Goal: Task Accomplishment & Management: Manage account settings

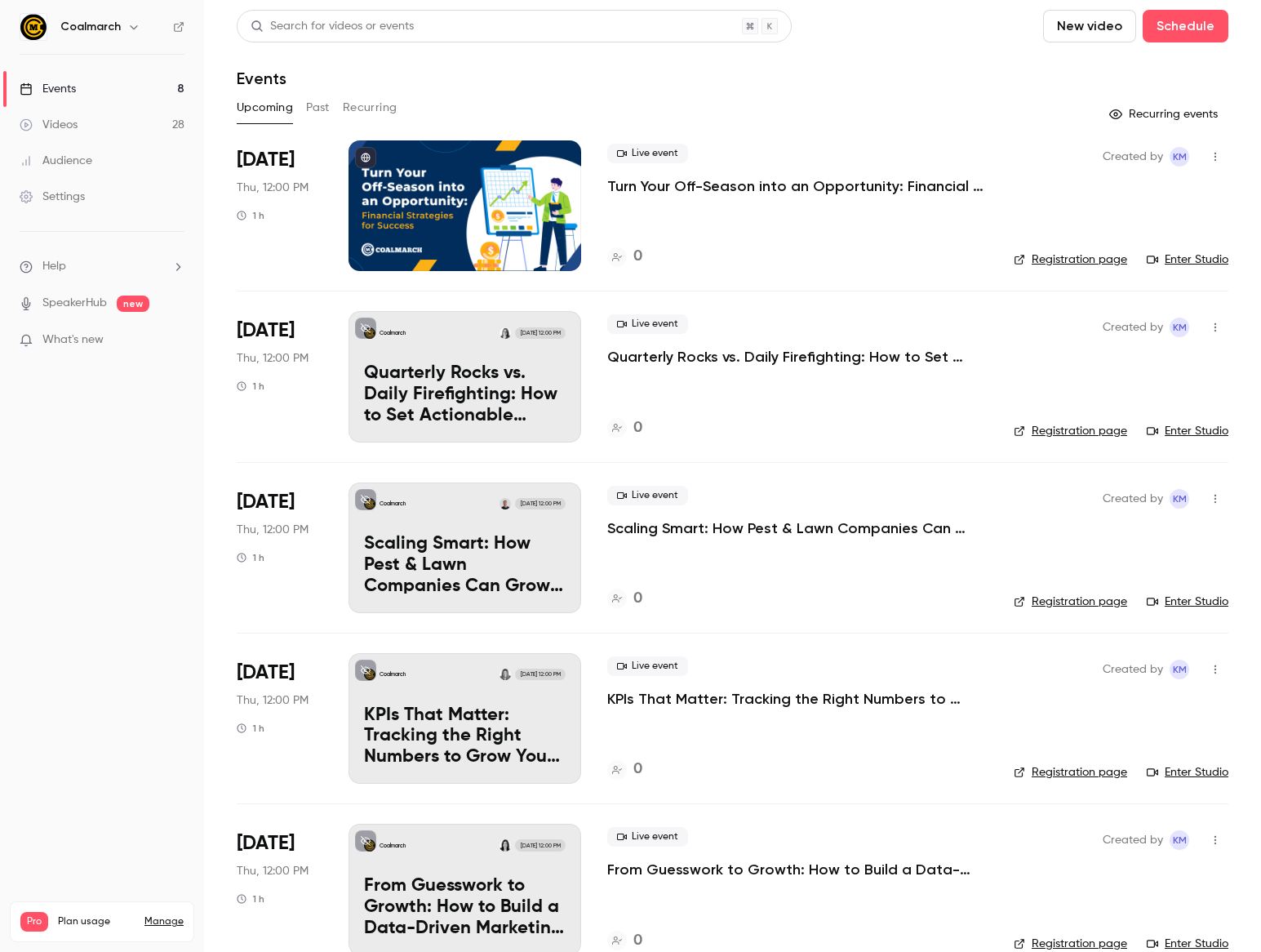
click at [725, 361] on p "Quarterly Rocks vs. Daily Firefighting: How to Set Actionable Goals That Stick …" at bounding box center [797, 356] width 380 height 19
click at [685, 186] on p "Turn Your Off-Season into an Opportunity: Financial Strategies for Success" at bounding box center [797, 186] width 380 height 19
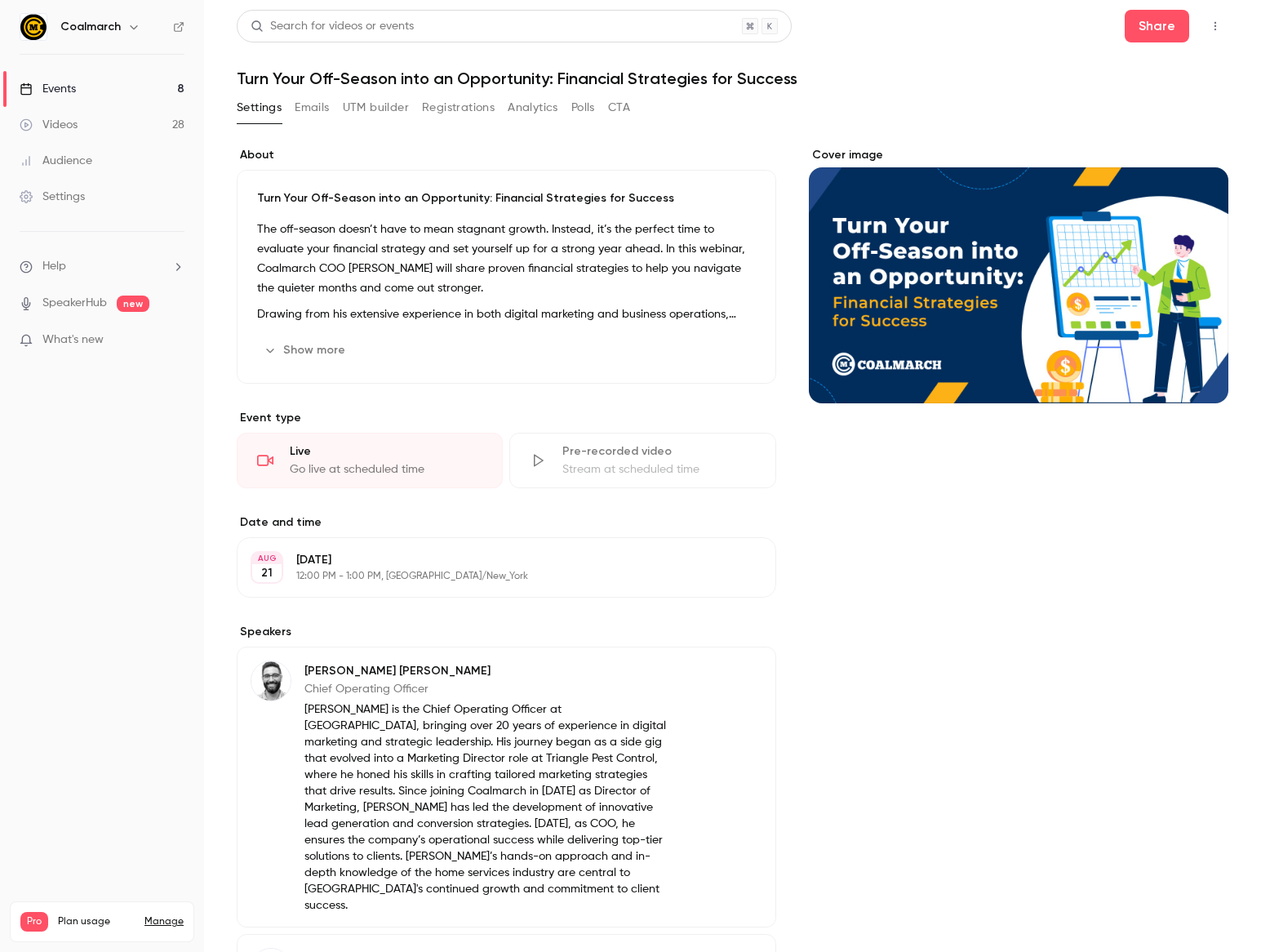
click at [69, 78] on link "Events 8" at bounding box center [102, 89] width 204 height 36
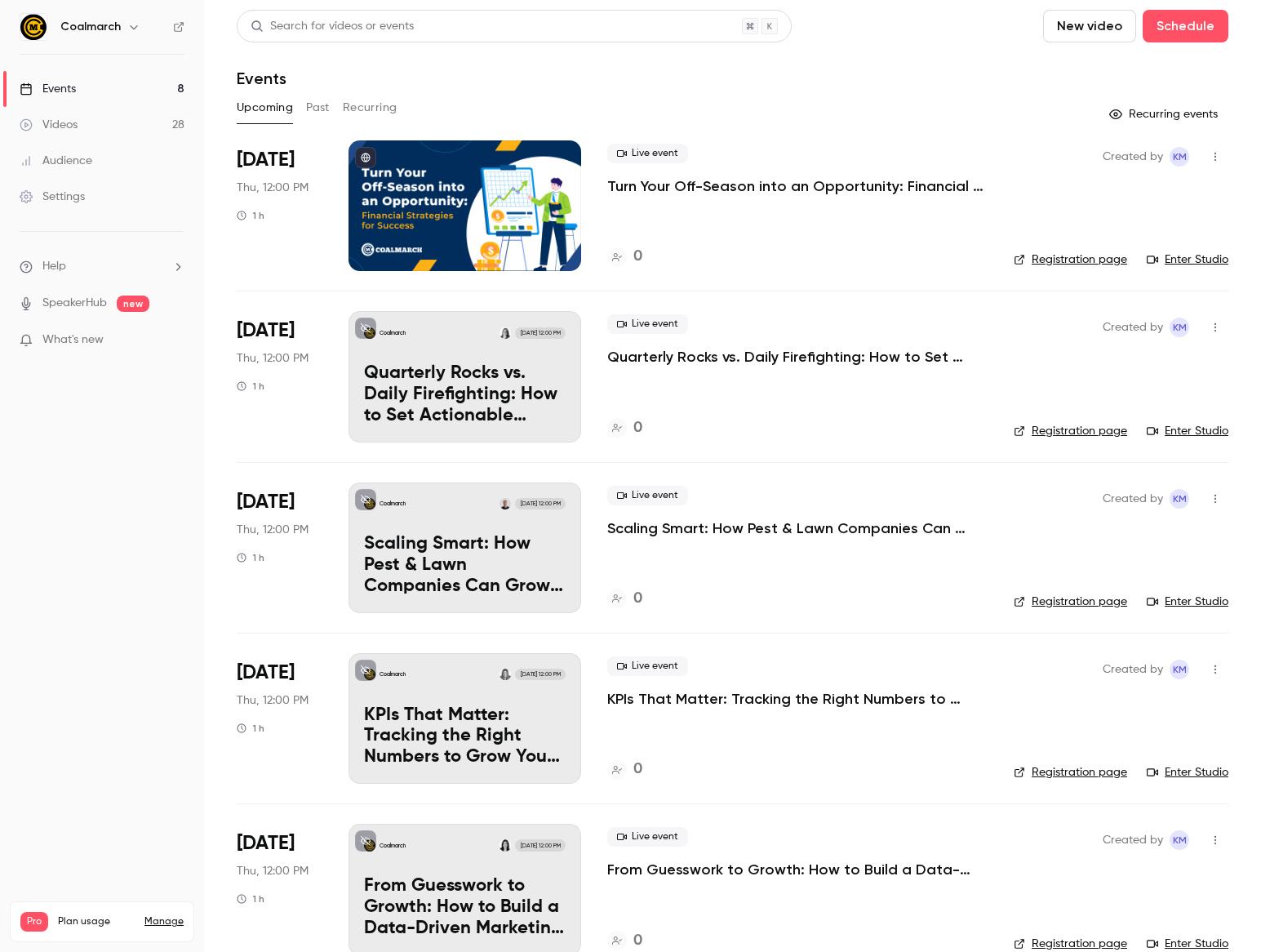
click at [1094, 260] on link "Registration page" at bounding box center [1070, 259] width 114 height 16
click at [685, 186] on p "Turn Your Off-Season into an Opportunity: Financial Strategies for Success" at bounding box center [797, 186] width 380 height 19
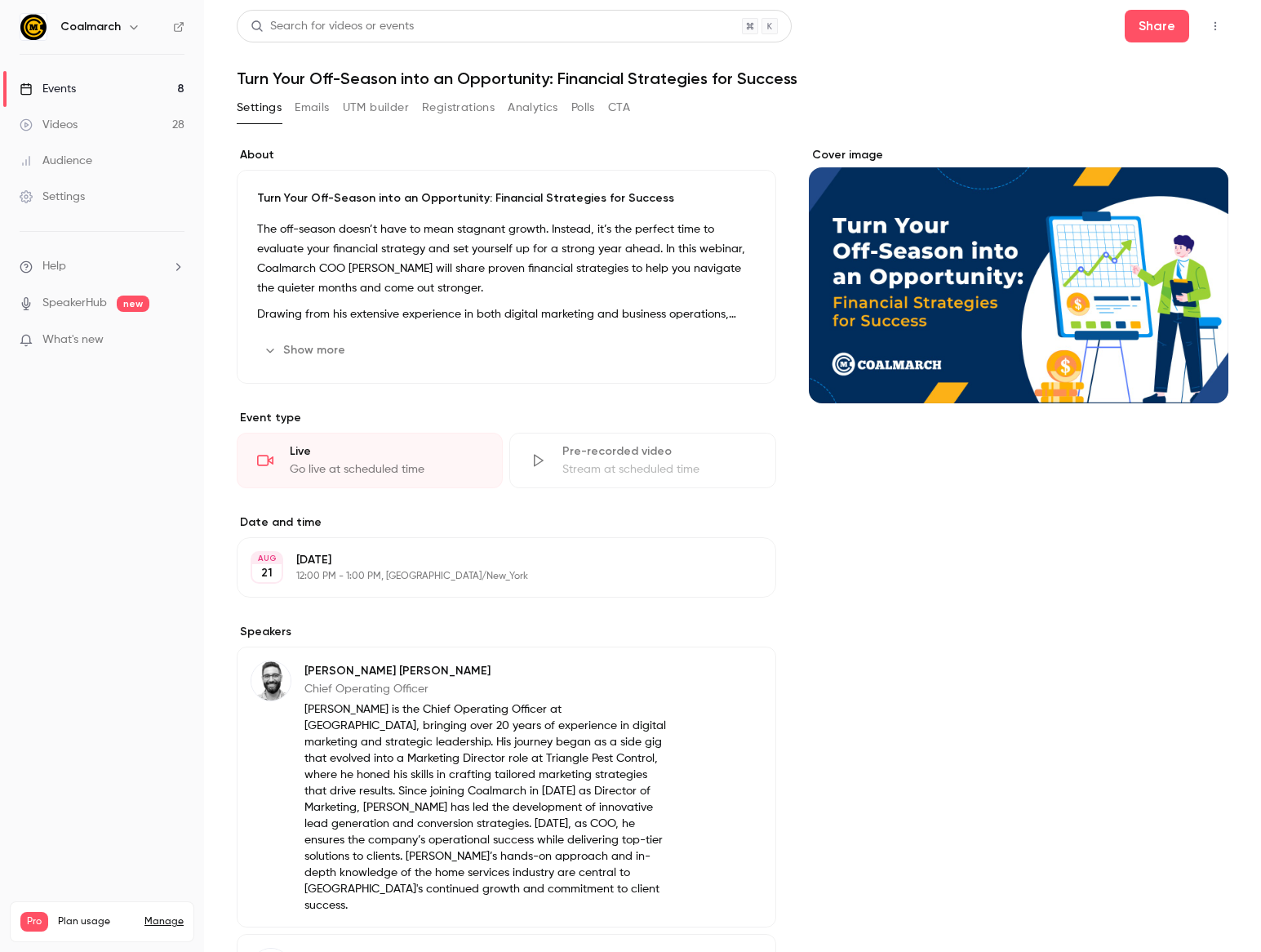
click at [325, 343] on button "Show more" at bounding box center [306, 349] width 98 height 26
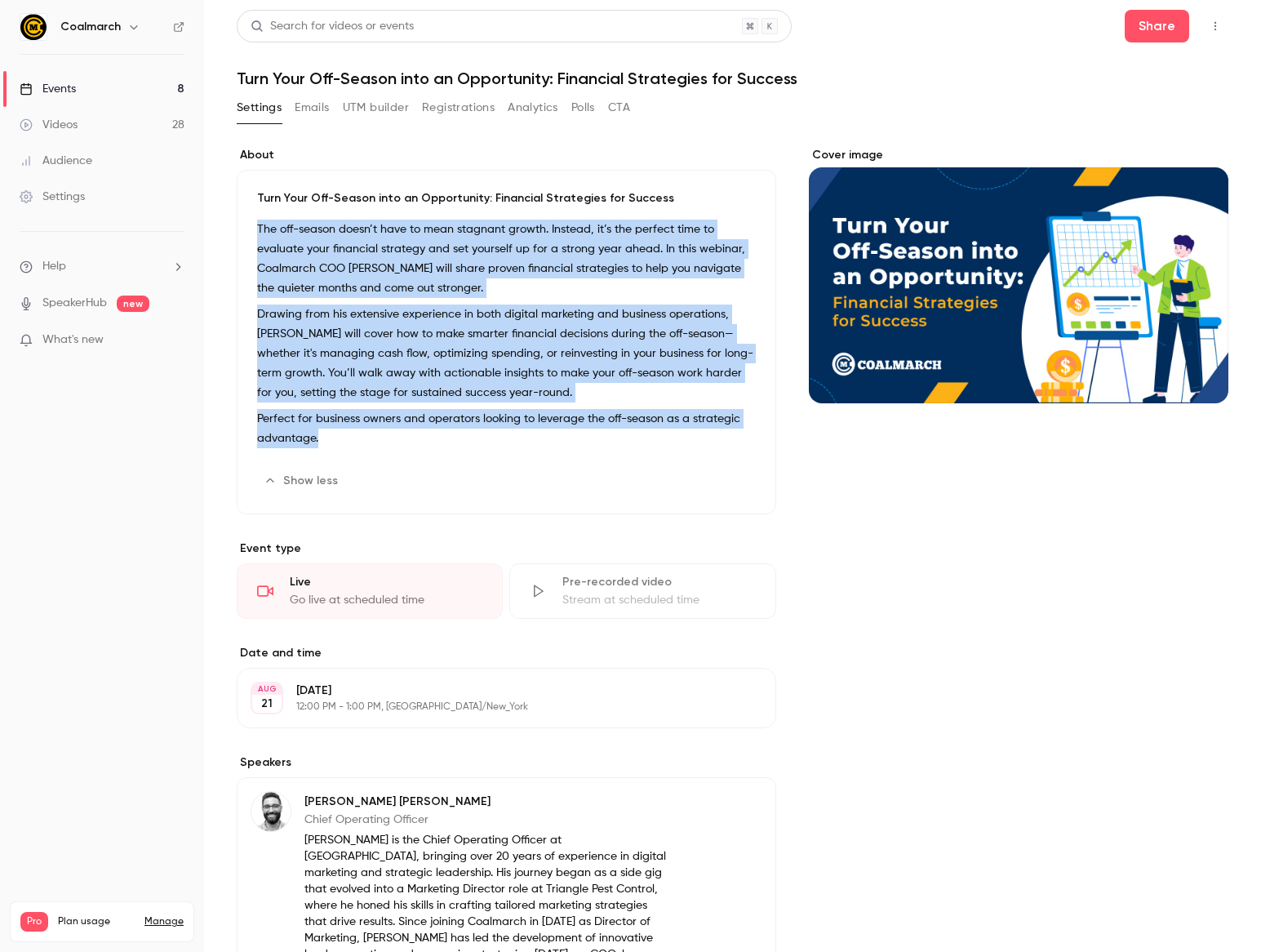
drag, startPoint x: 342, startPoint y: 430, endPoint x: 250, endPoint y: 234, distance: 216.5
click at [250, 234] on div "Turn Your Off-Season into an Opportunity: Financial Strategies for Success The …" at bounding box center [506, 342] width 540 height 345
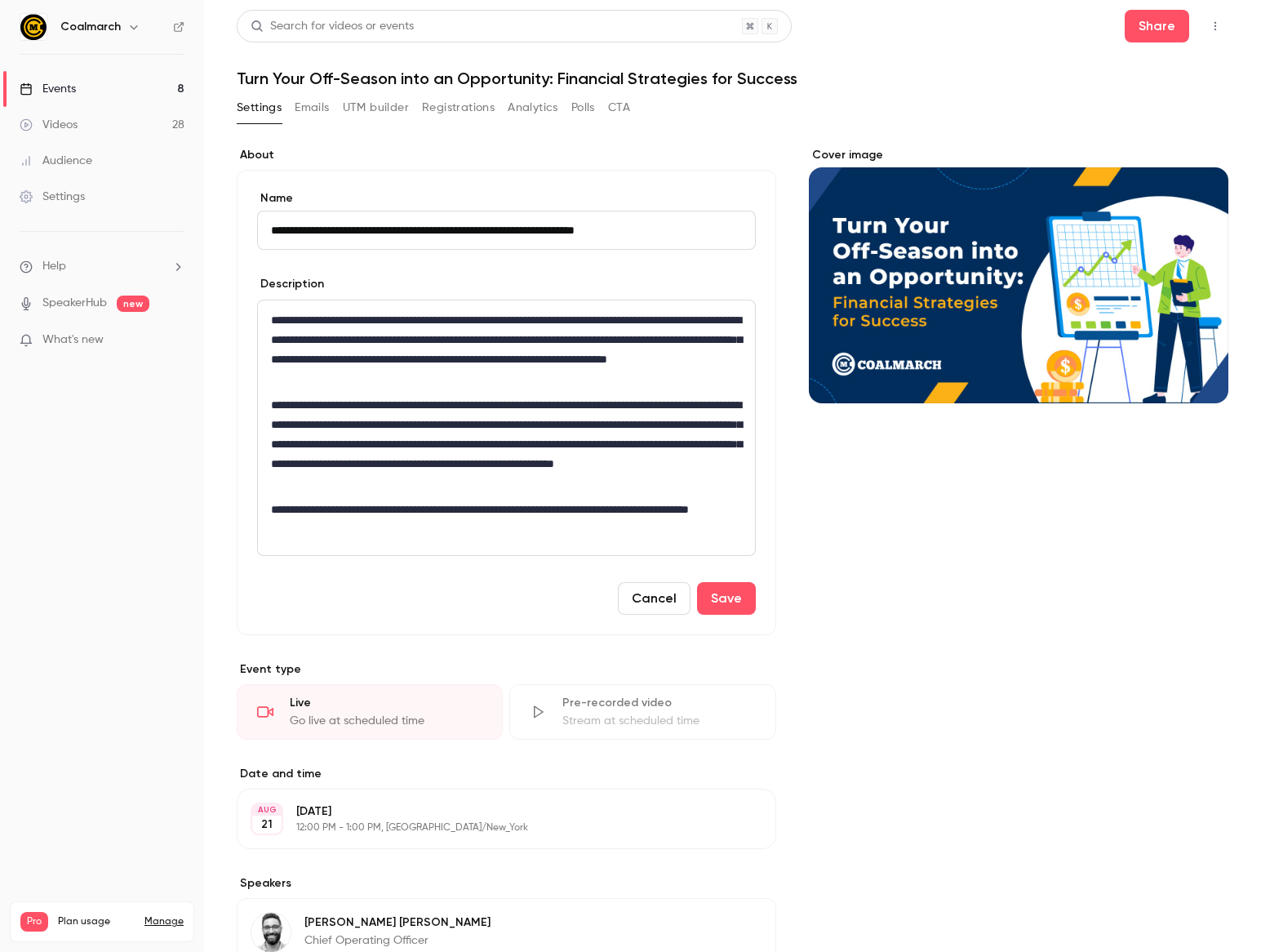
scroll to position [3, 0]
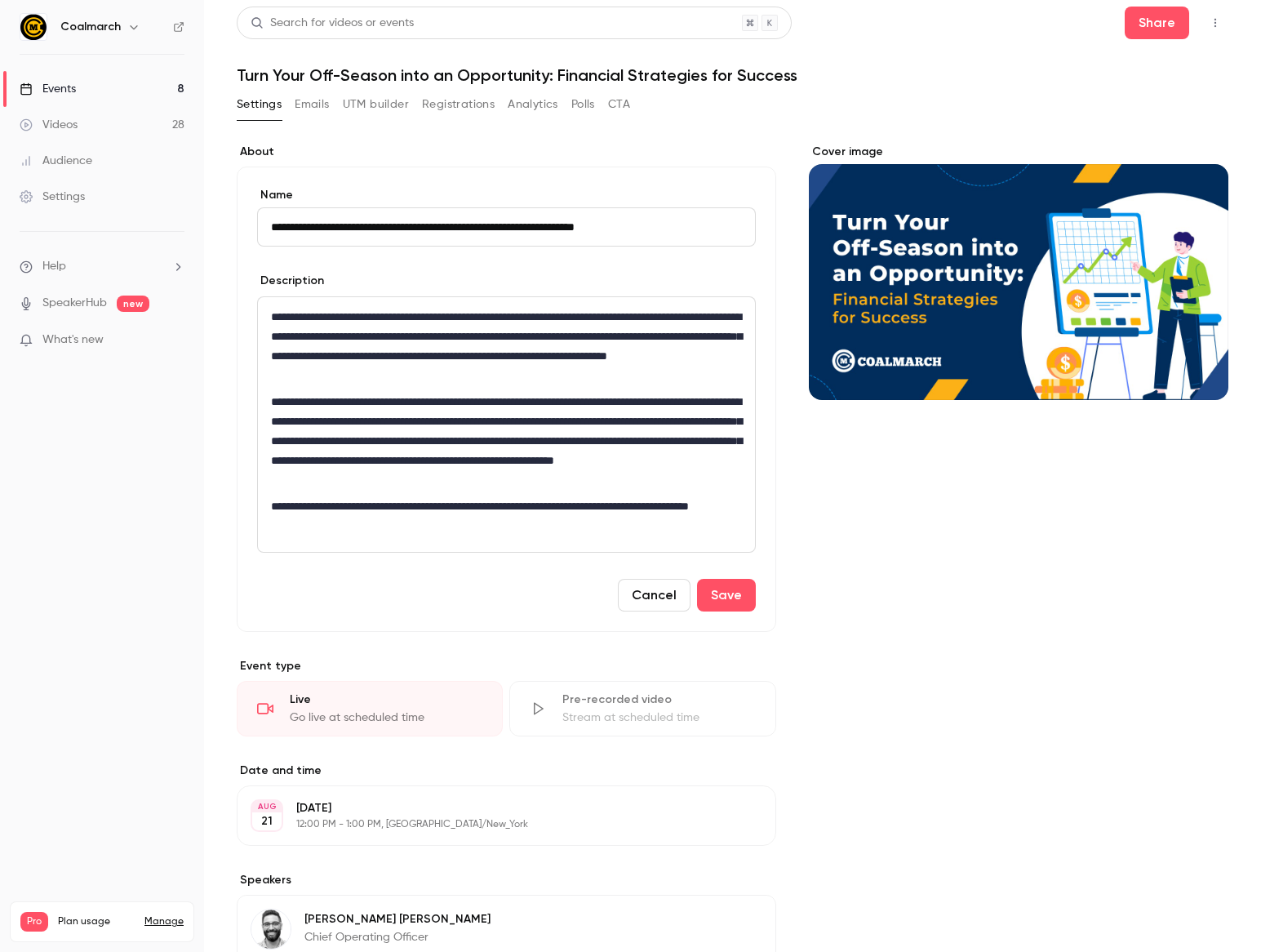
click at [334, 350] on p "**********" at bounding box center [506, 346] width 471 height 78
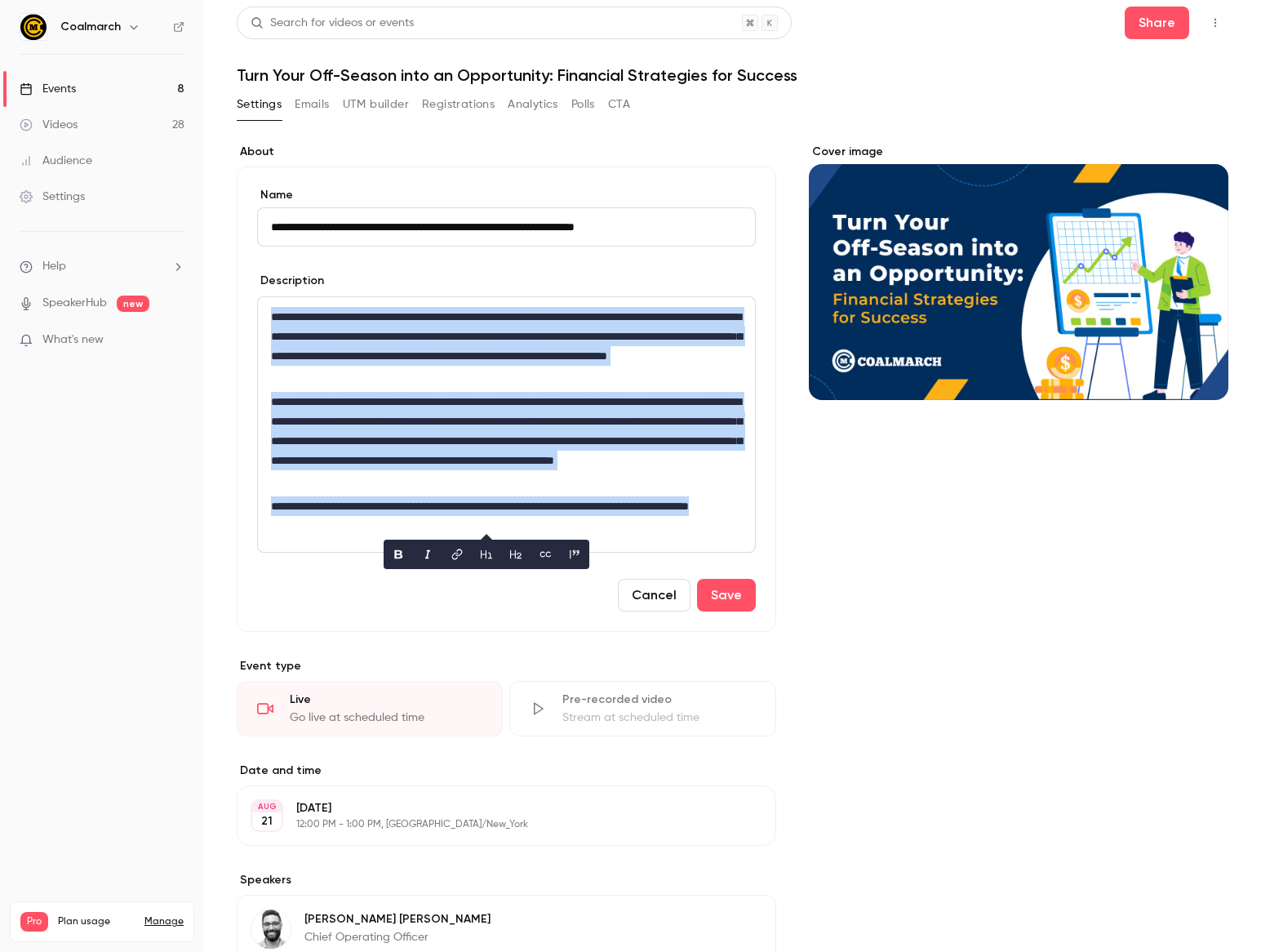
copy div "**********"
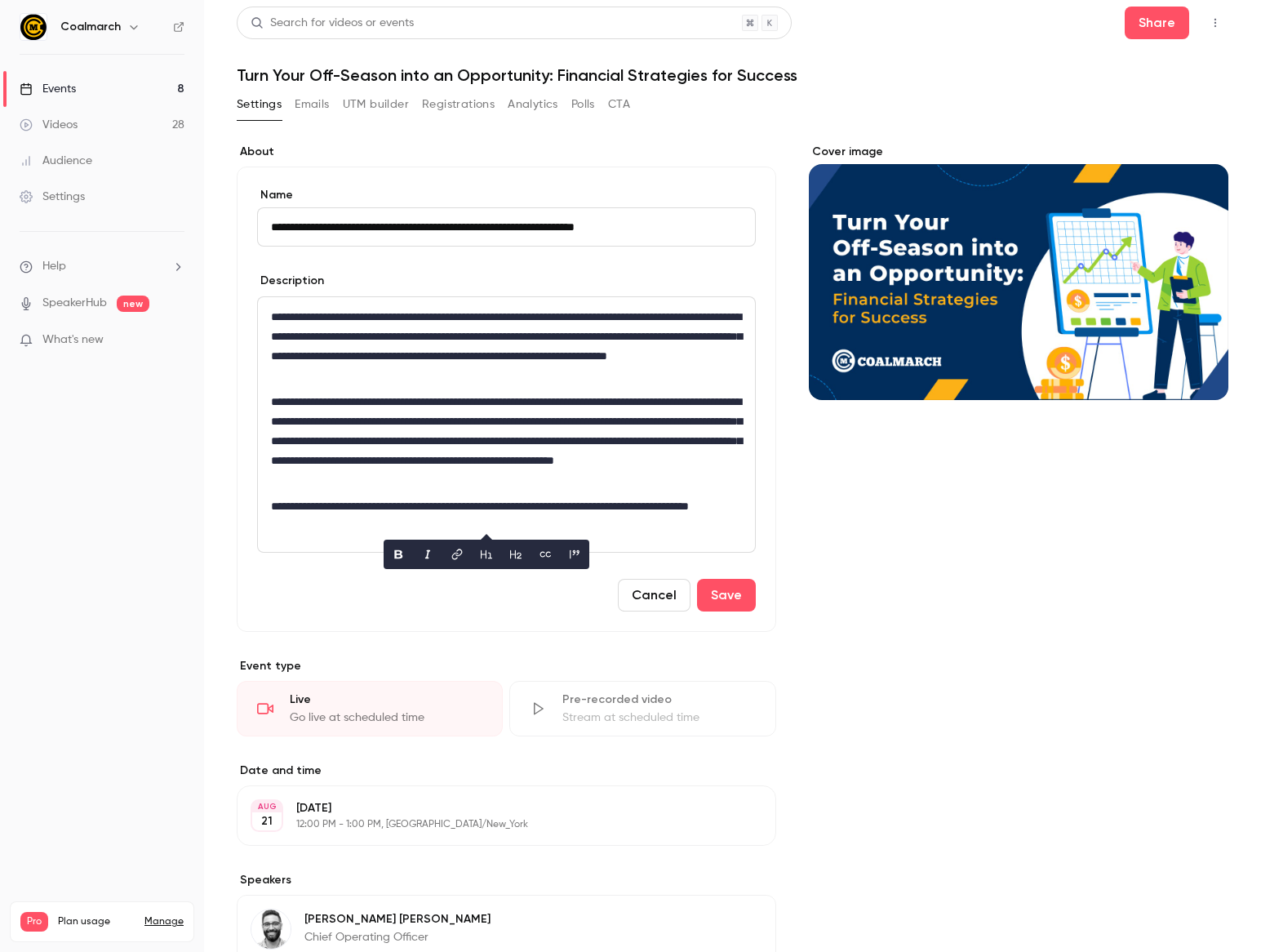
scroll to position [0, 0]
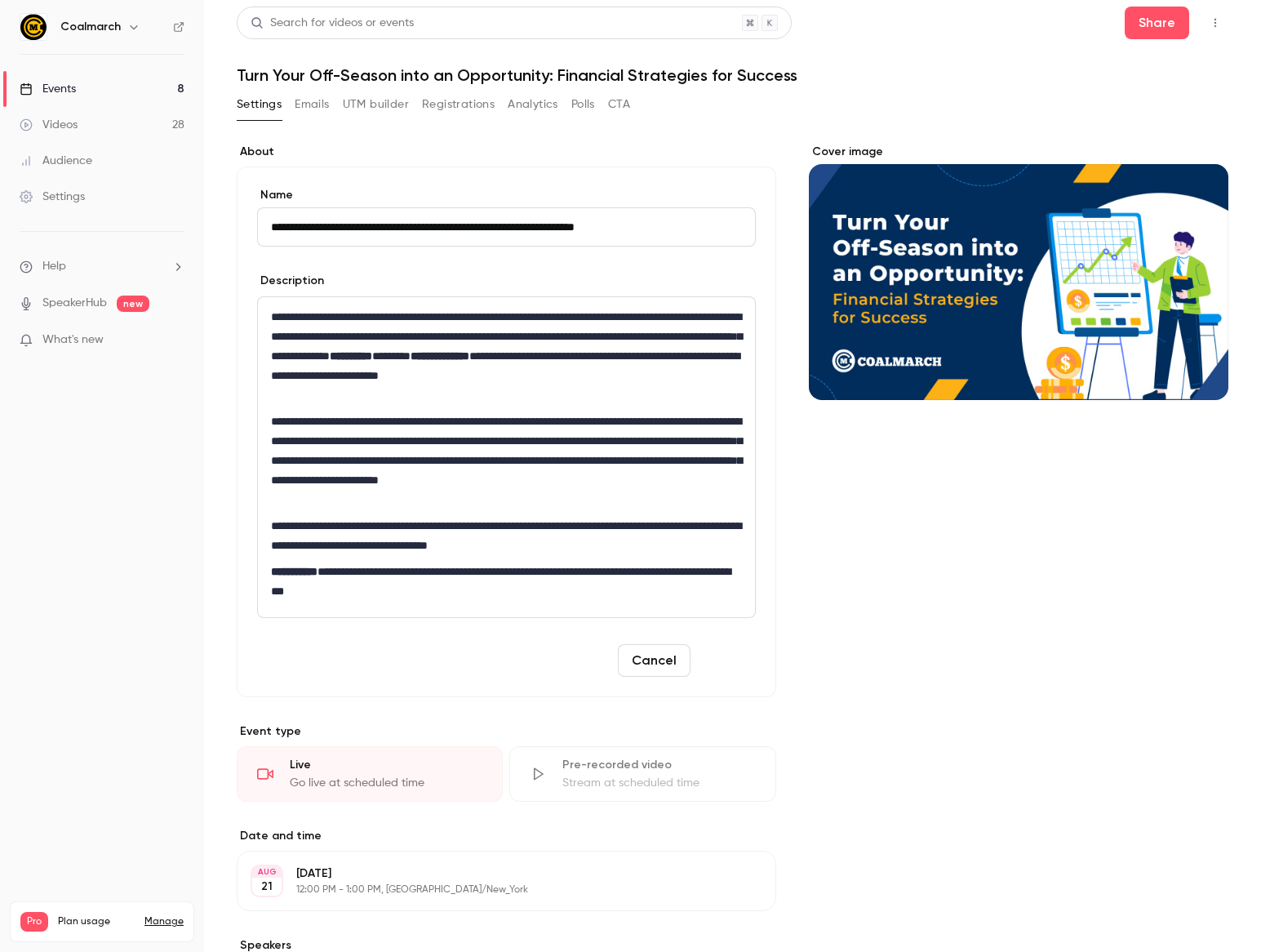
click at [728, 653] on button "Save" at bounding box center [726, 660] width 59 height 33
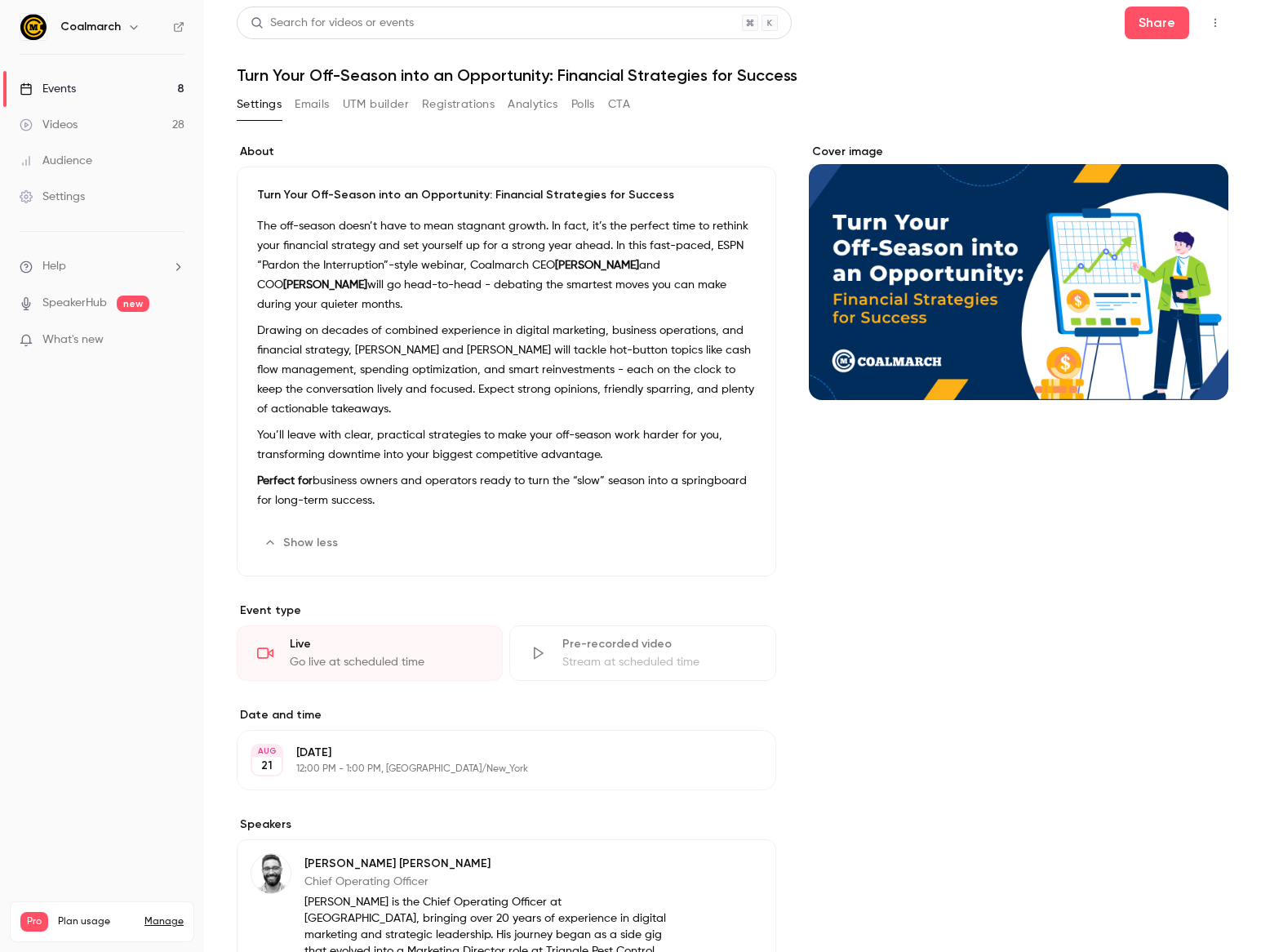
click at [86, 86] on link "Events 8" at bounding box center [102, 89] width 204 height 36
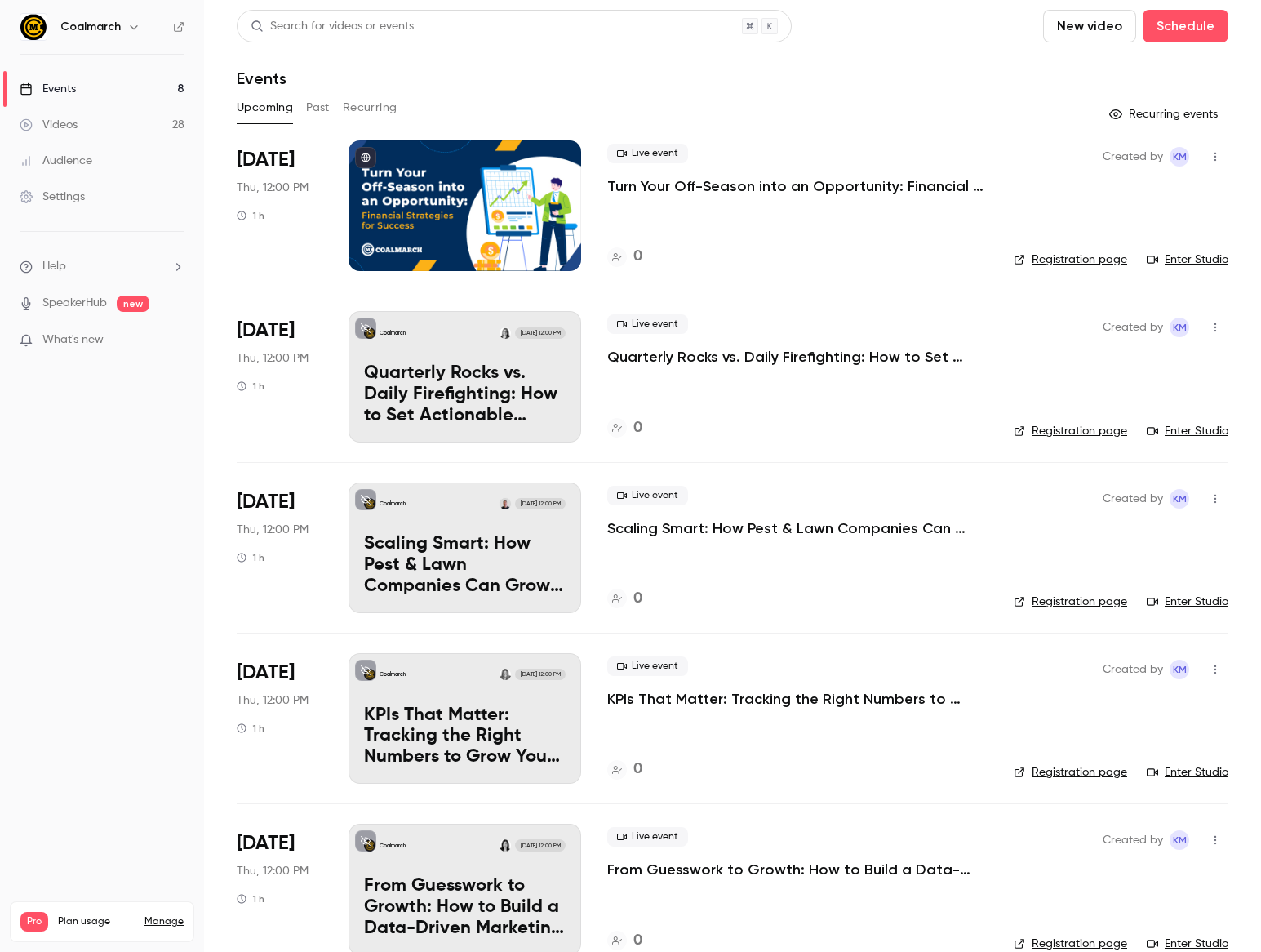
click at [1105, 254] on link "Registration page" at bounding box center [1070, 259] width 114 height 16
click at [1060, 249] on div "Created by KM Registration page Enter Studio" at bounding box center [1120, 206] width 215 height 131
click at [1062, 253] on link "Registration page" at bounding box center [1070, 259] width 114 height 16
click at [639, 255] on h4 "5" at bounding box center [637, 256] width 8 height 22
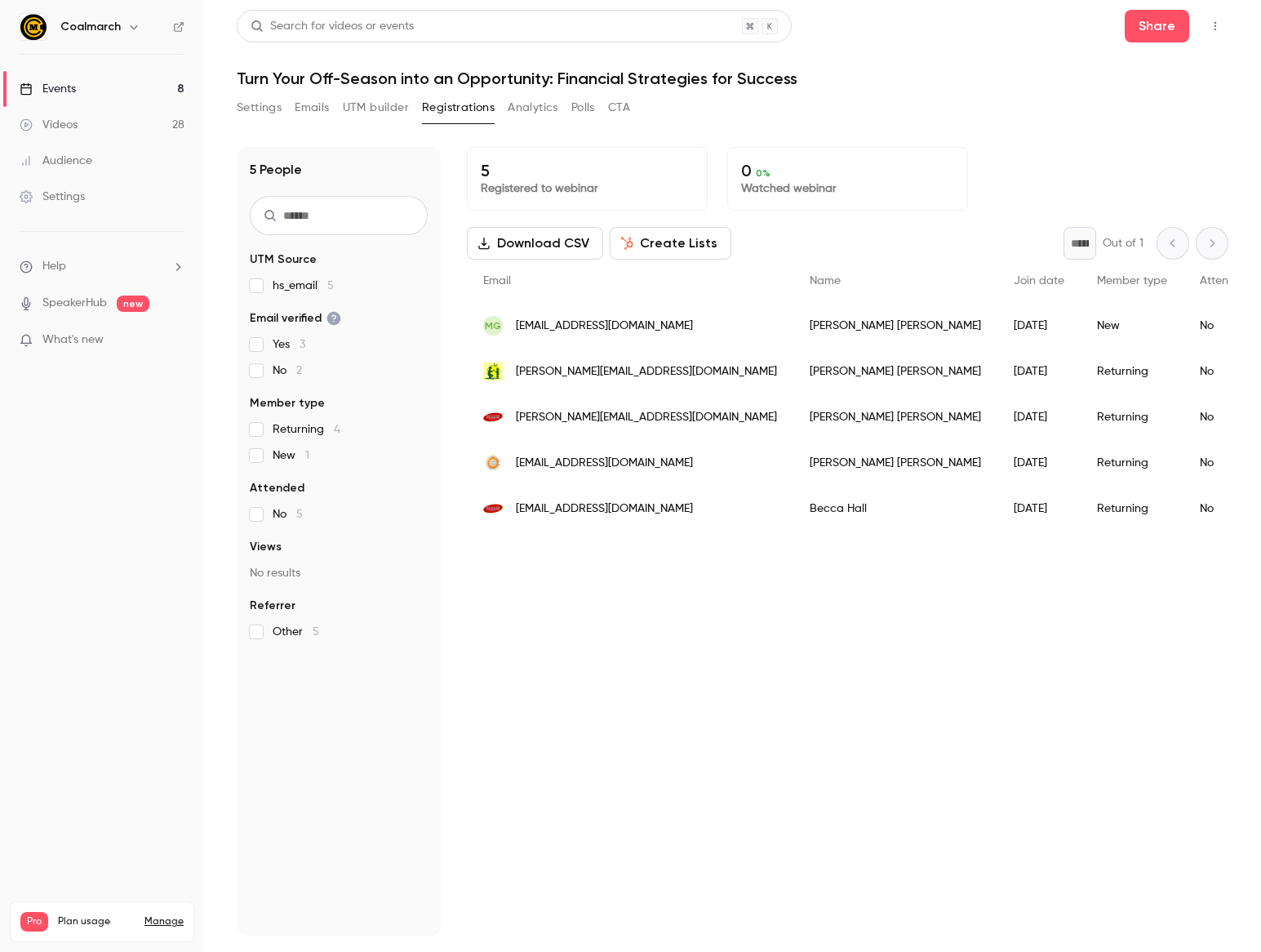
click at [729, 589] on div "5 Registered to webinar 0 0 % Watched webinar Download CSV Create Lists * Out o…" at bounding box center [847, 541] width 761 height 788
click at [115, 94] on link "Events 8" at bounding box center [102, 89] width 204 height 36
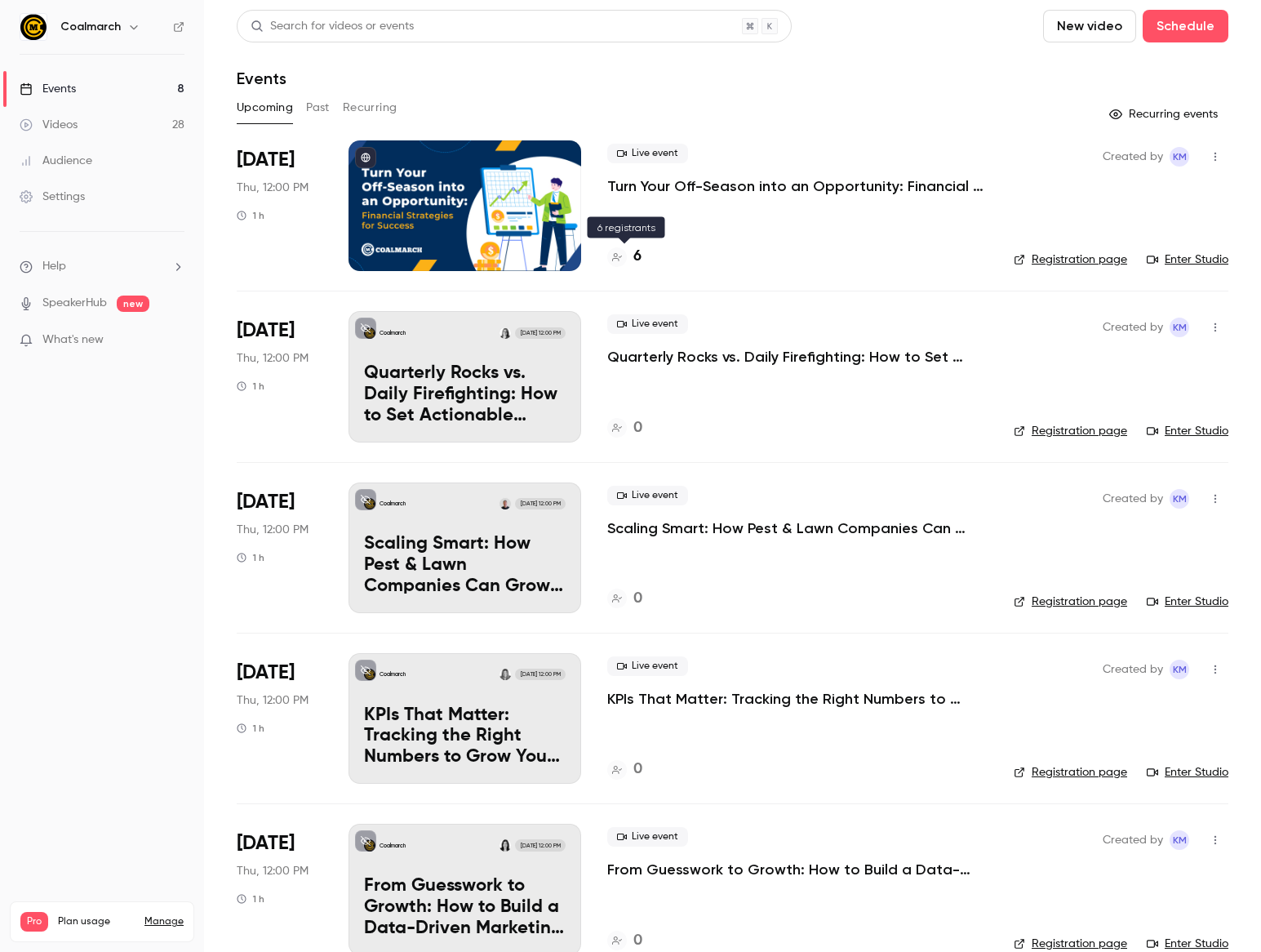
click at [634, 260] on h4 "6" at bounding box center [637, 256] width 8 height 22
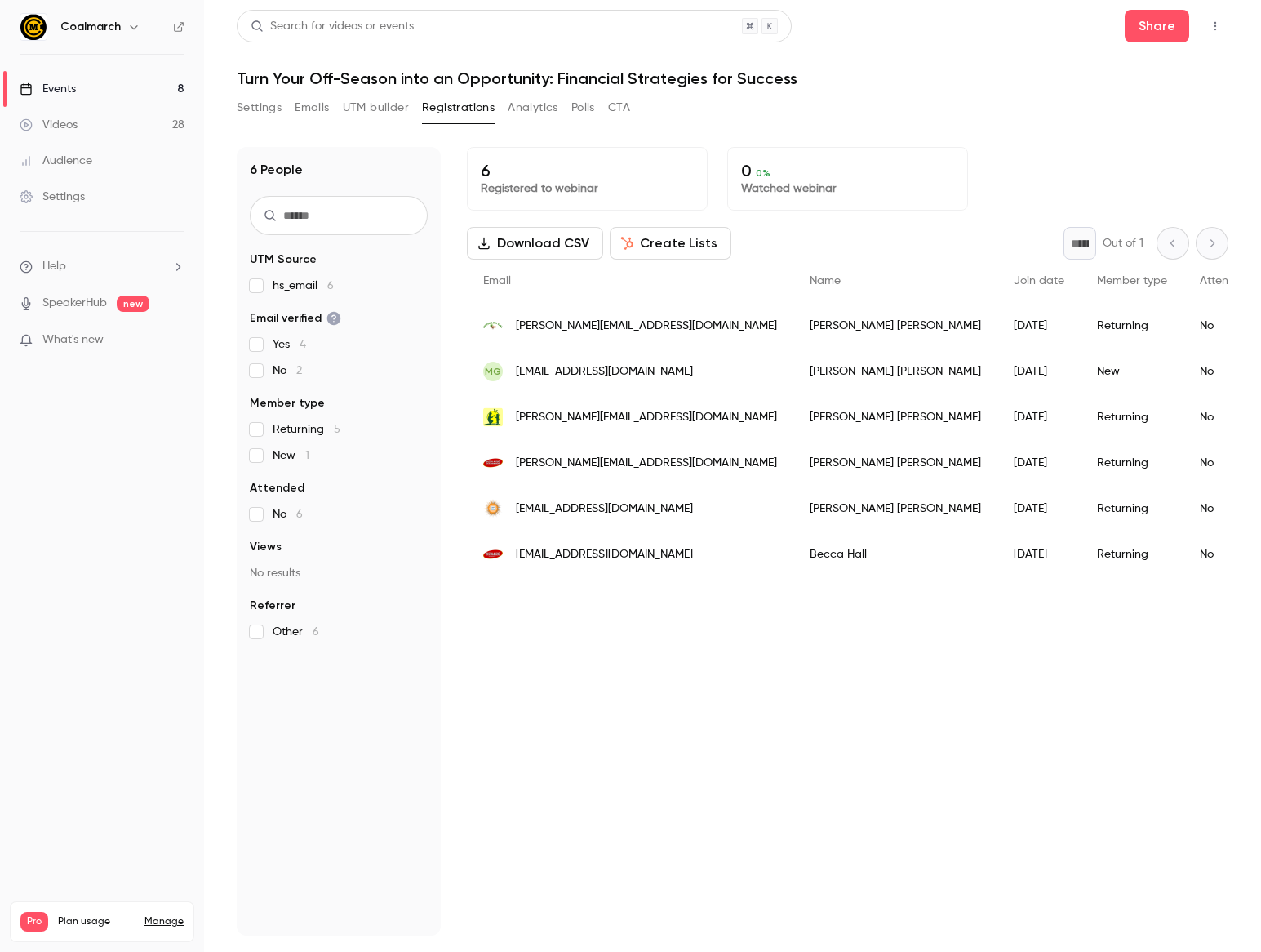
drag, startPoint x: 670, startPoint y: 641, endPoint x: 266, endPoint y: 385, distance: 478.3
click at [669, 640] on div "6 Registered to webinar 0 0 % Watched webinar Download CSV Create Lists * Out o…" at bounding box center [847, 541] width 761 height 788
click at [116, 85] on link "Events 8" at bounding box center [102, 89] width 204 height 36
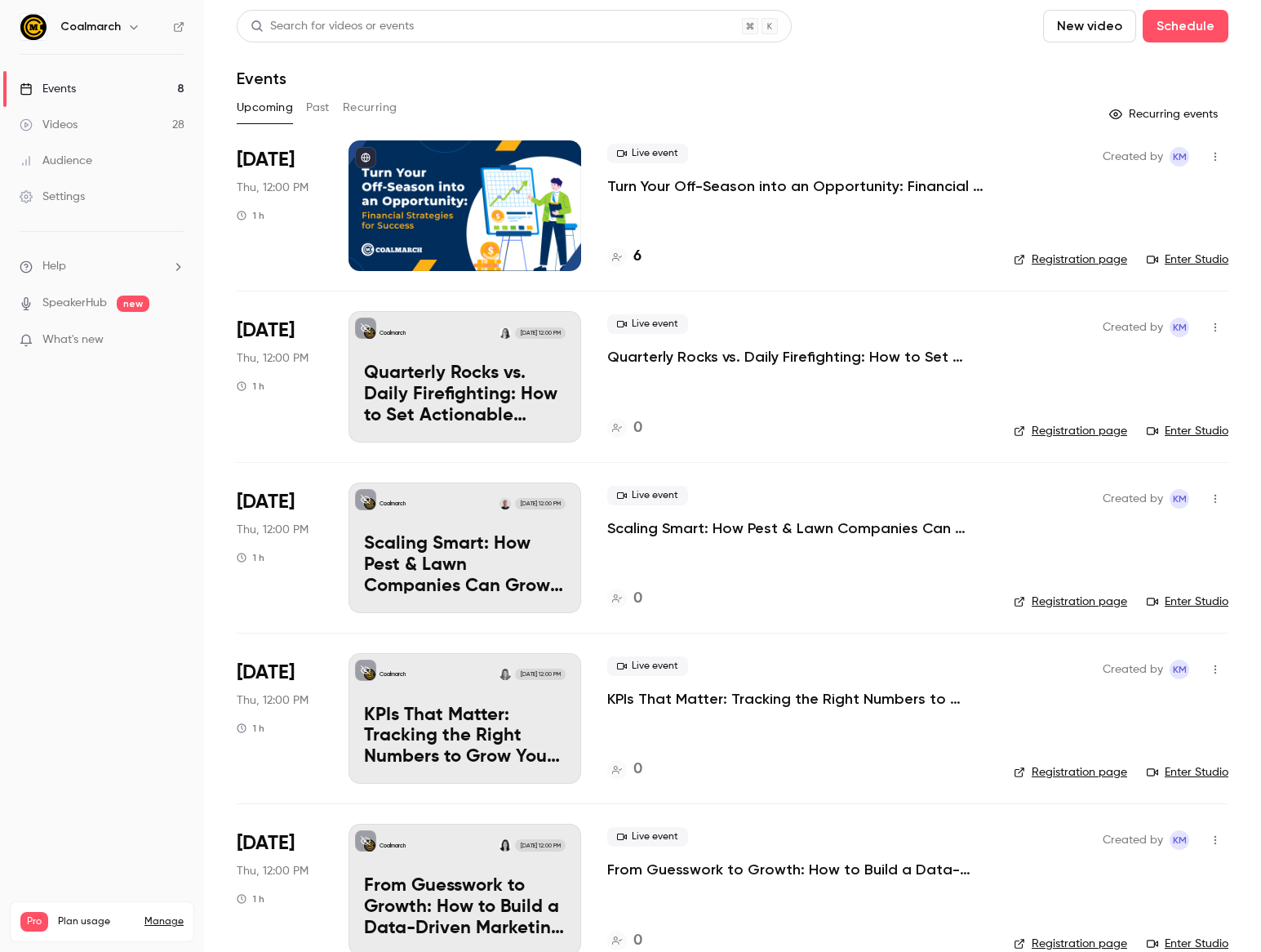
click at [328, 109] on button "Past" at bounding box center [318, 107] width 24 height 26
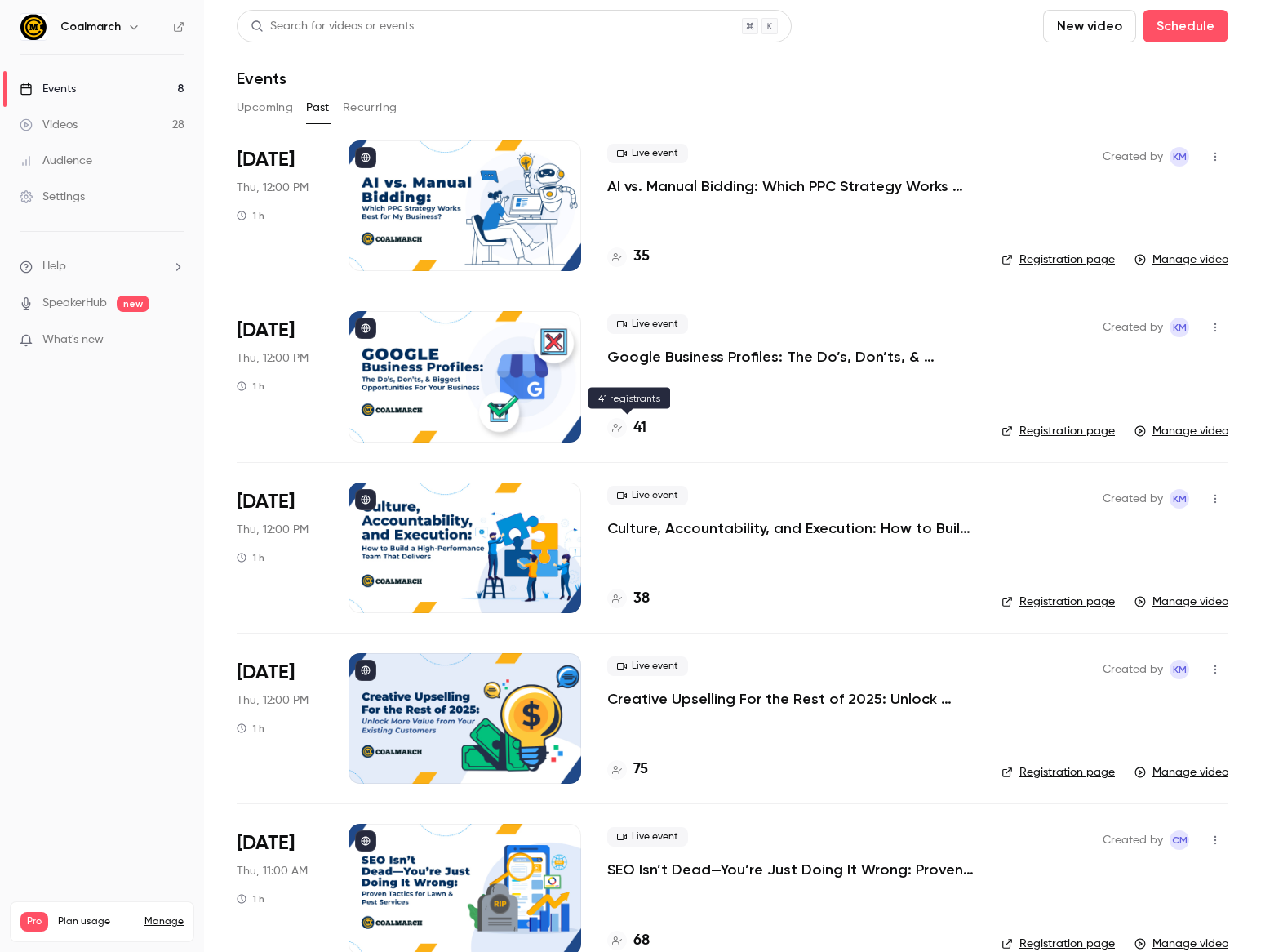
click at [643, 423] on h4 "41" at bounding box center [640, 427] width 13 height 22
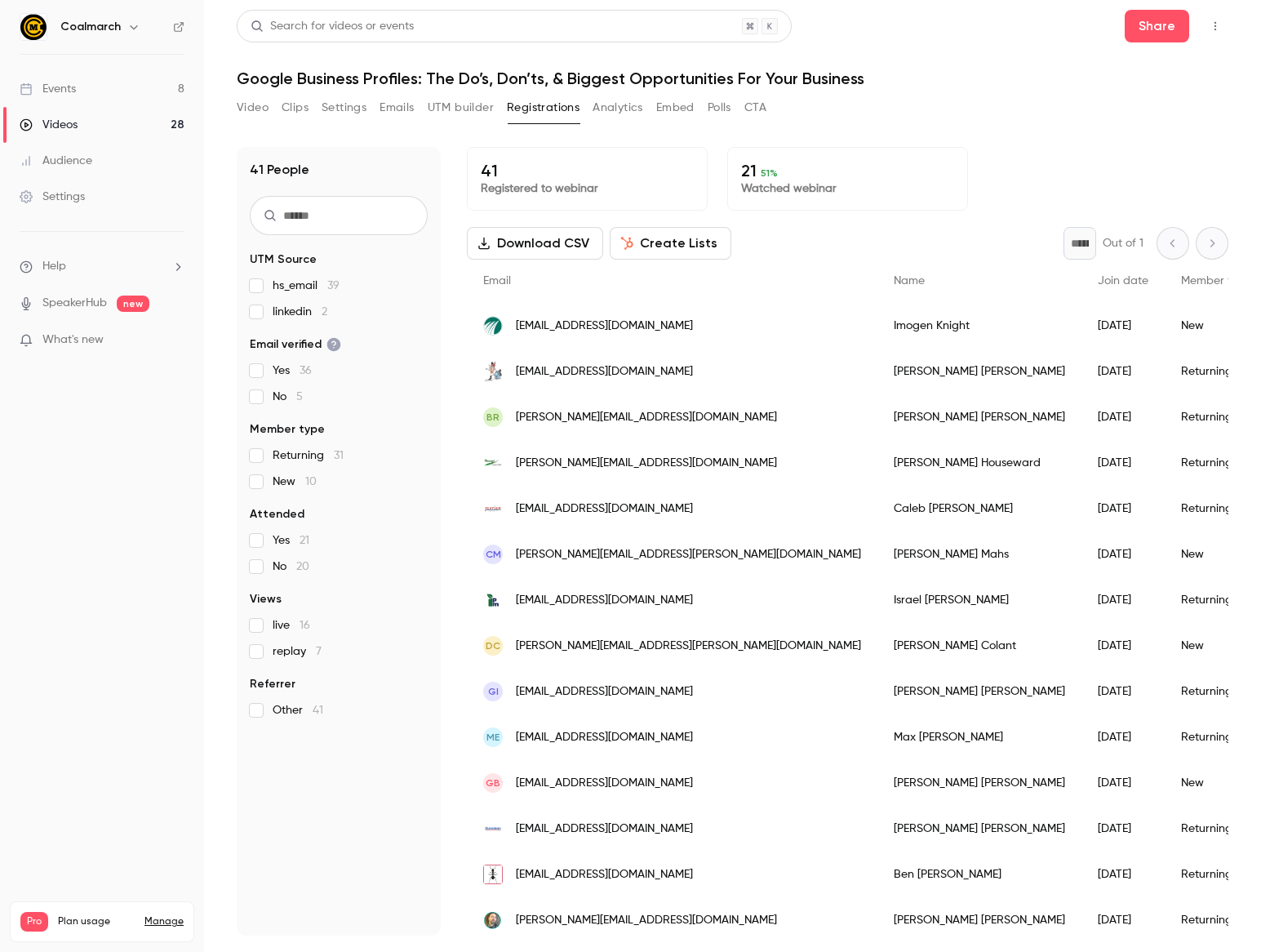
click at [255, 109] on button "Video" at bounding box center [252, 107] width 32 height 26
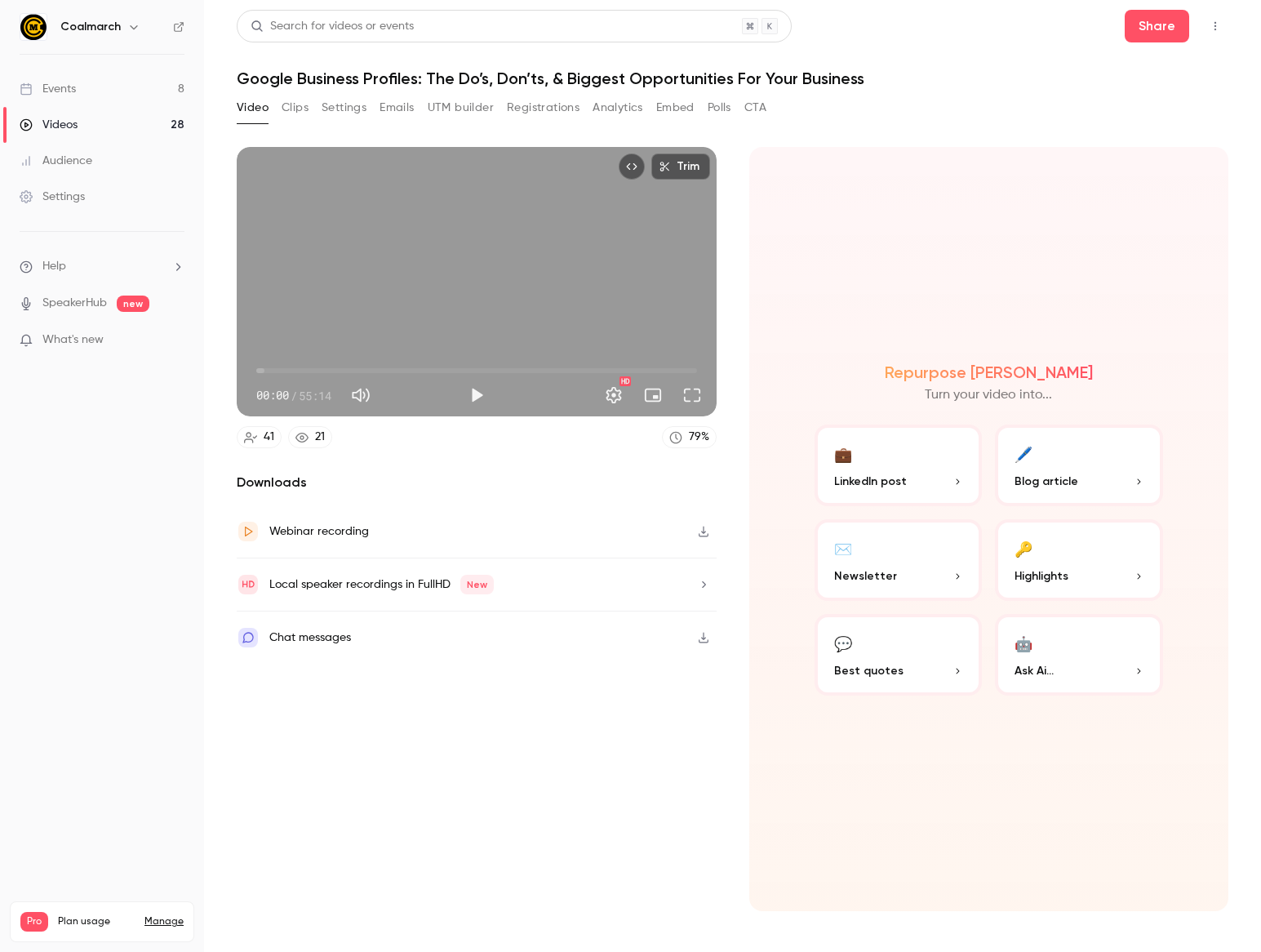
click at [1117, 576] on p "Highlights" at bounding box center [1079, 576] width 129 height 17
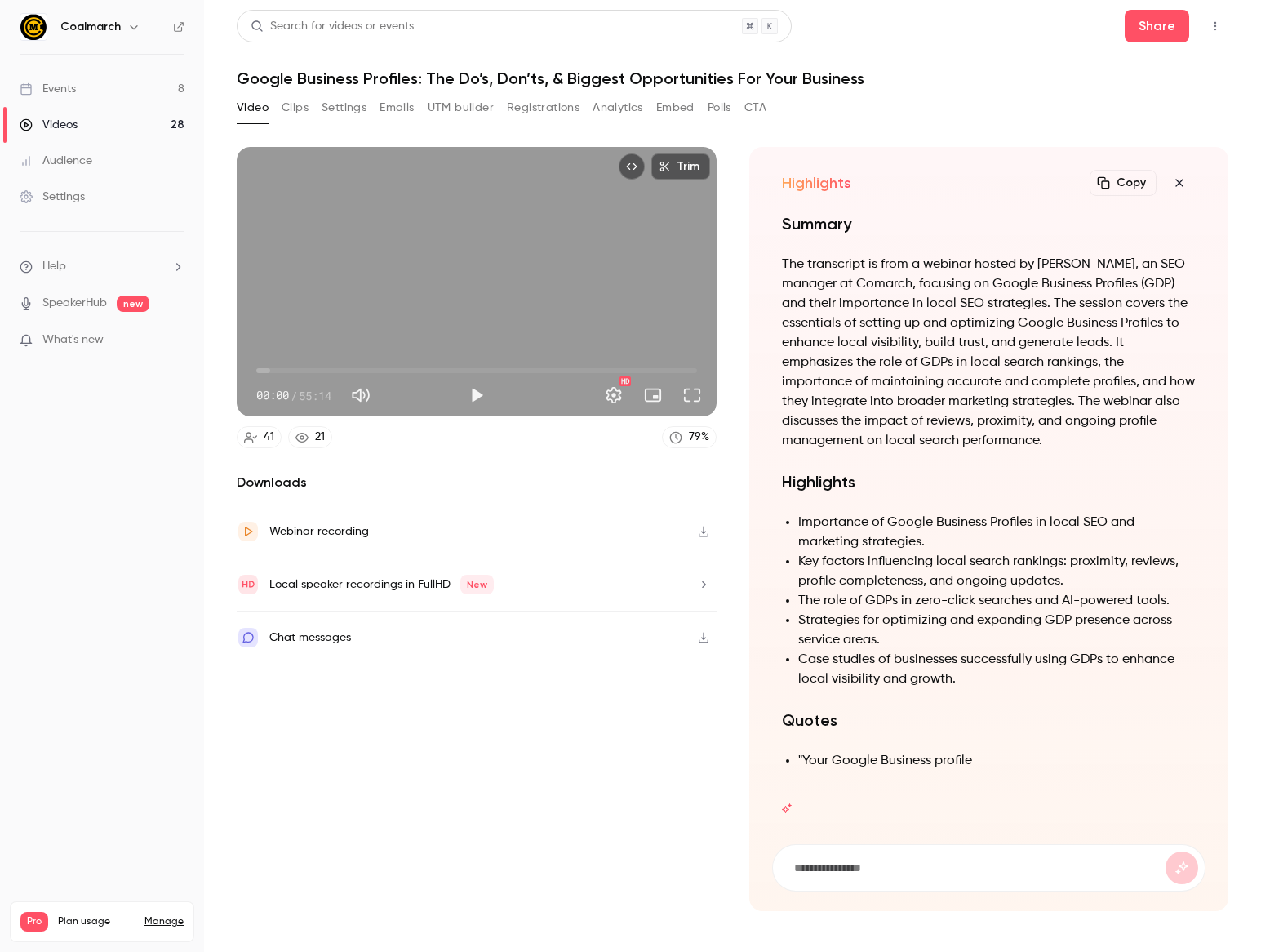
click at [1181, 176] on icon "button" at bounding box center [1179, 183] width 19 height 13
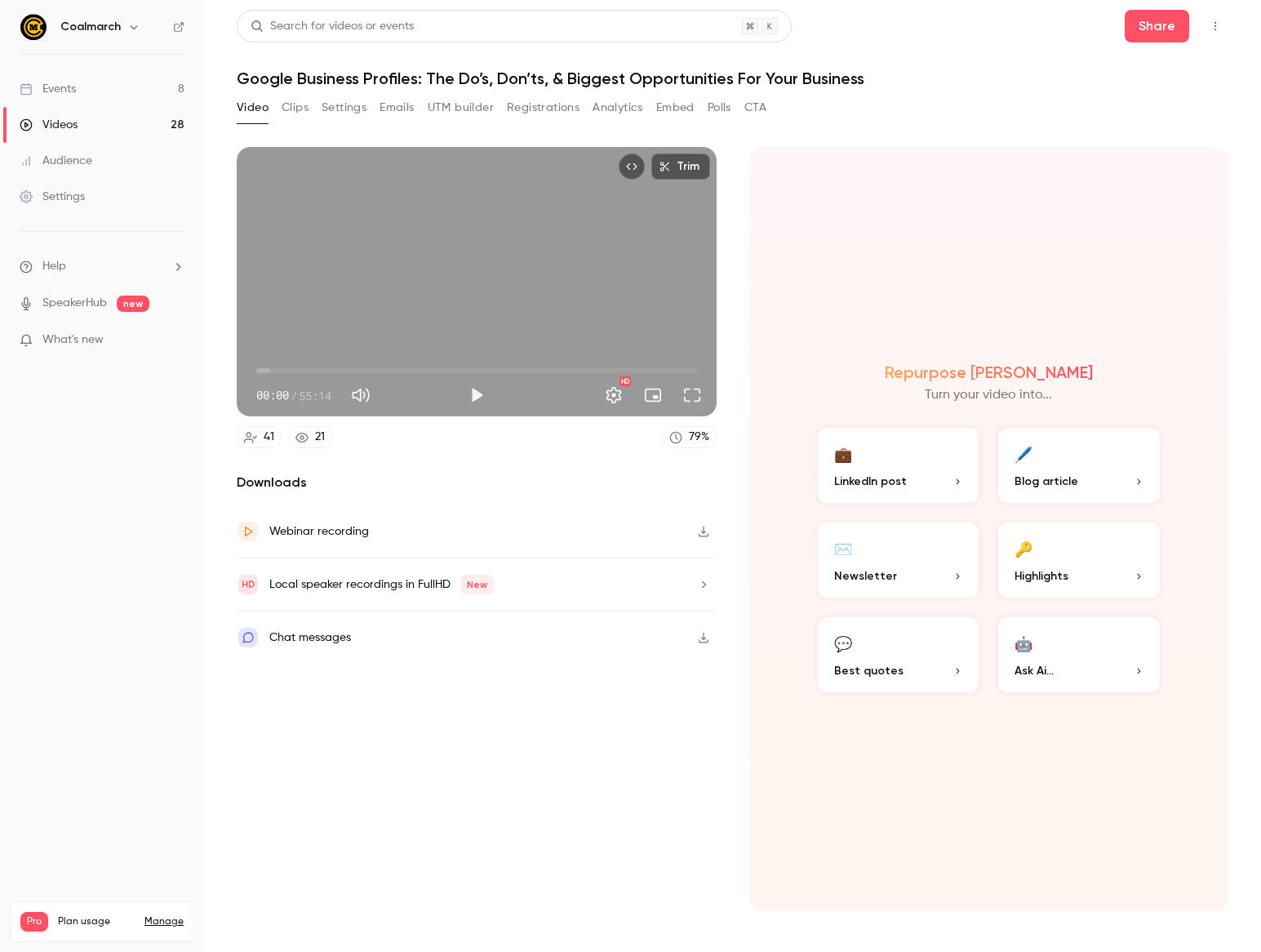
click at [939, 471] on button "💼 LinkedIn post" at bounding box center [898, 465] width 168 height 82
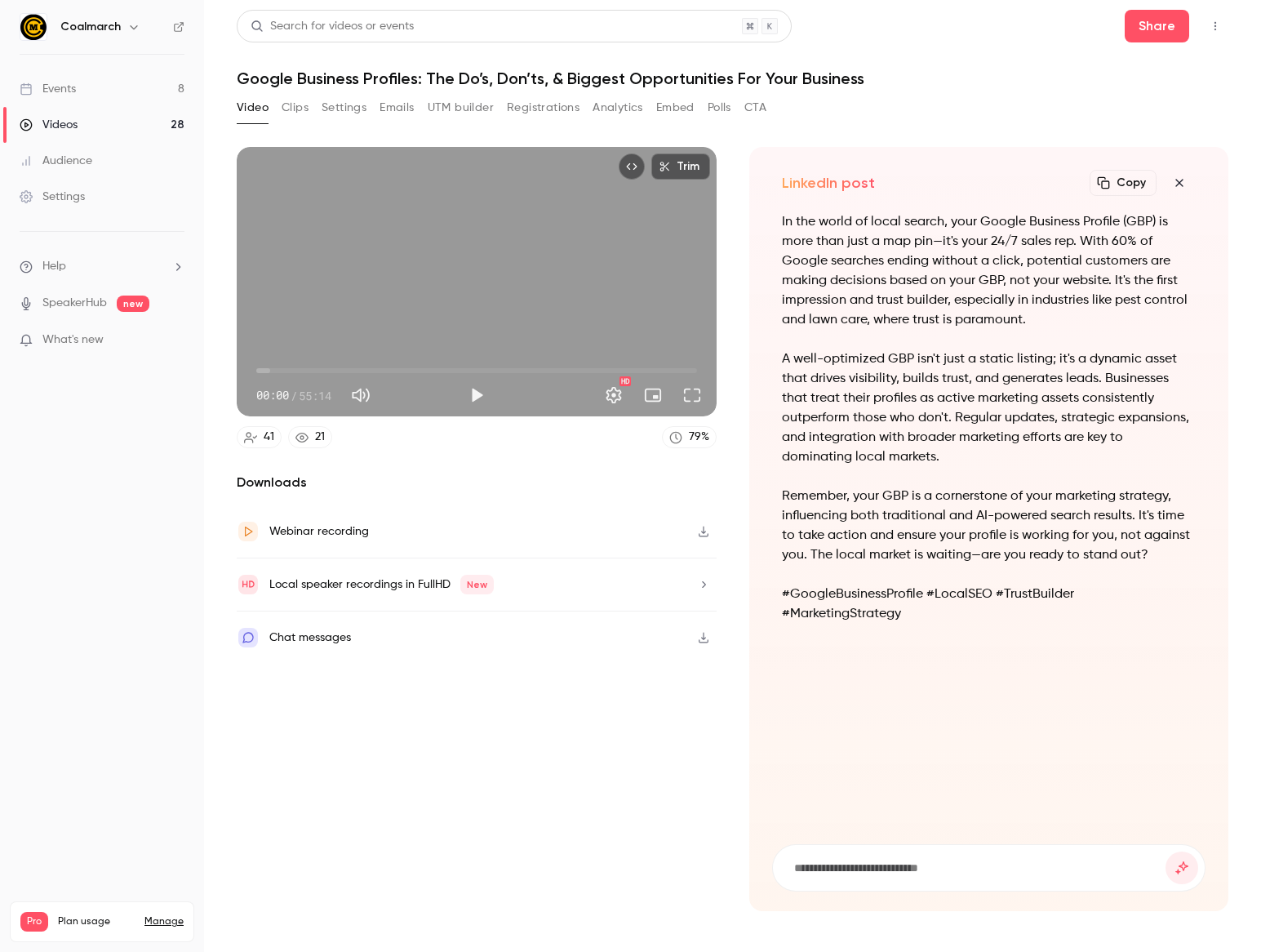
click at [964, 108] on div "Video Clips Settings Emails UTM builder Registrations Analytics Embed Polls CTA" at bounding box center [733, 111] width 991 height 33
click at [494, 641] on div "Chat messages" at bounding box center [476, 637] width 480 height 52
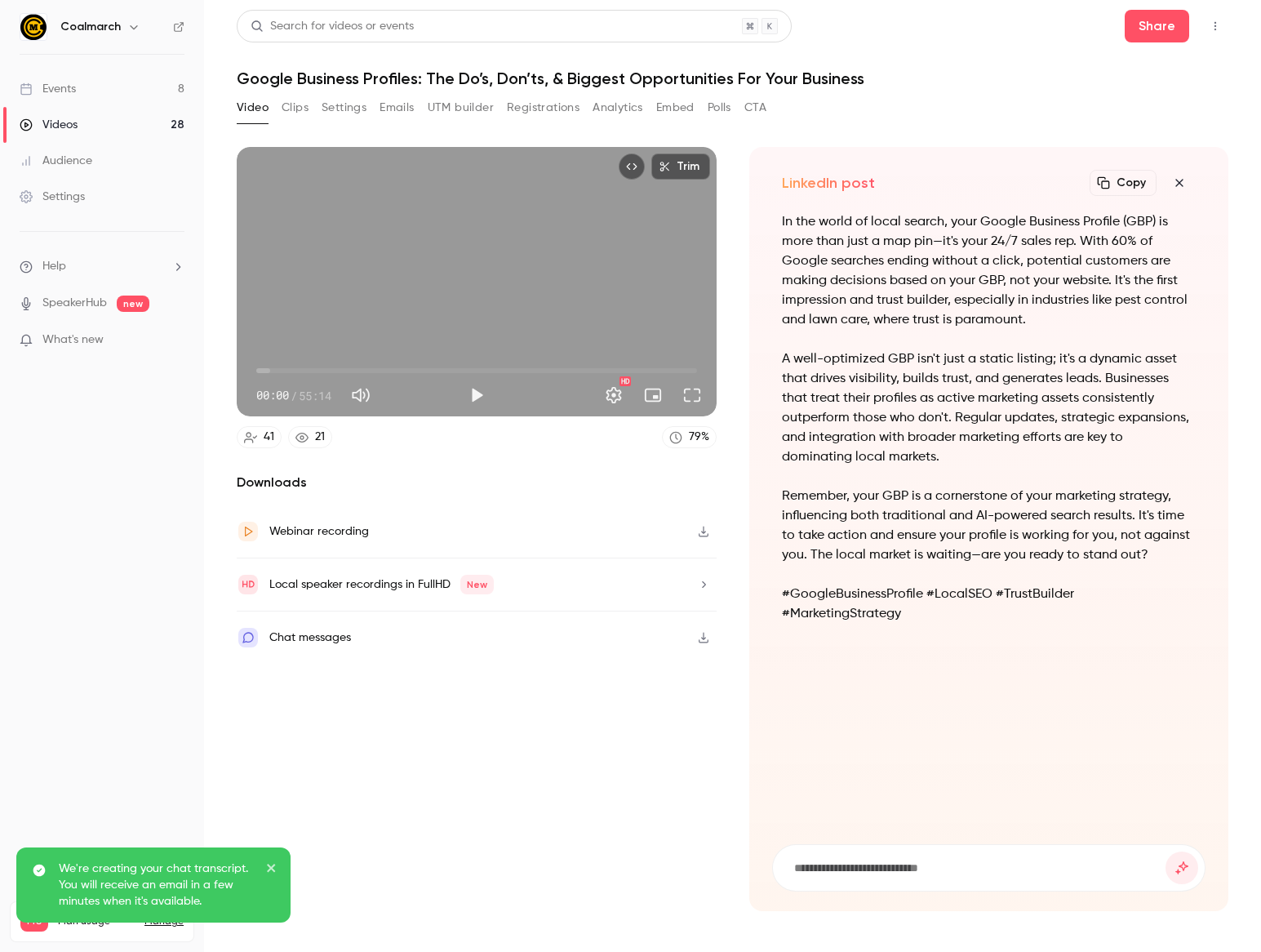
click at [343, 113] on button "Settings" at bounding box center [344, 107] width 45 height 26
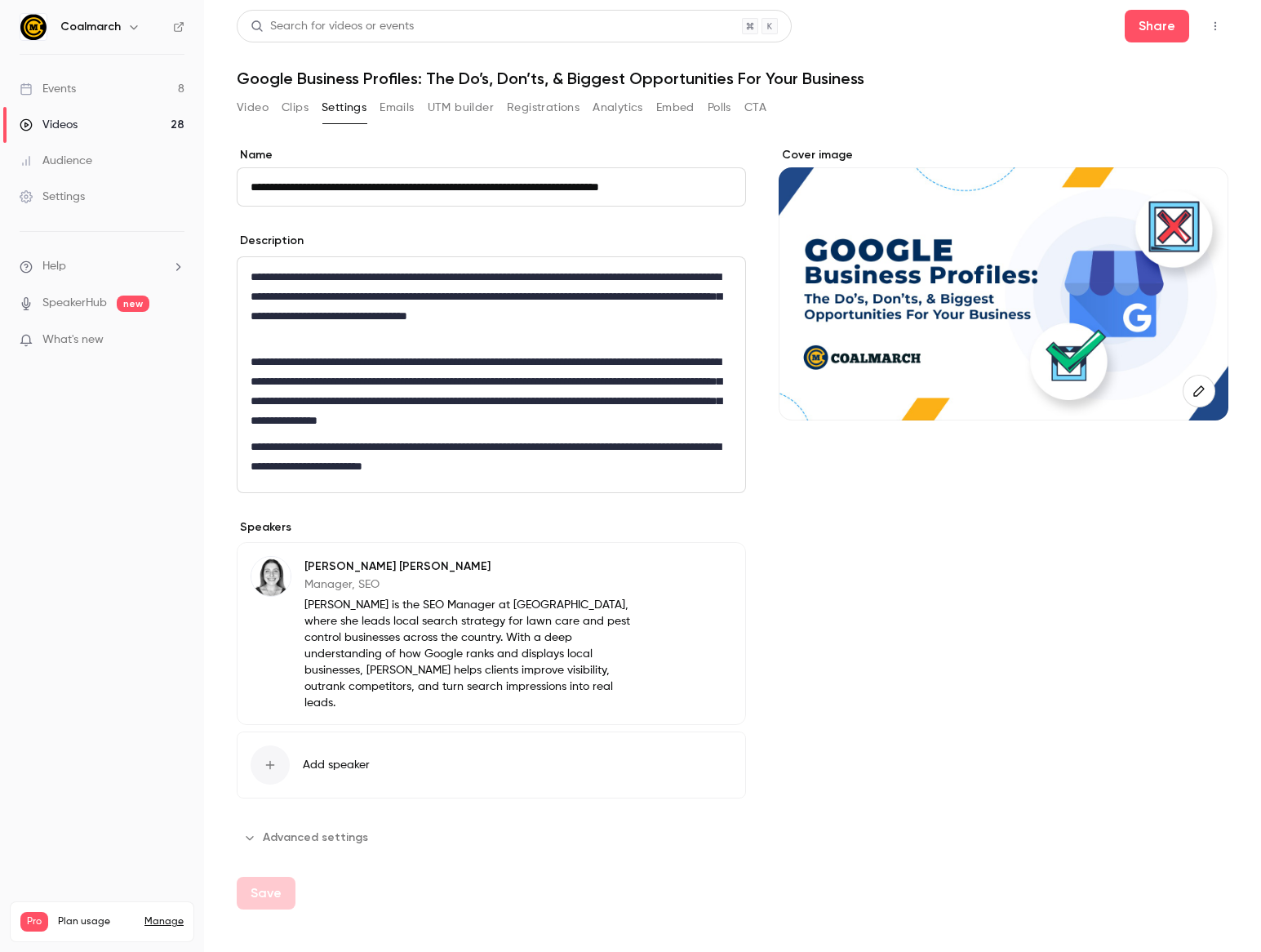
click at [301, 111] on button "Clips" at bounding box center [296, 107] width 27 height 26
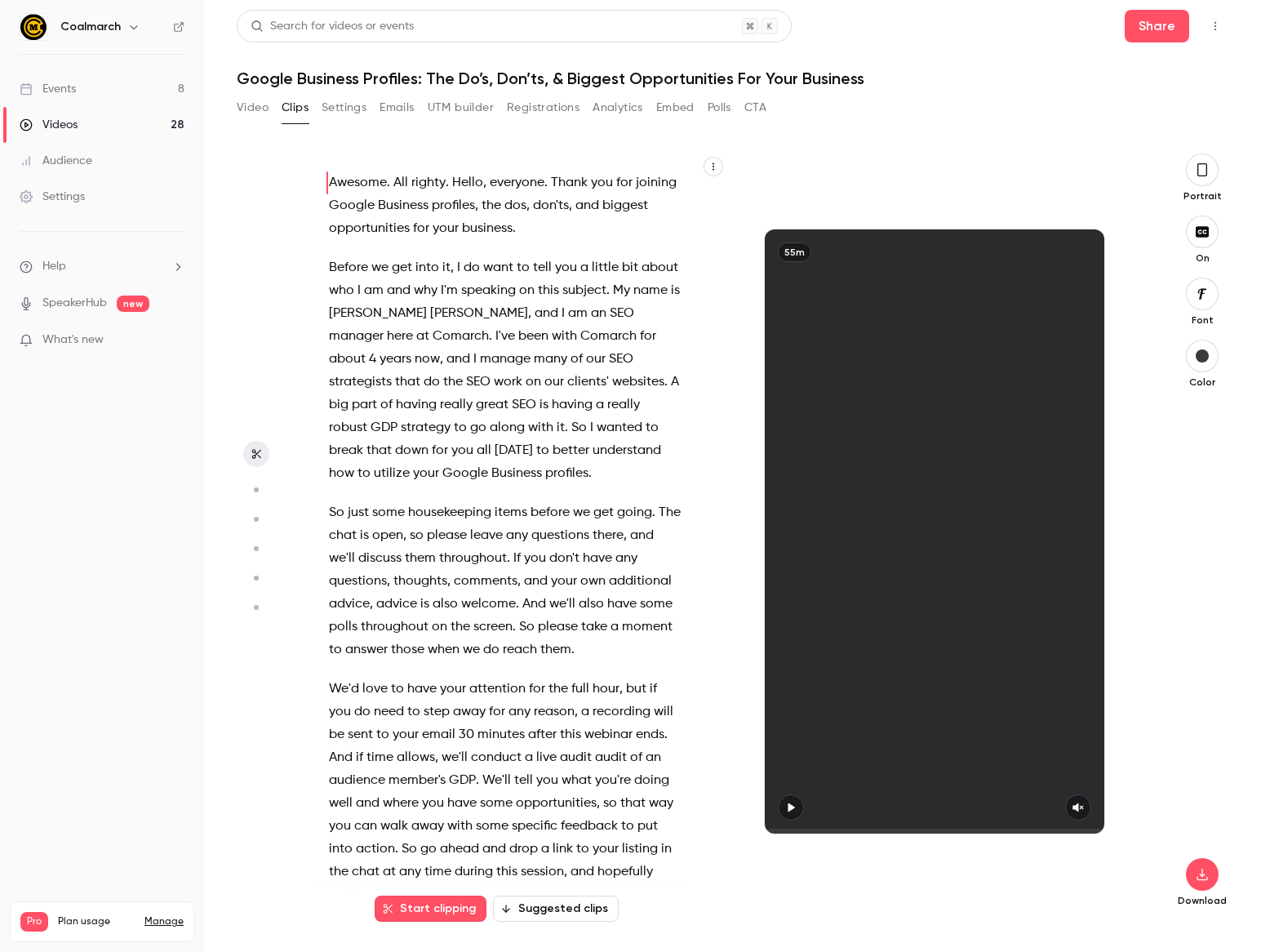
click at [1196, 173] on button "button" at bounding box center [1202, 169] width 33 height 33
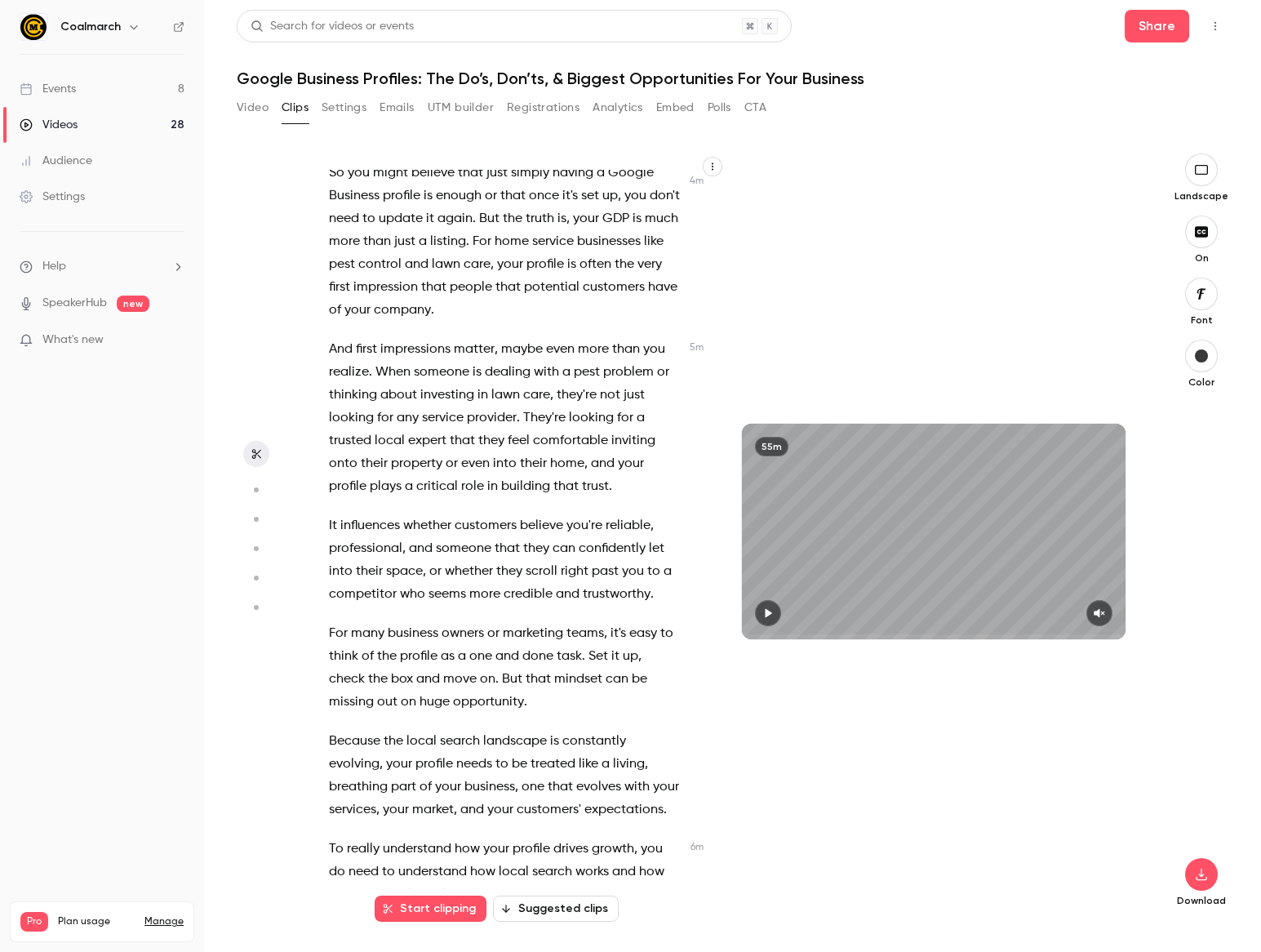
scroll to position [2966, 0]
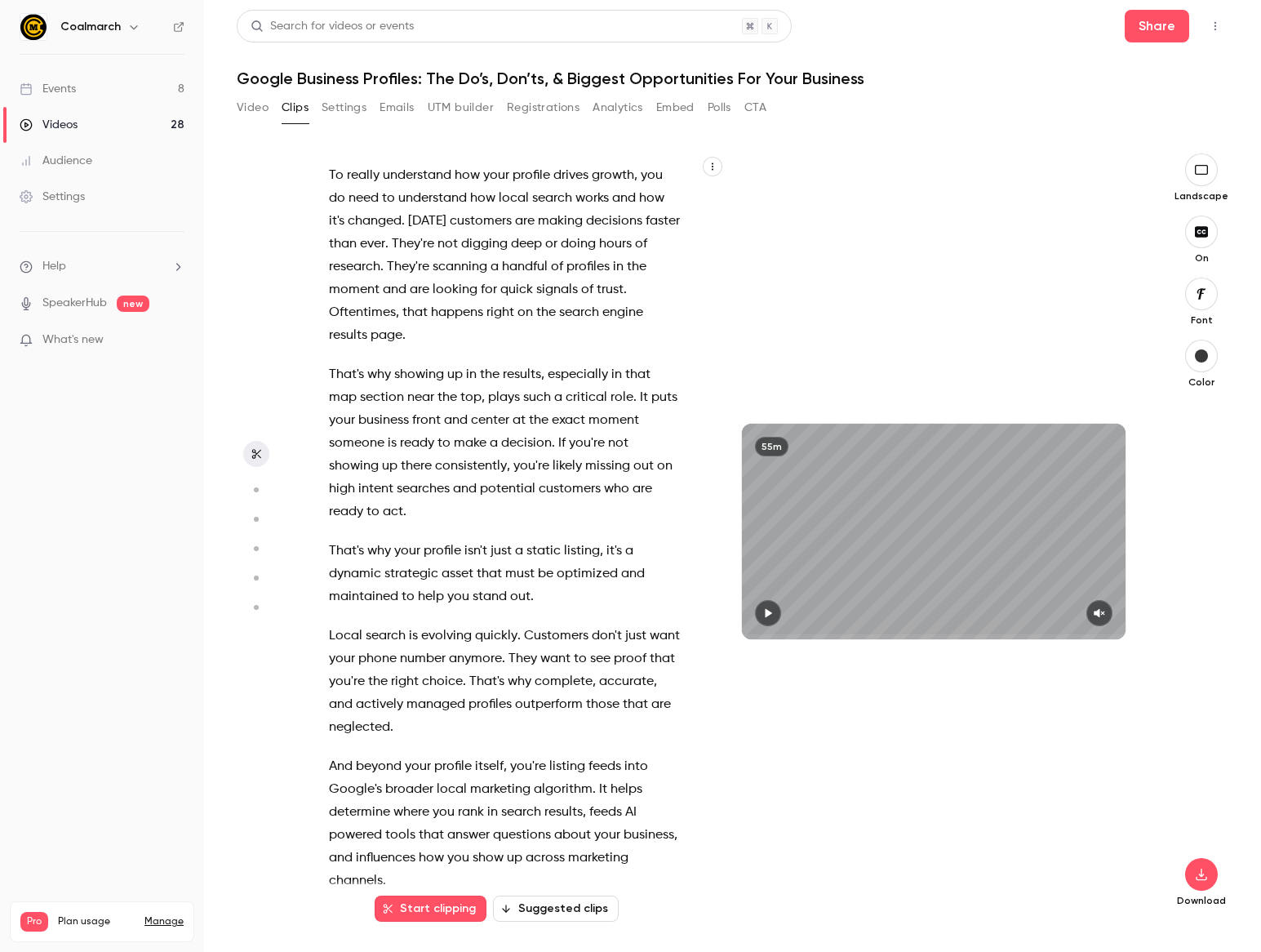
click at [583, 910] on button "Suggested clips" at bounding box center [555, 908] width 126 height 26
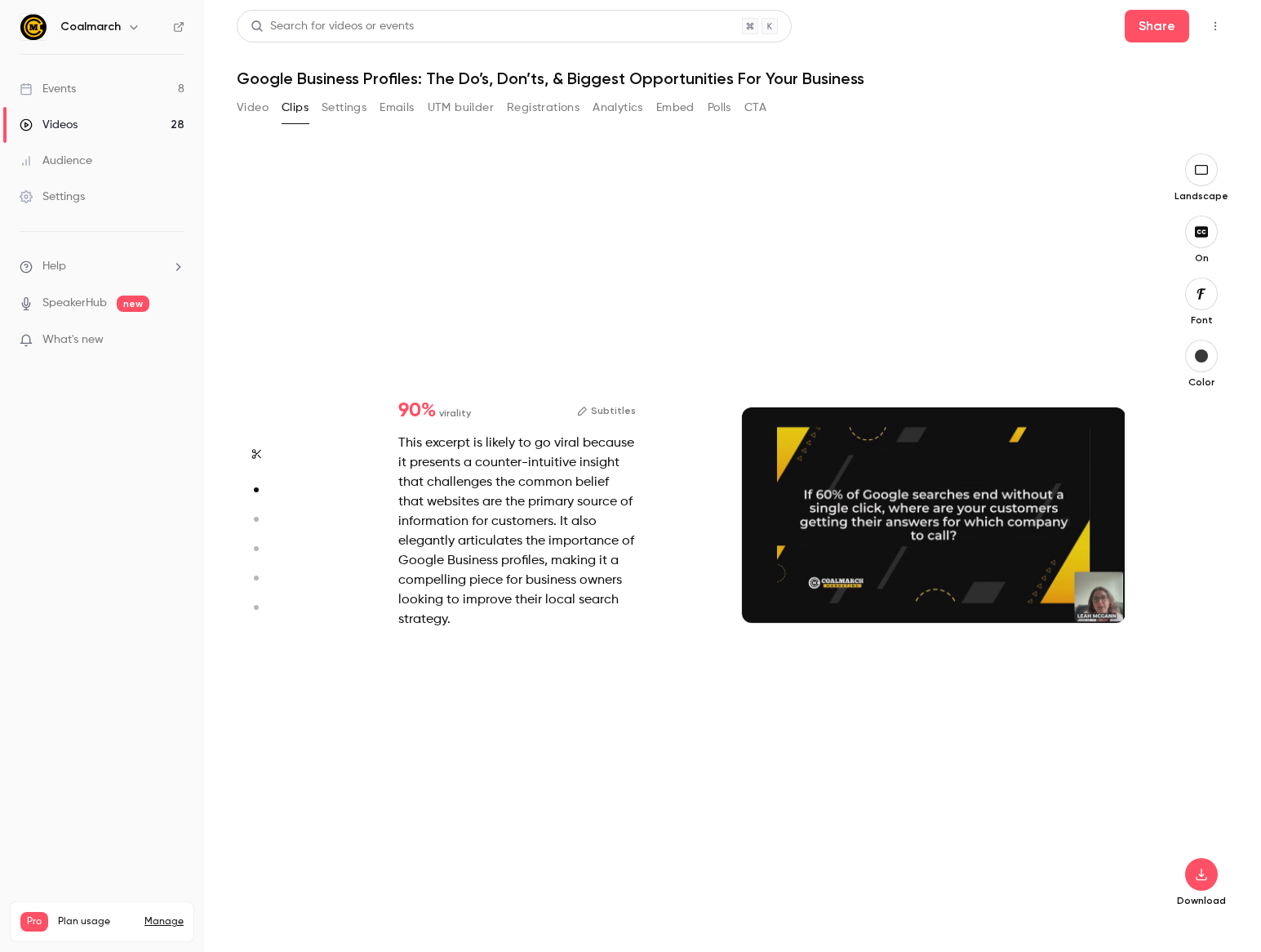
scroll to position [769, 0]
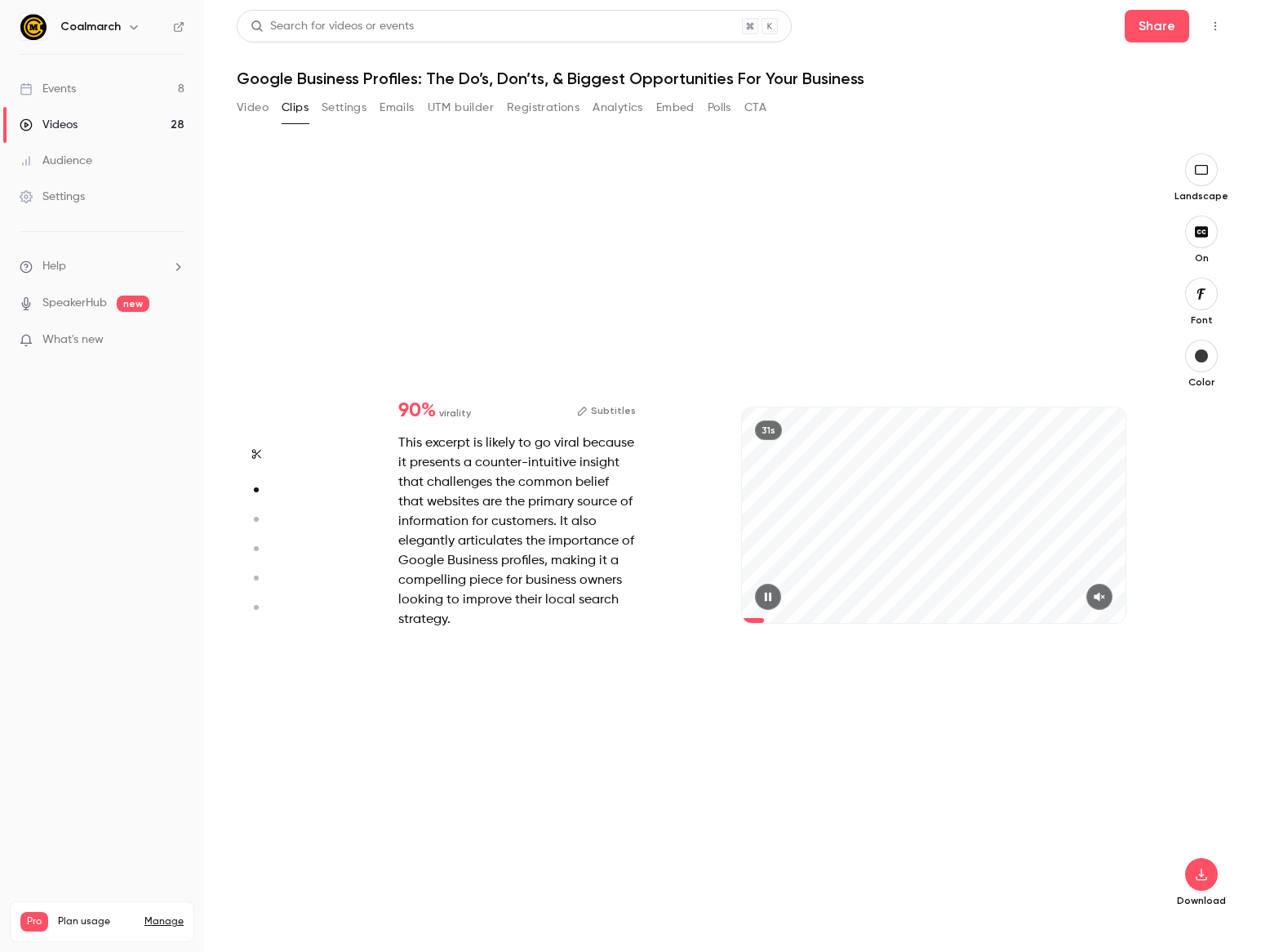
click at [1113, 601] on button "button" at bounding box center [1099, 596] width 26 height 26
click at [250, 516] on icon "button" at bounding box center [255, 519] width 14 height 12
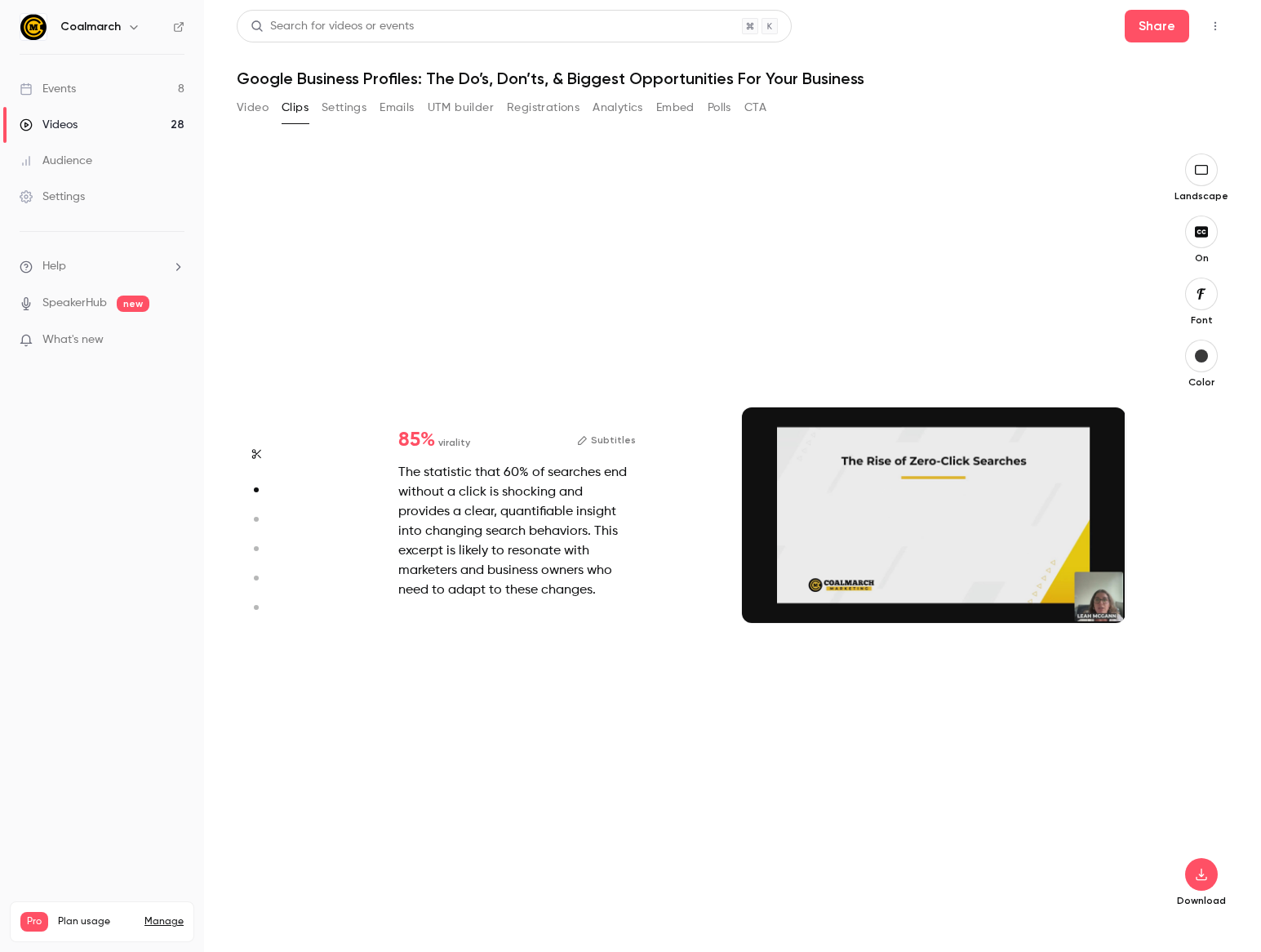
type input "*"
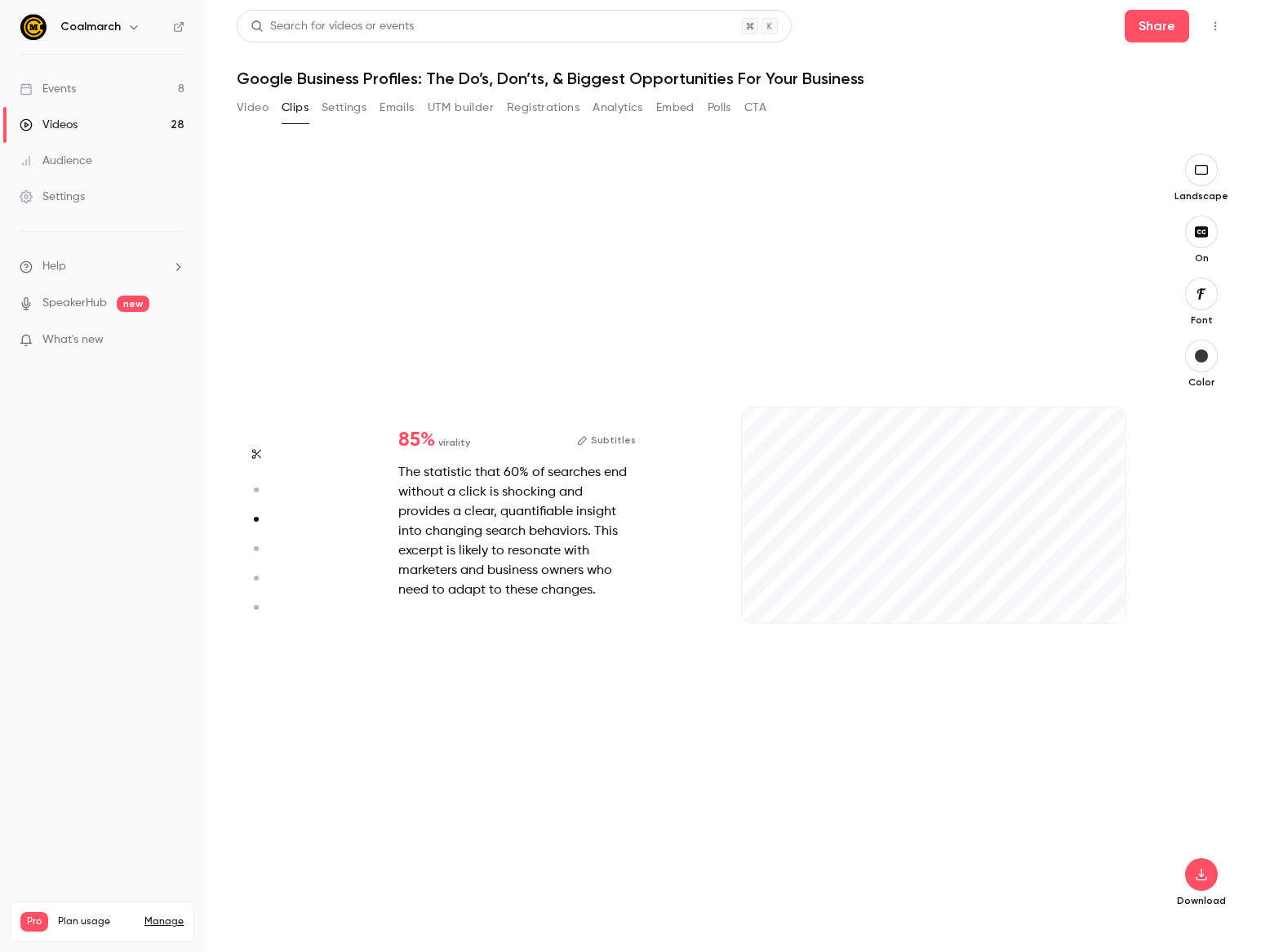
scroll to position [1538, 0]
click at [1099, 604] on button "button" at bounding box center [1099, 596] width 26 height 26
click at [259, 546] on icon "button" at bounding box center [255, 549] width 14 height 12
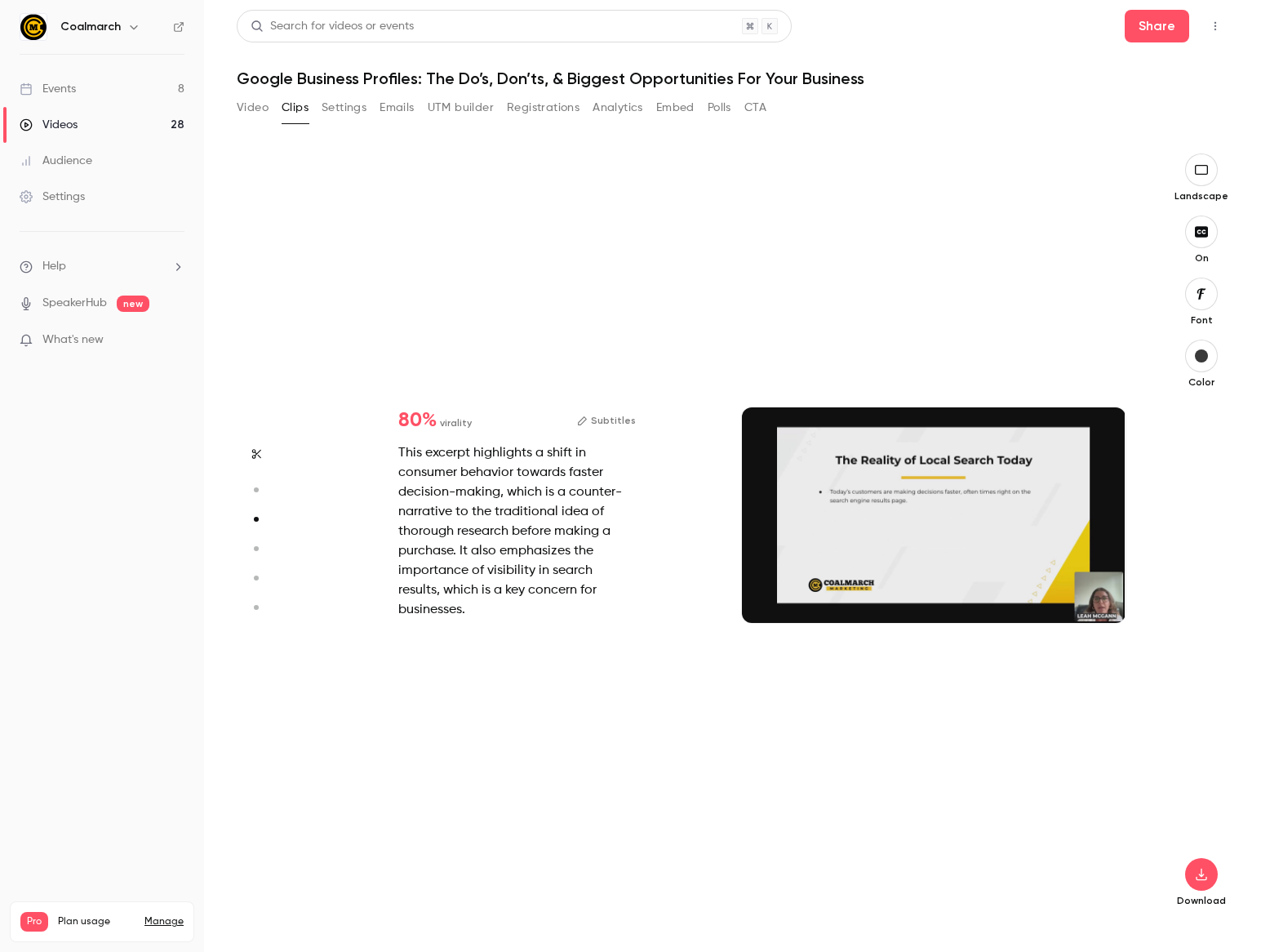
type input "*"
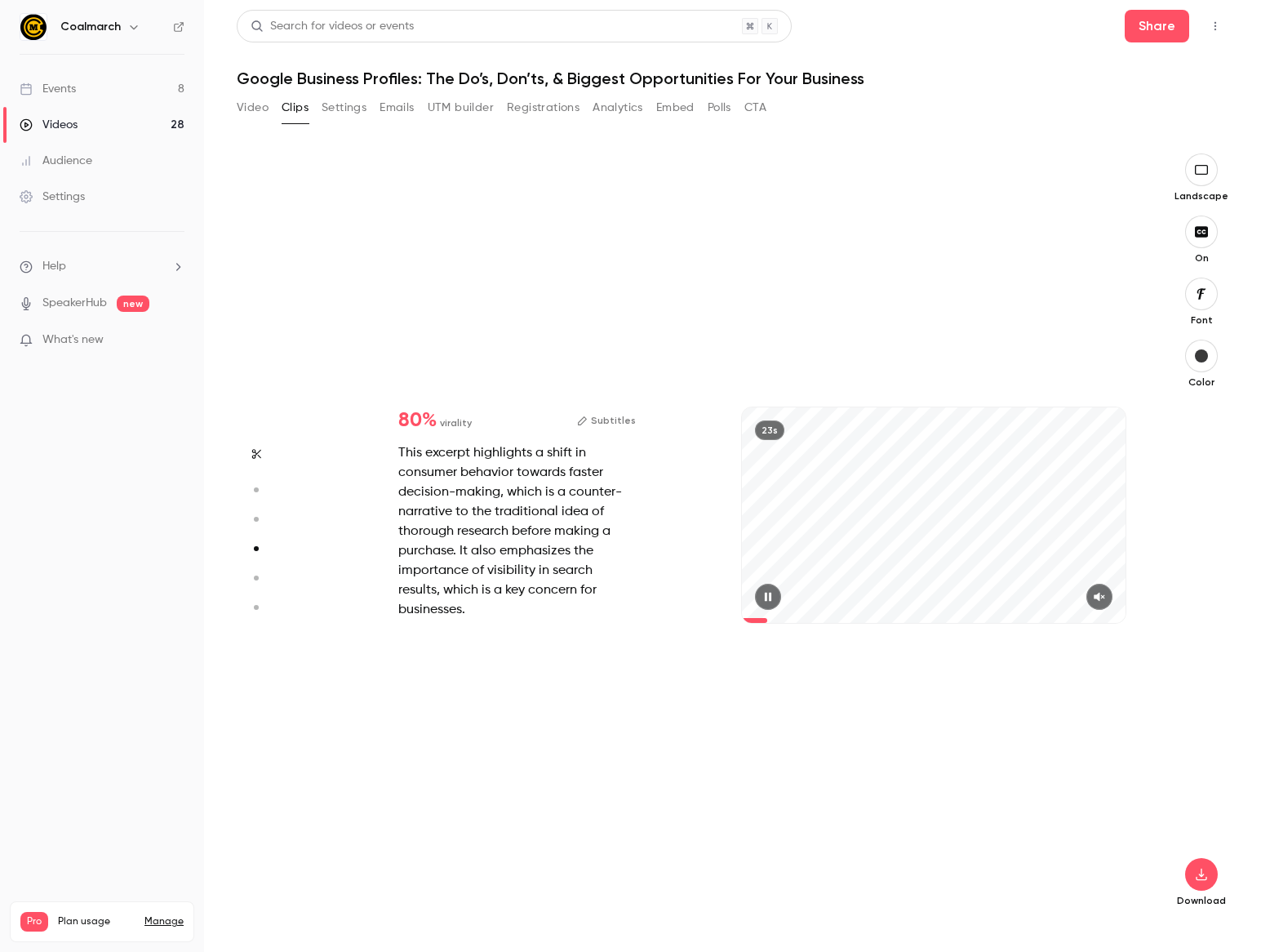
click at [1106, 600] on icon "button" at bounding box center [1100, 597] width 13 height 12
click at [255, 579] on circle "button" at bounding box center [256, 578] width 5 height 5
type input "*"
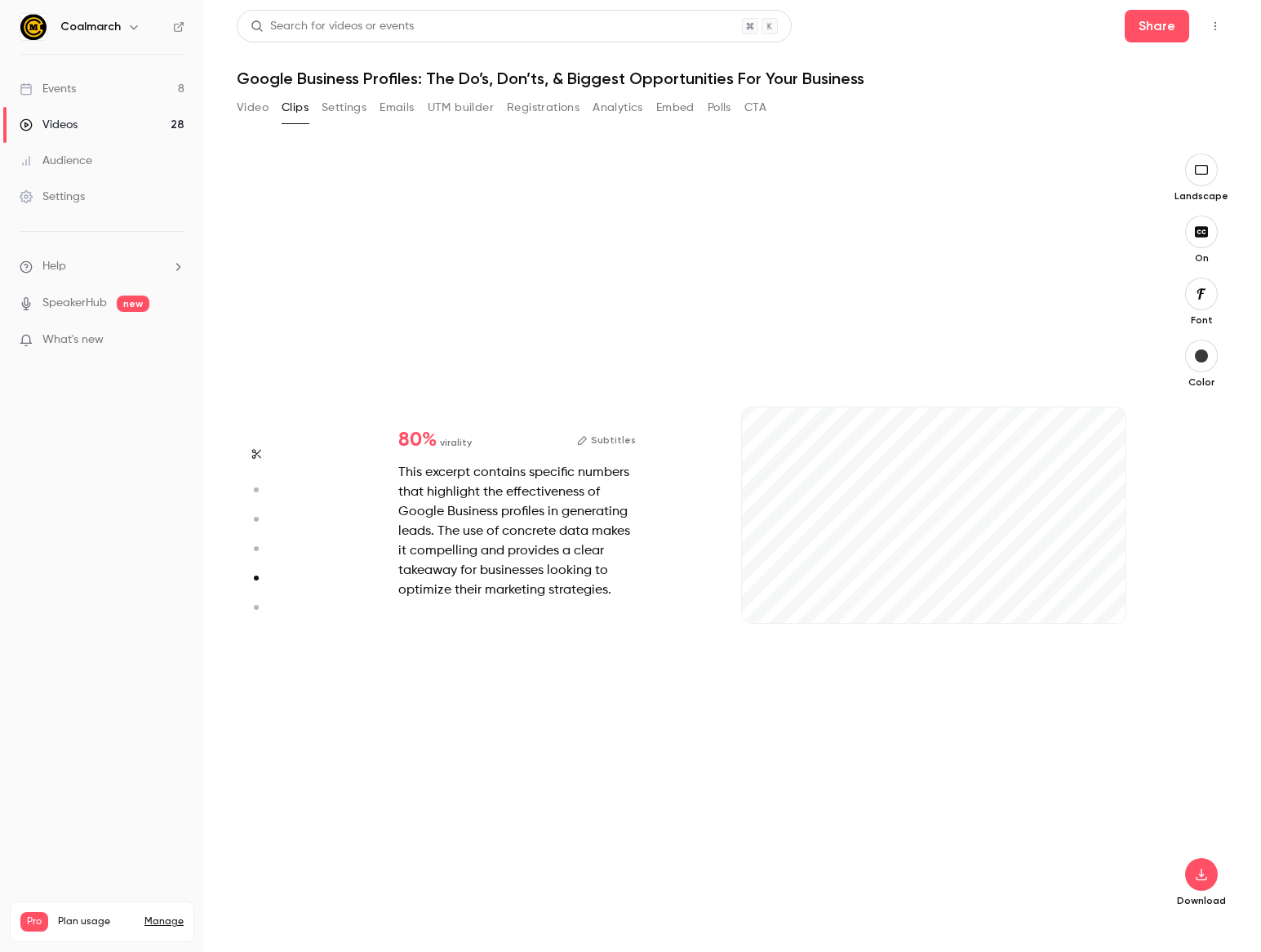
scroll to position [3076, 0]
click at [1106, 590] on button "button" at bounding box center [1099, 596] width 26 height 26
click at [255, 608] on circle "button" at bounding box center [256, 606] width 5 height 5
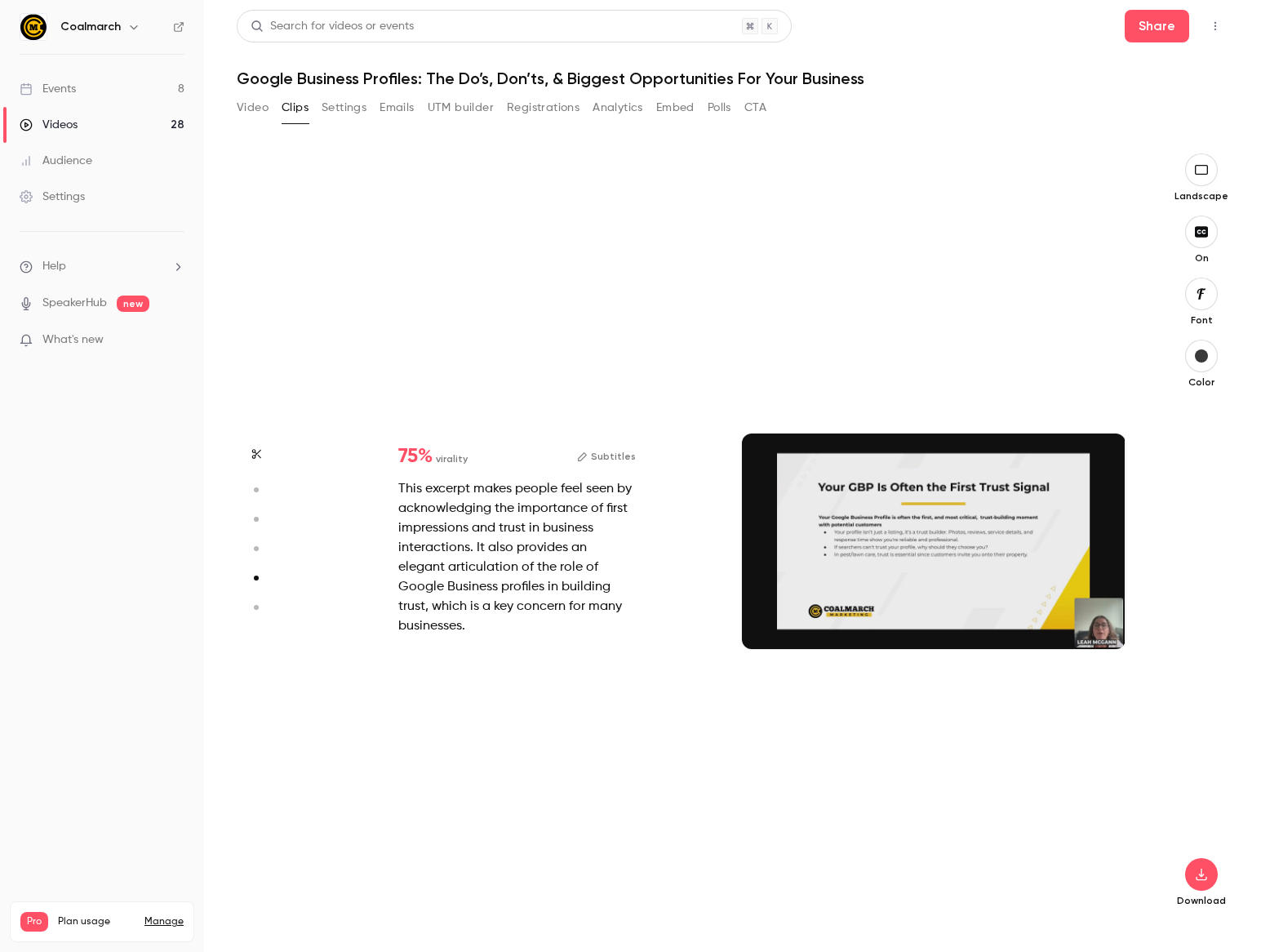
type input "*"
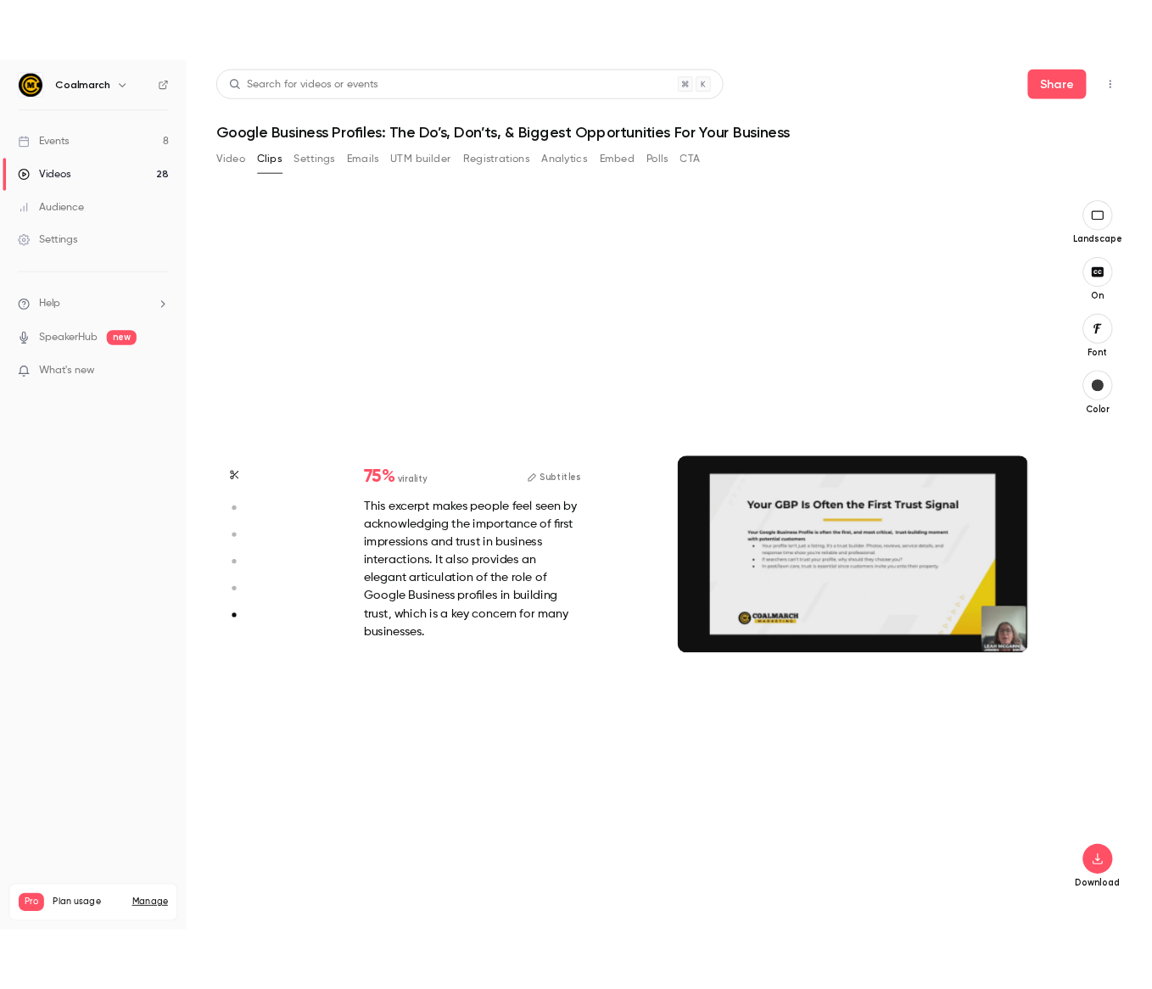
scroll to position [3968, 0]
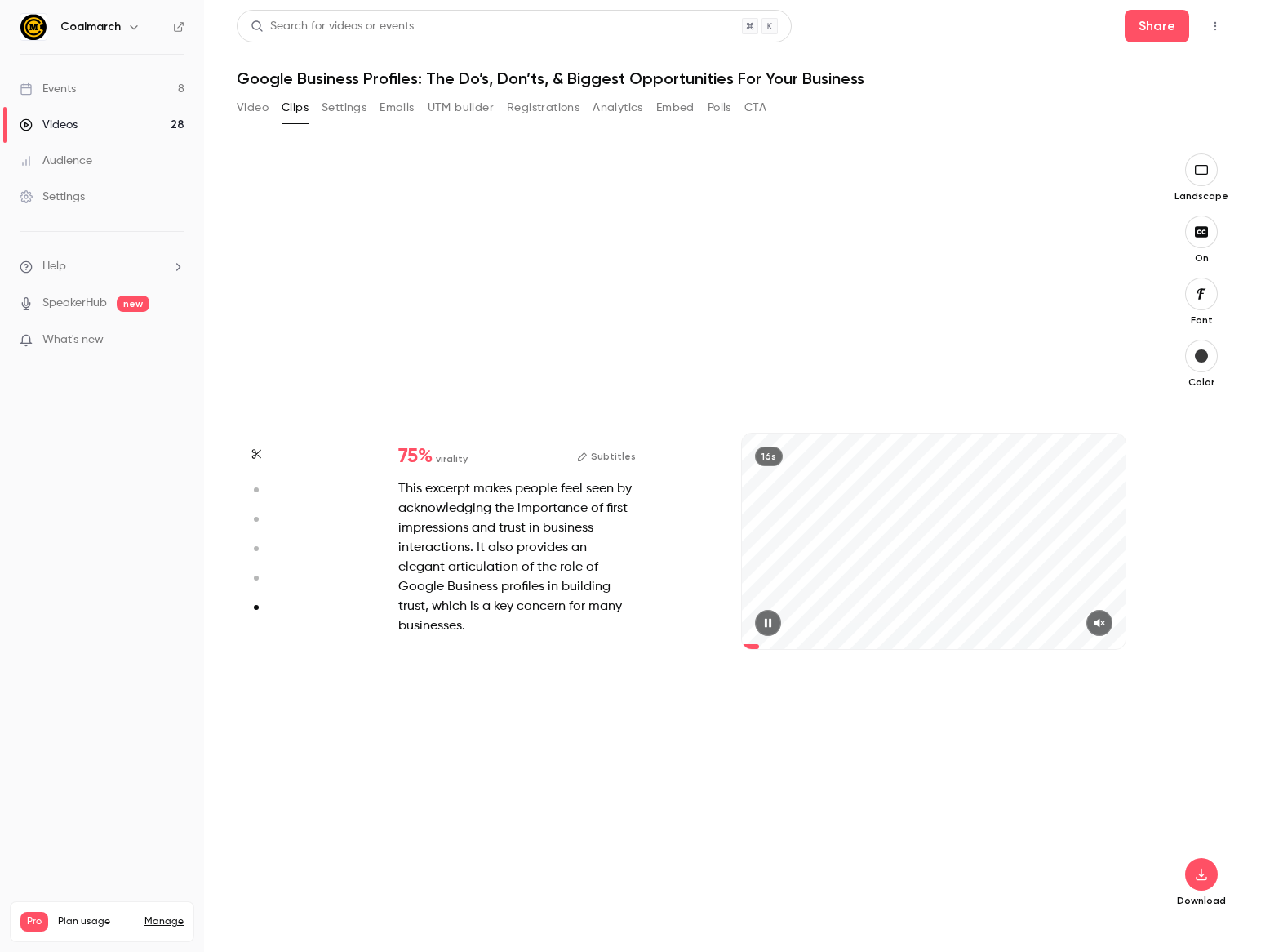
click at [1116, 627] on div at bounding box center [934, 623] width 384 height 26
click at [1105, 624] on icon "button" at bounding box center [1099, 623] width 11 height 9
type input "****"
drag, startPoint x: 255, startPoint y: 105, endPoint x: 254, endPoint y: 125, distance: 20.0
click at [255, 105] on button "Video" at bounding box center [252, 107] width 32 height 26
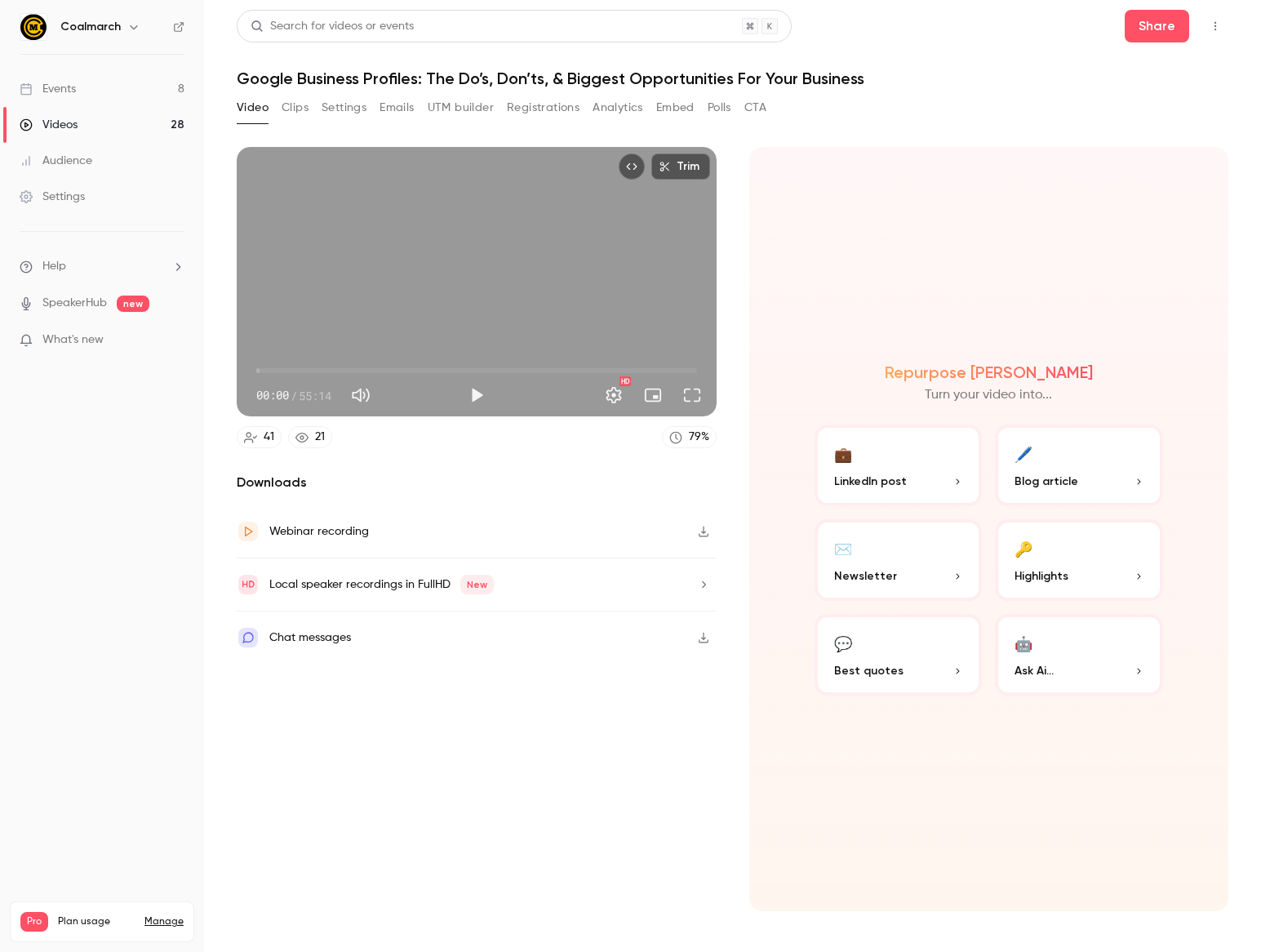
click at [912, 460] on button "💼 LinkedIn post" at bounding box center [898, 465] width 168 height 82
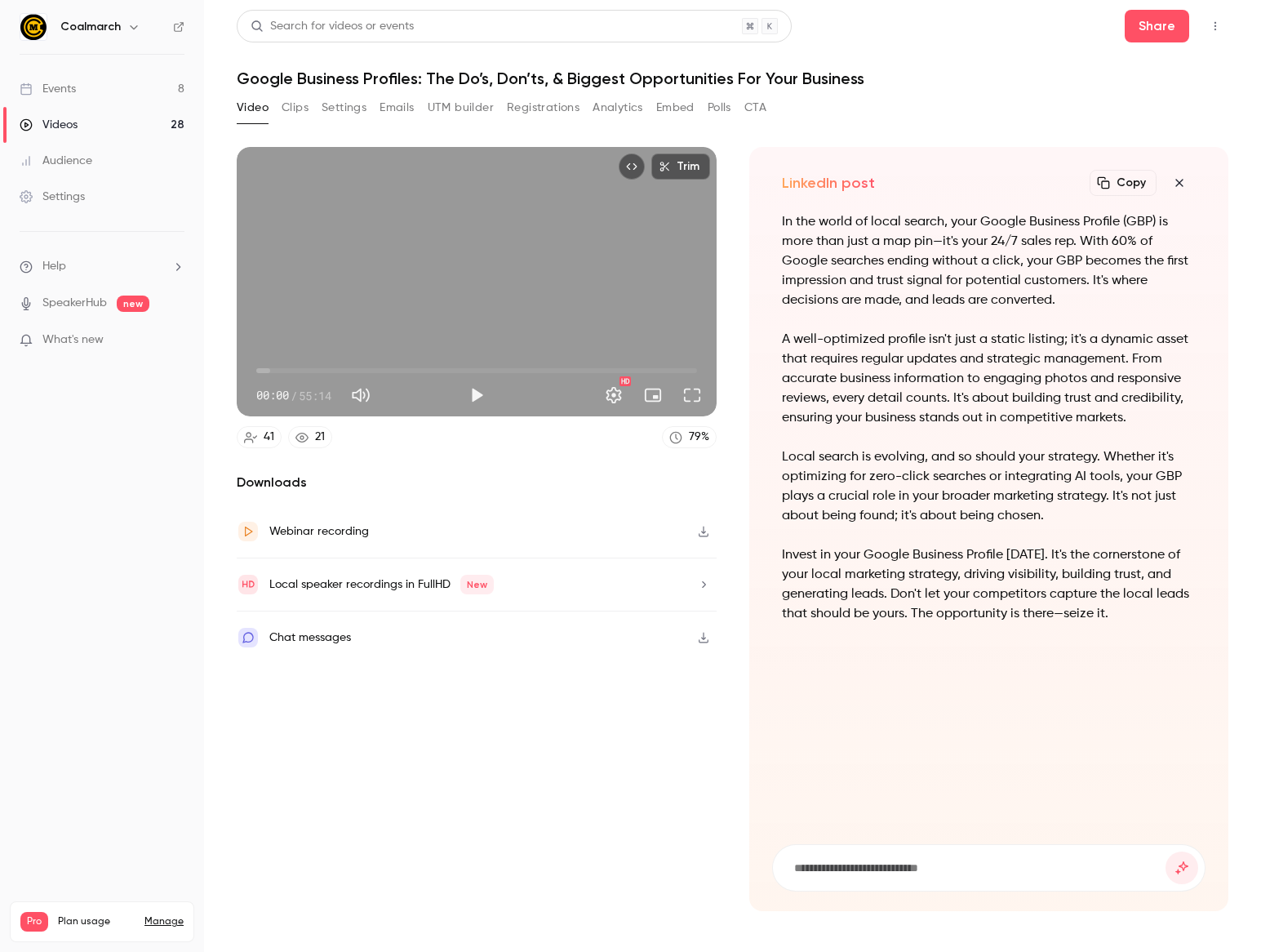
click at [1126, 181] on button "Copy" at bounding box center [1123, 182] width 67 height 26
click at [462, 125] on div "Video Clips Settings Emails UTM builder Registrations Analytics Embed Polls CTA" at bounding box center [502, 111] width 529 height 33
click at [111, 130] on link "Videos 28" at bounding box center [102, 124] width 204 height 36
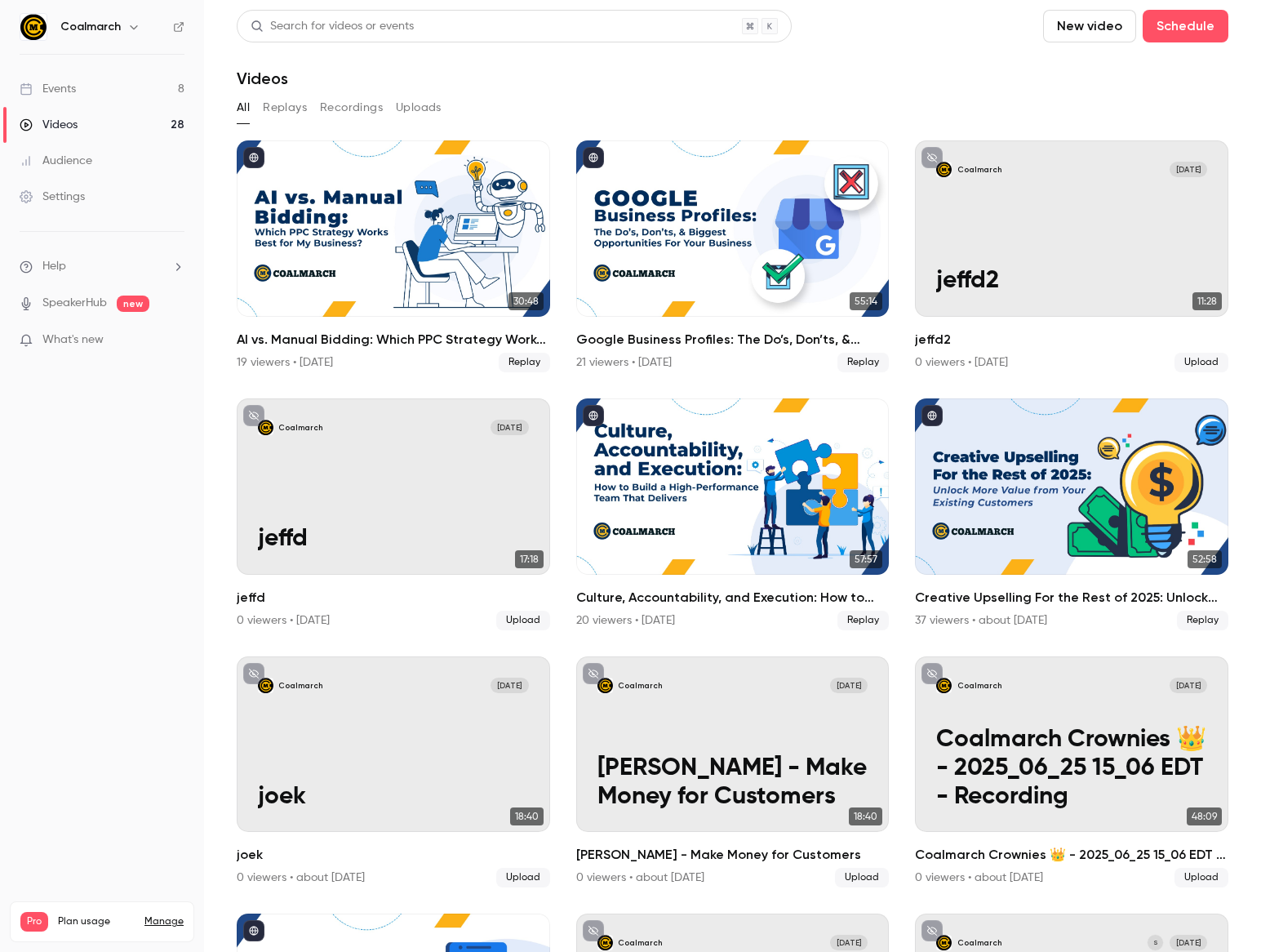
click at [270, 106] on button "Replays" at bounding box center [285, 107] width 44 height 26
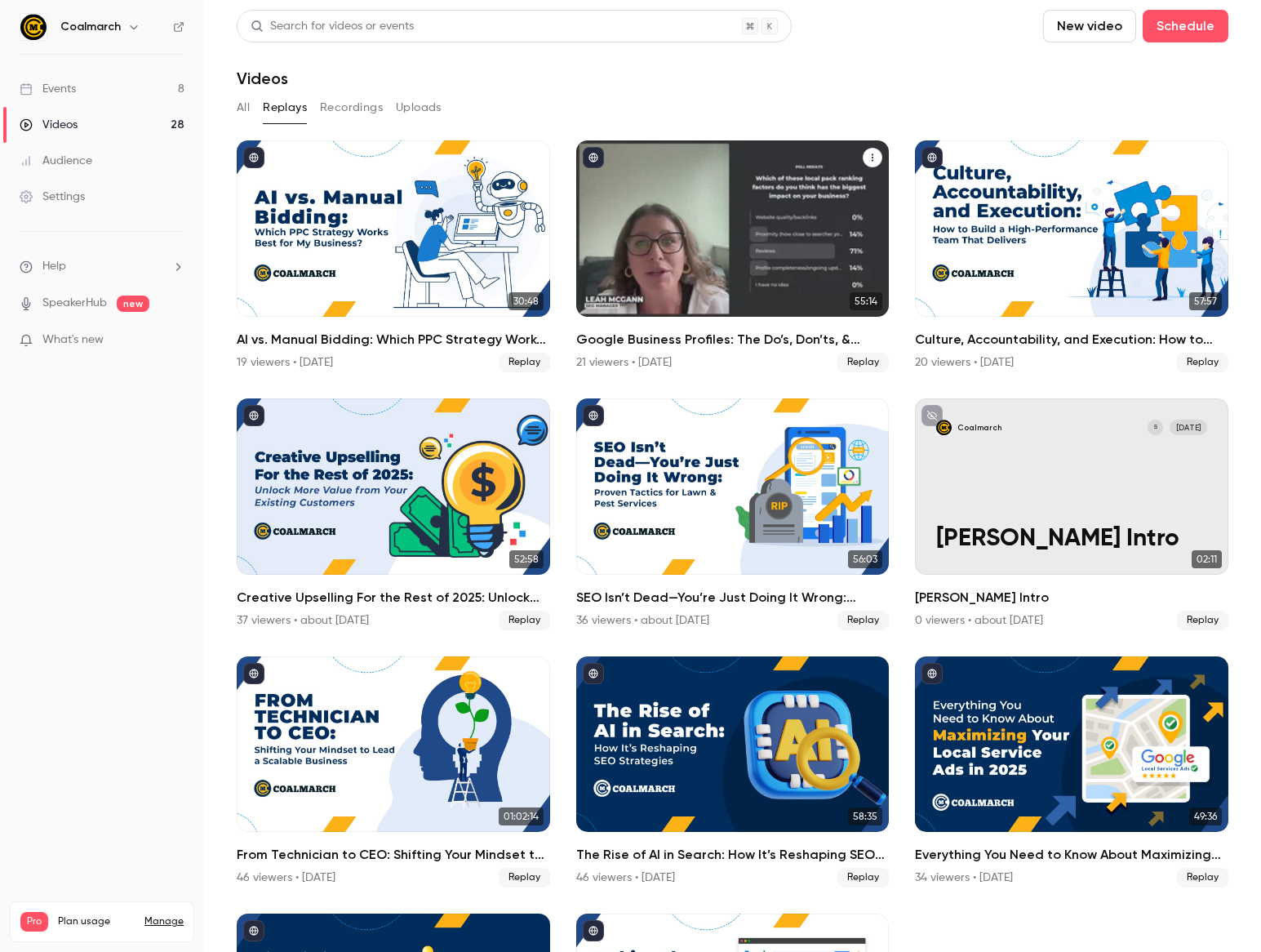
click at [871, 156] on icon "Google Business Profiles: The Do’s, Don’ts, & Biggest Opportunities For Your Bu…" at bounding box center [873, 158] width 10 height 10
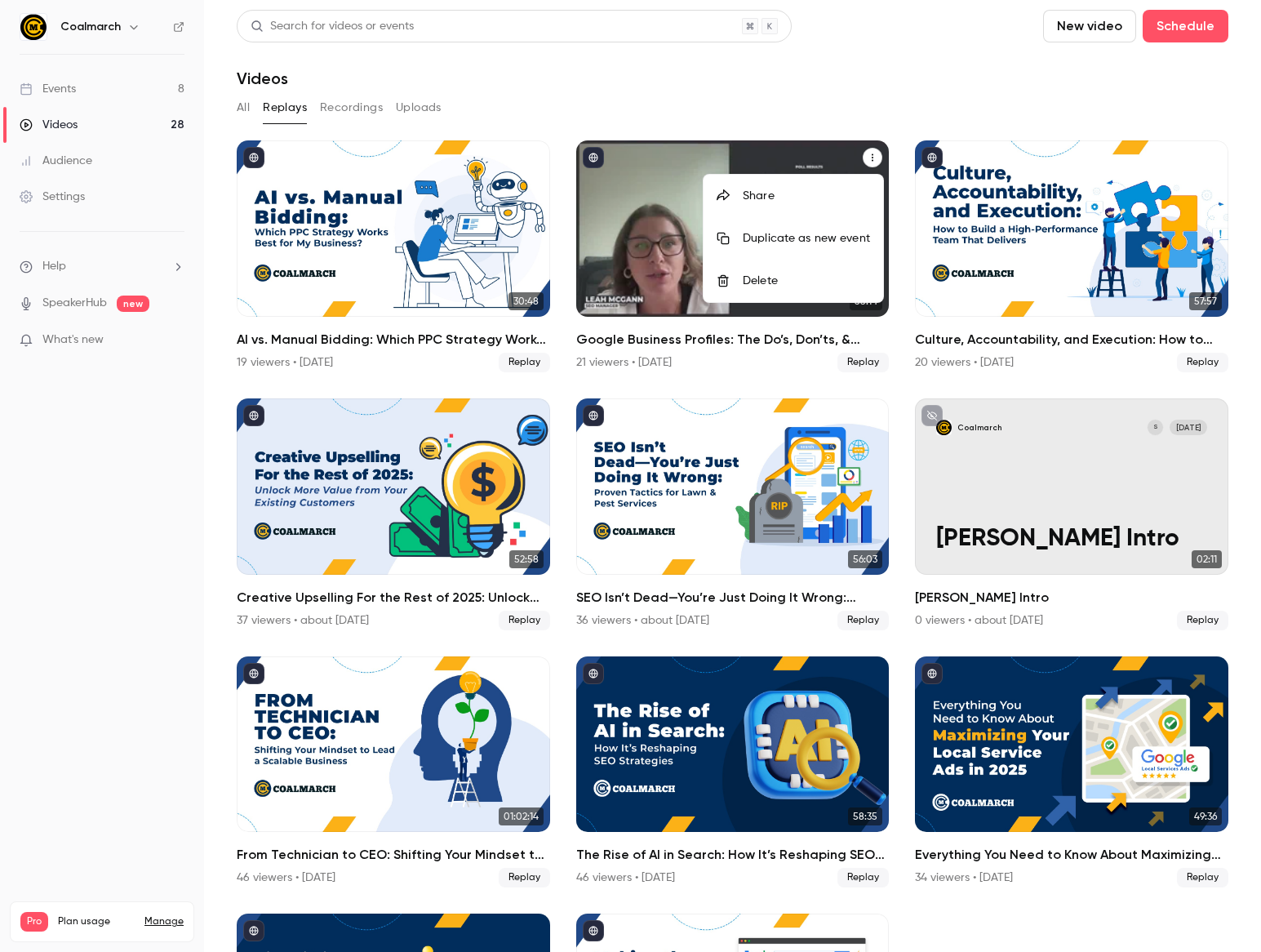
click at [807, 199] on div "Share" at bounding box center [807, 195] width 127 height 16
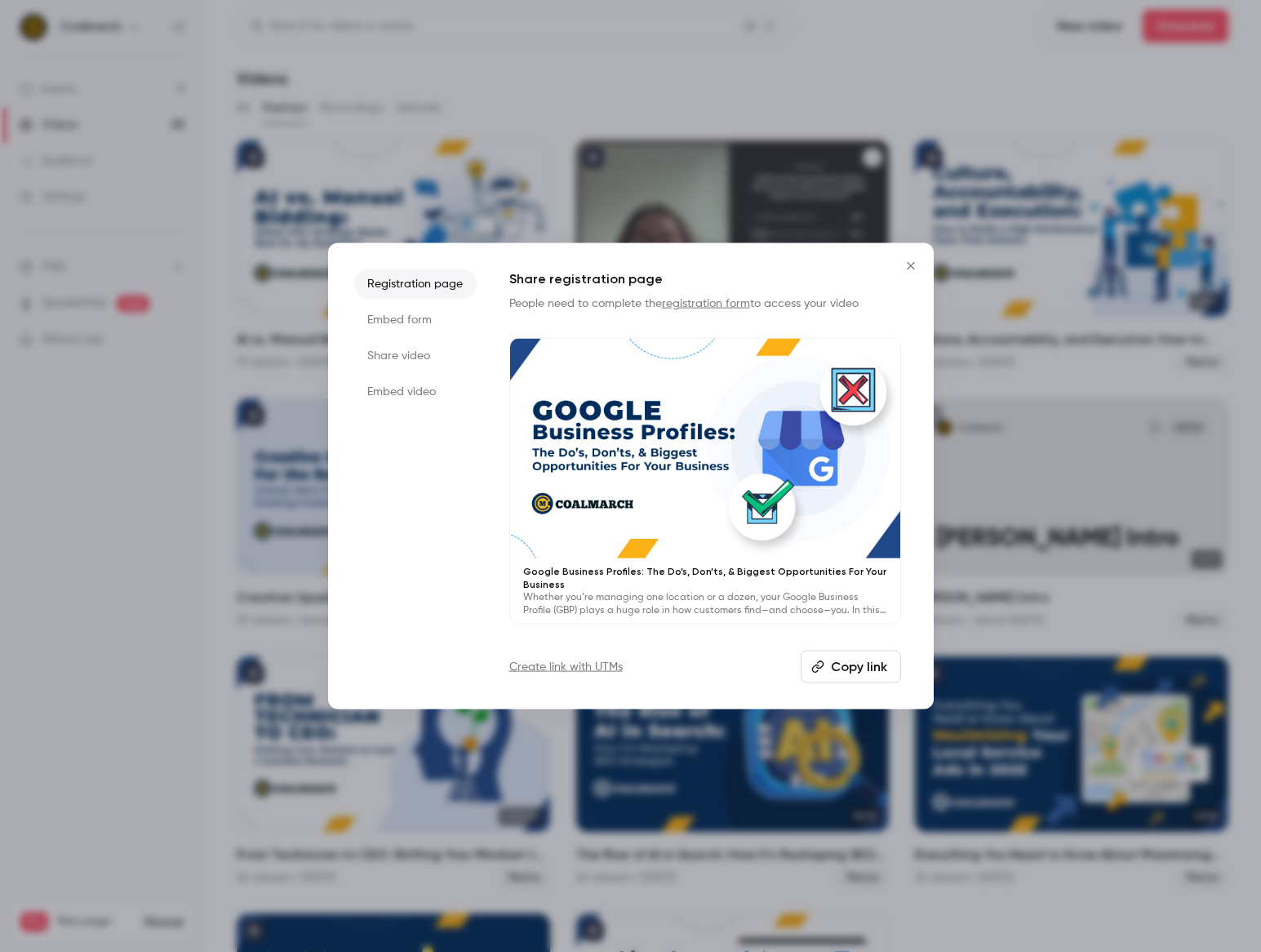
click at [837, 669] on button "Copy link" at bounding box center [851, 666] width 100 height 33
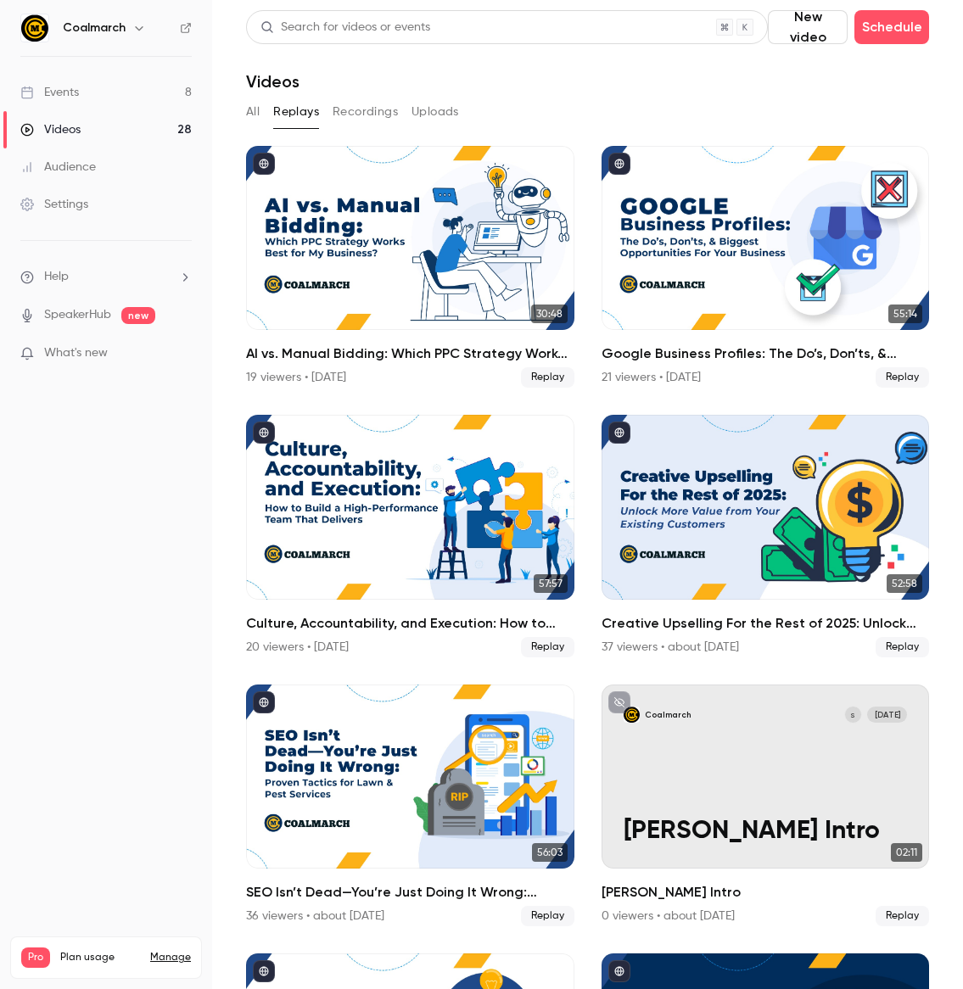
click at [252, 112] on button "All" at bounding box center [253, 111] width 14 height 27
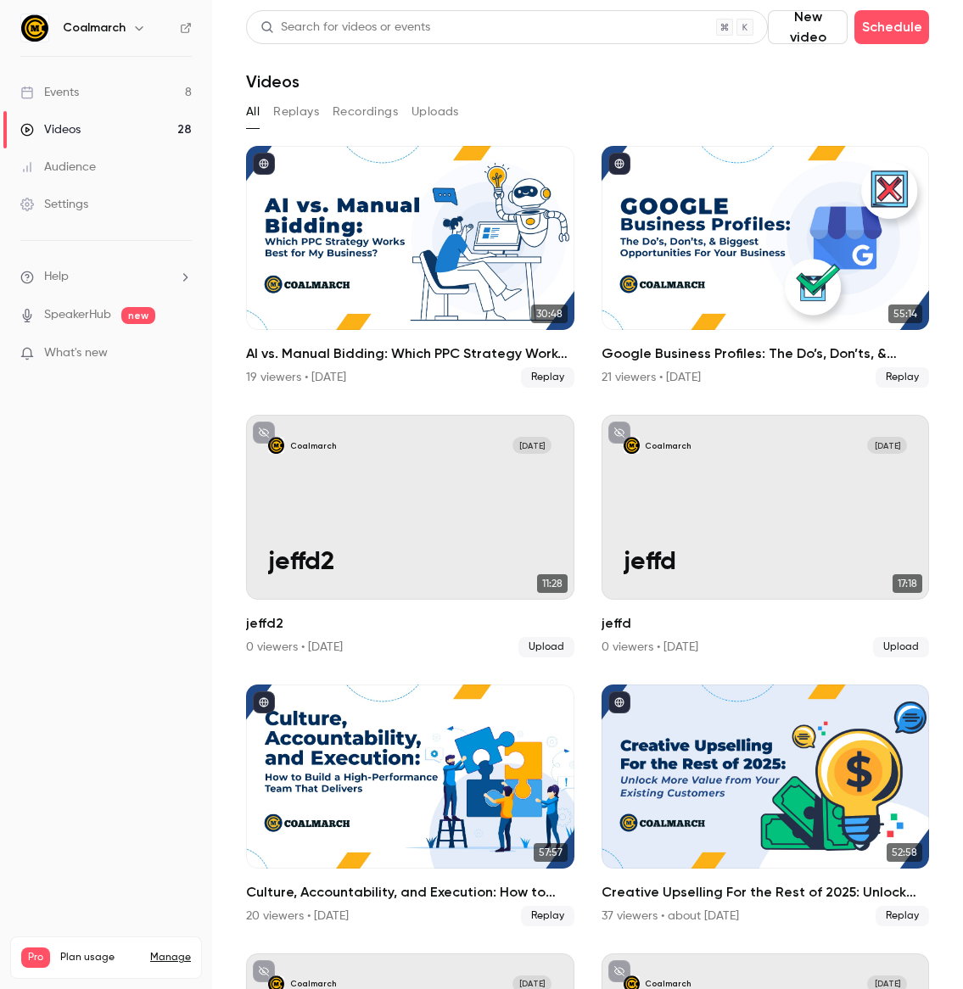
click at [77, 98] on div "Events" at bounding box center [49, 92] width 59 height 17
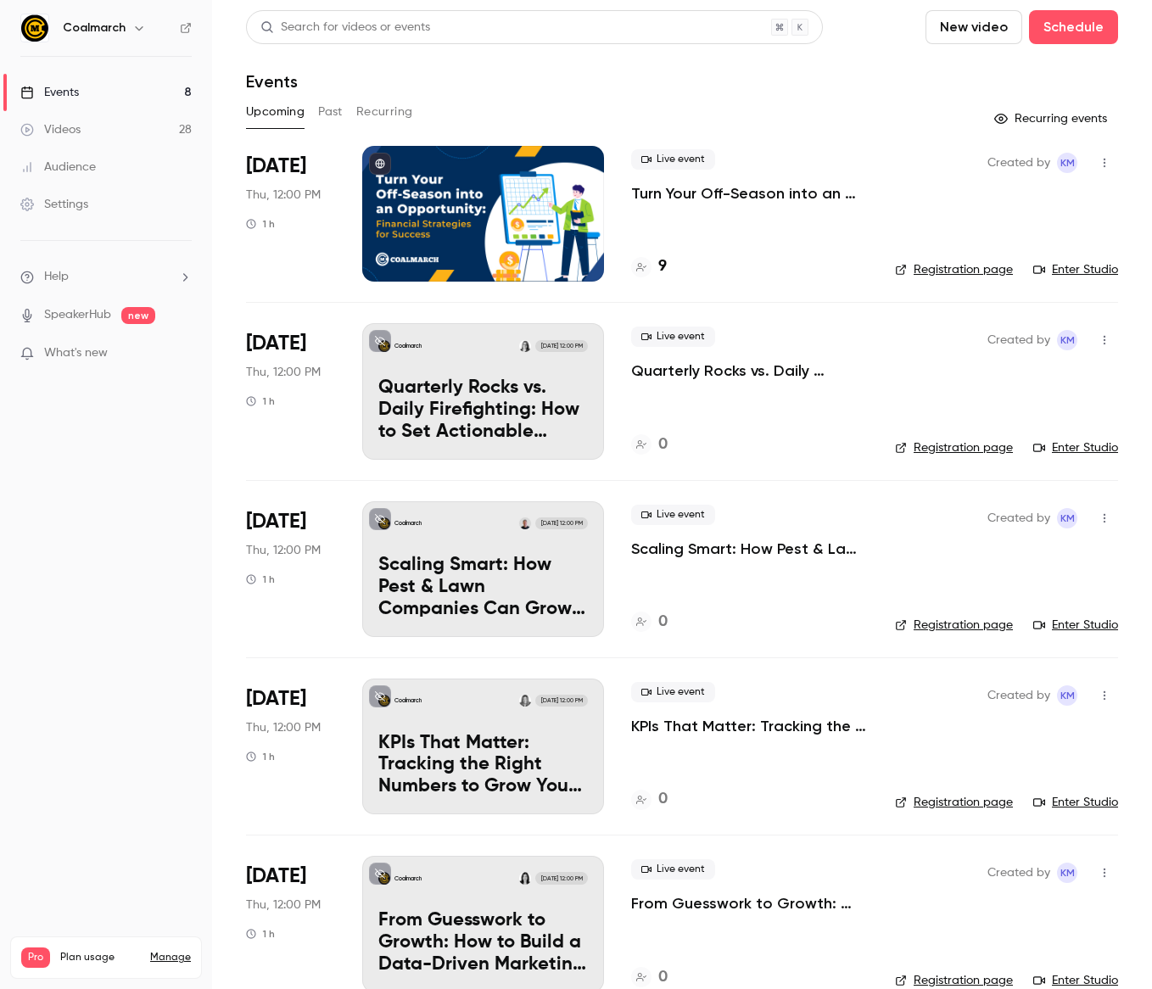
click at [445, 375] on div "Coalmarch Sep 4, 12:00 PM Quarterly Rocks vs. Daily Firefighting: How to Set Ac…" at bounding box center [483, 391] width 242 height 136
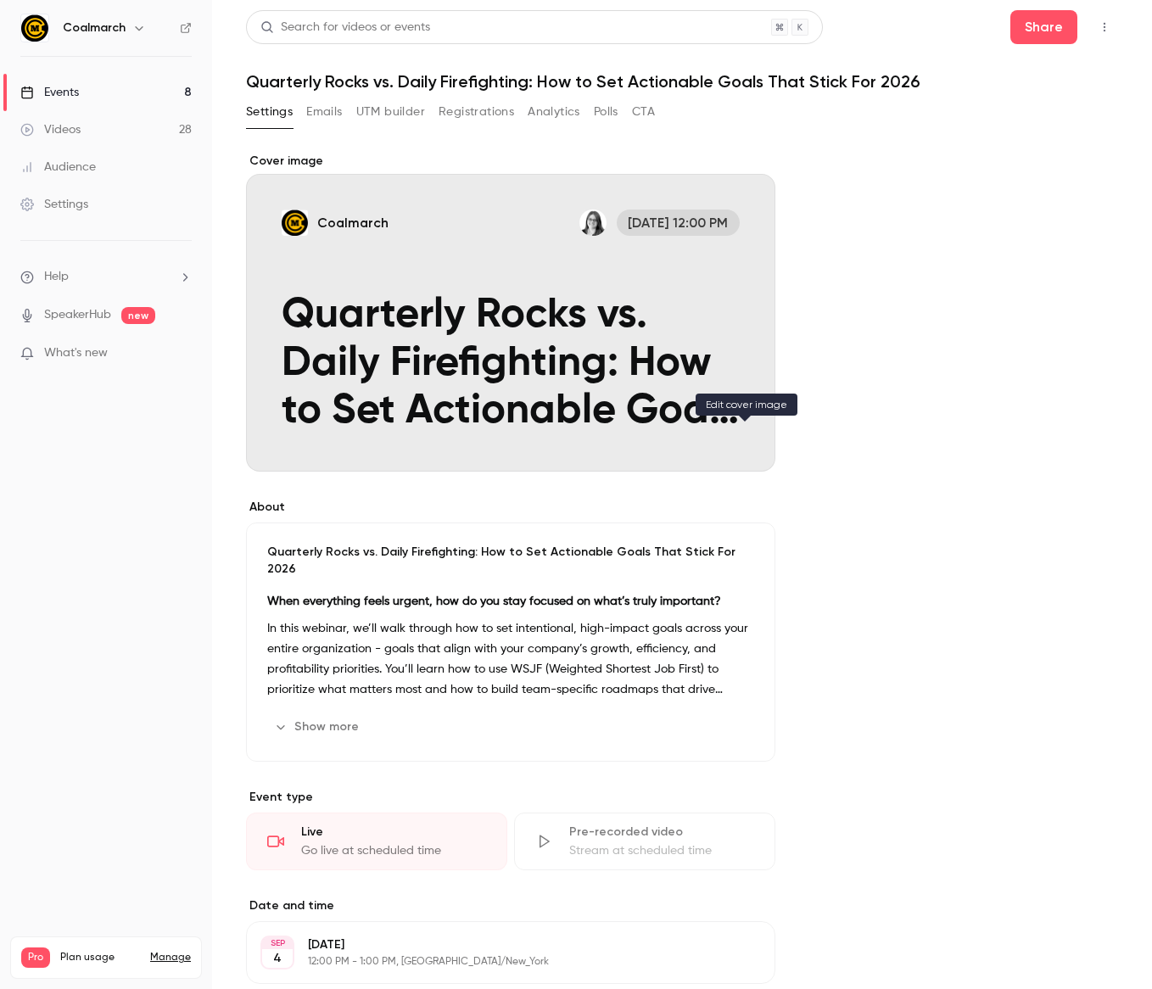
click at [742, 444] on icon "Cover image" at bounding box center [744, 441] width 19 height 14
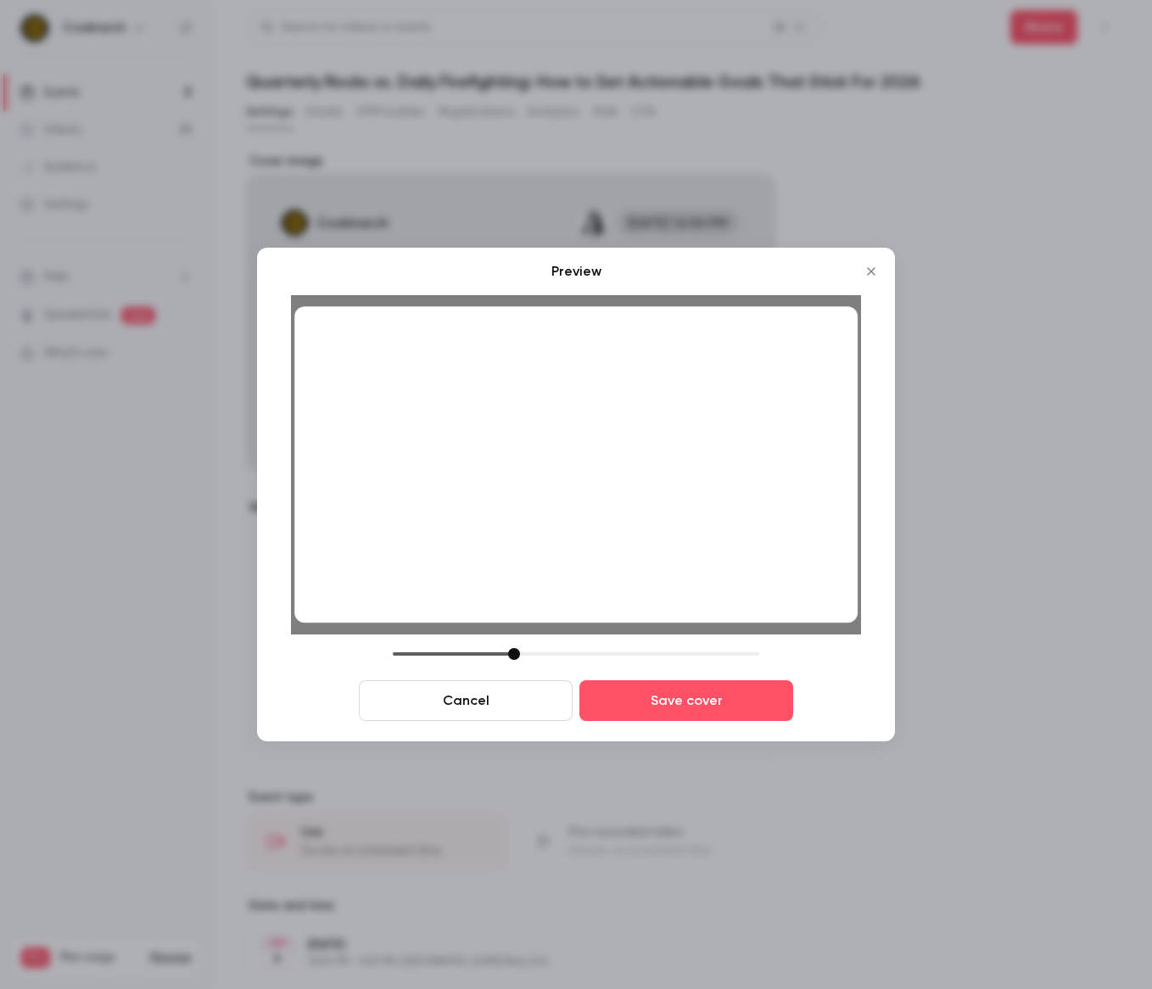
click at [512, 656] on div at bounding box center [514, 654] width 12 height 12
click at [656, 711] on button "Save cover" at bounding box center [686, 700] width 214 height 41
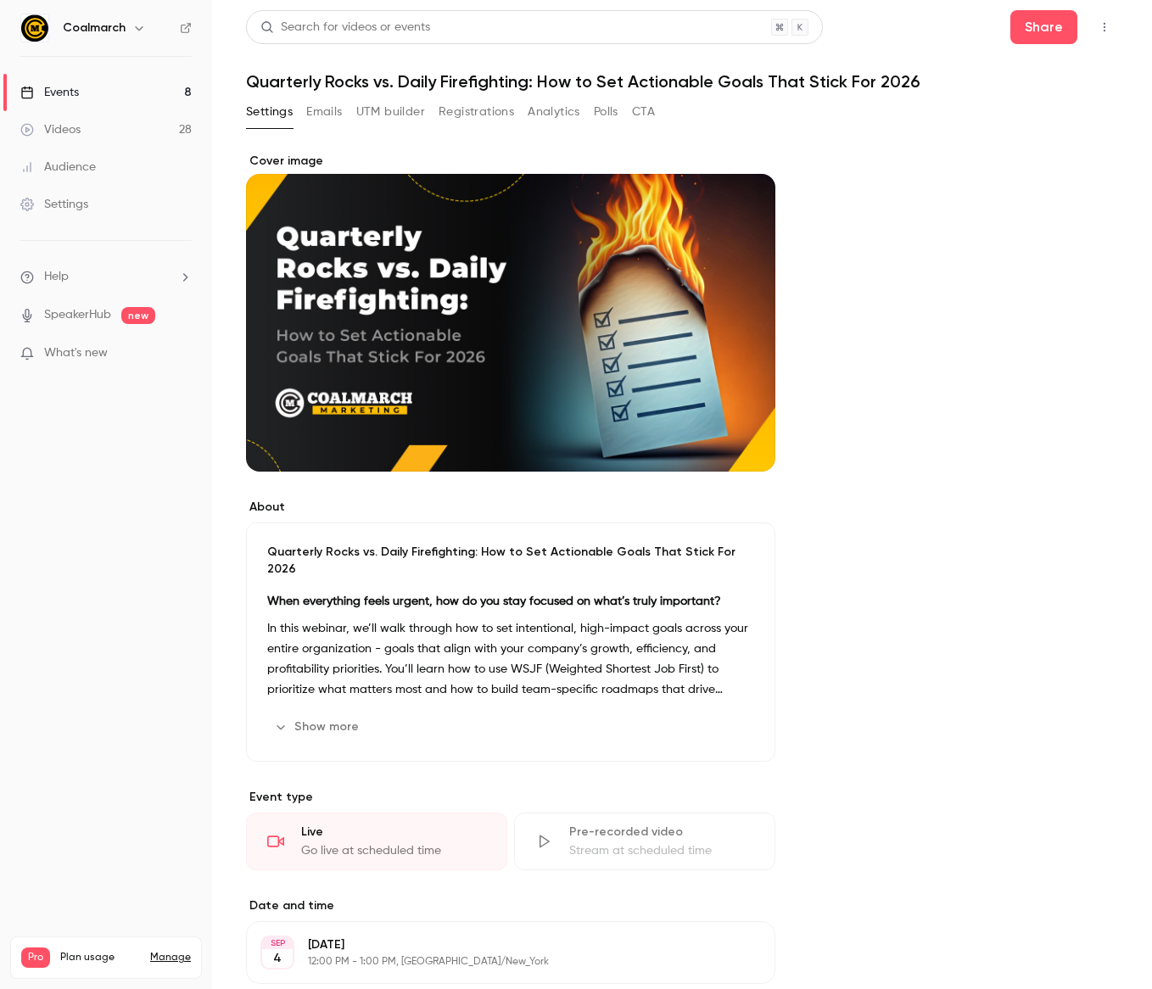
click at [66, 95] on div "Events" at bounding box center [49, 92] width 59 height 17
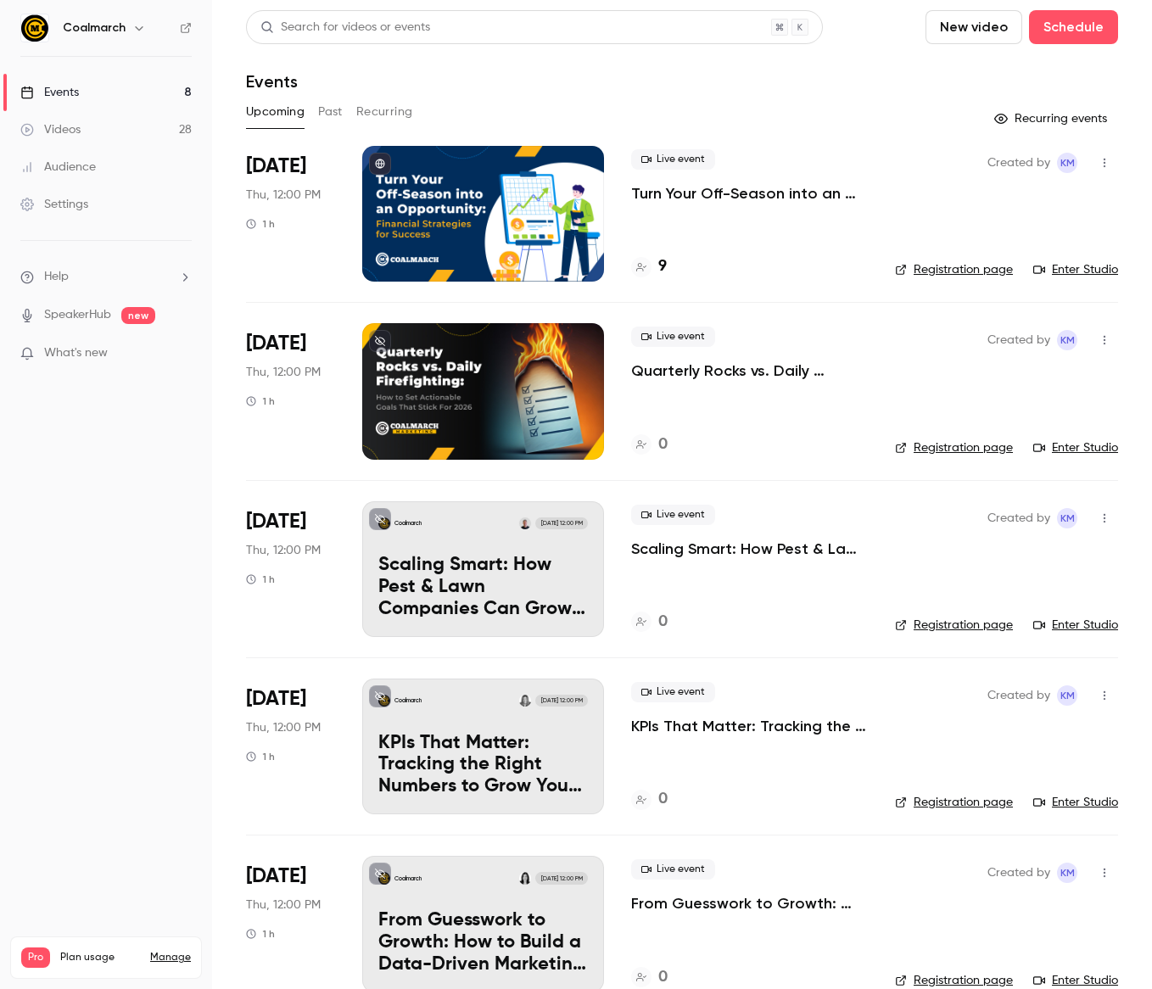
click at [468, 537] on div "Coalmarch Sep 18, 12:00 PM Scaling Smart: How Pest & Lawn Companies Can Grow Wi…" at bounding box center [483, 569] width 242 height 136
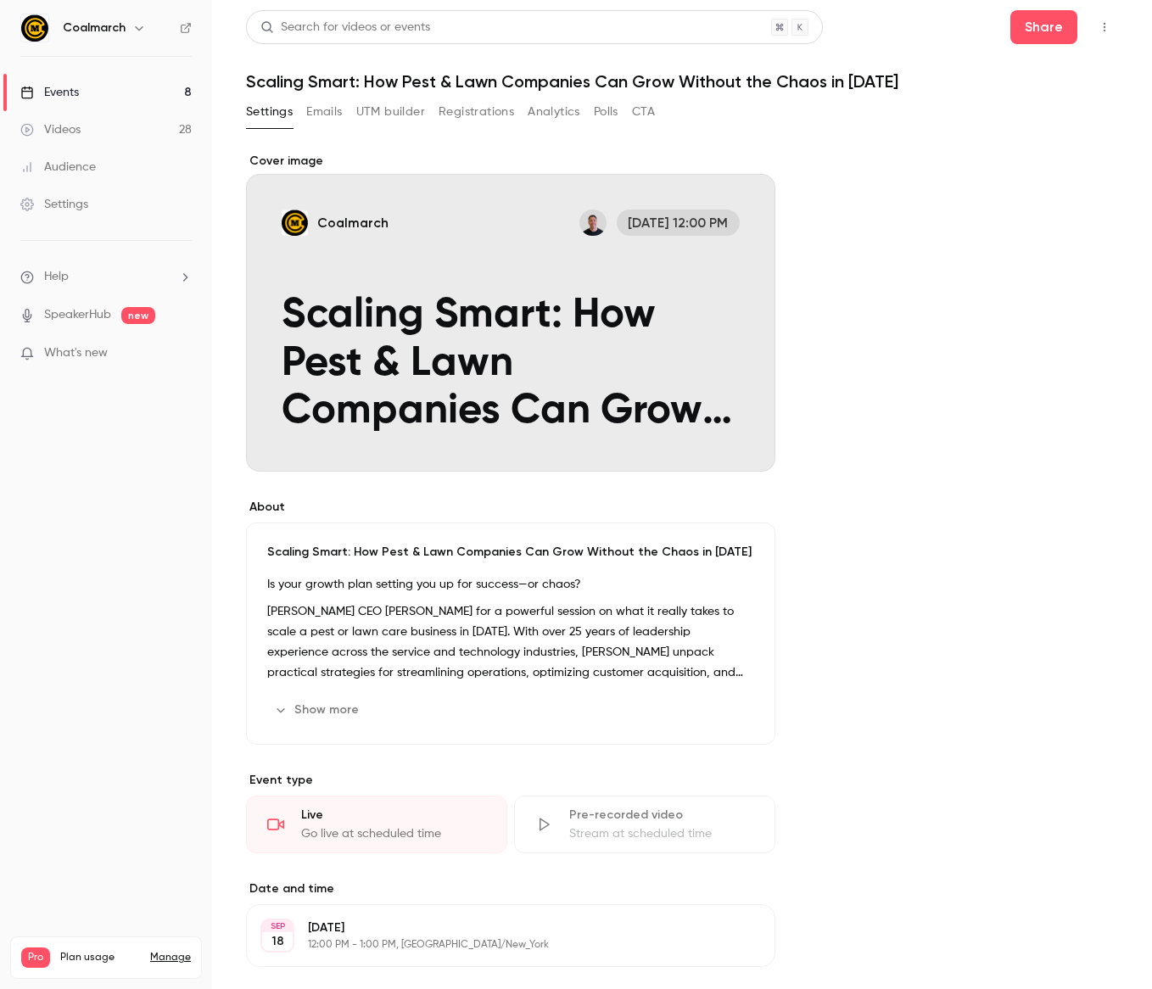
click at [746, 449] on button "Coalmarch Sep 18, 12:00 PM Scaling Smart: How Pest & Lawn Companies Can Grow Wi…" at bounding box center [745, 441] width 34 height 34
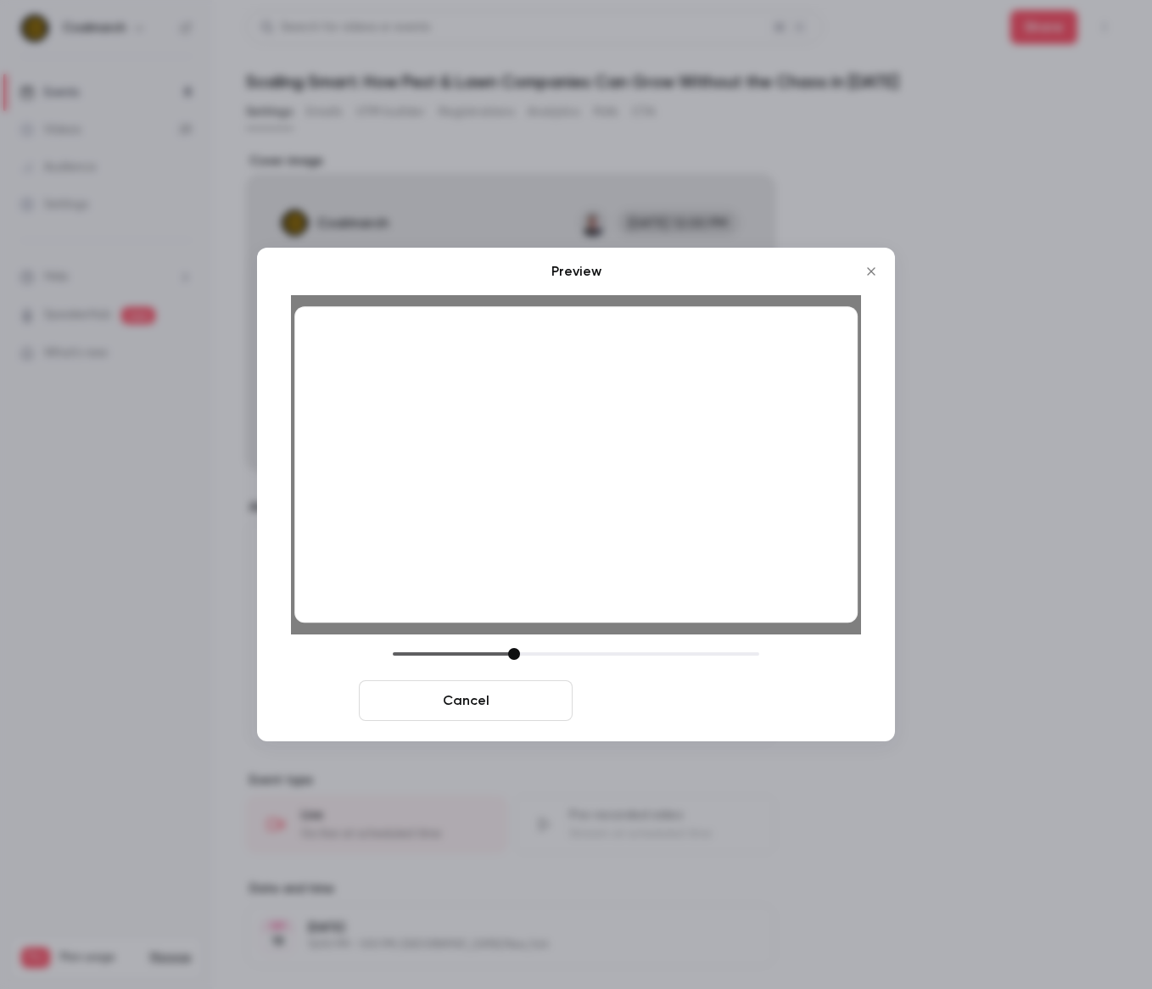
click at [714, 690] on button "Save cover" at bounding box center [686, 700] width 214 height 41
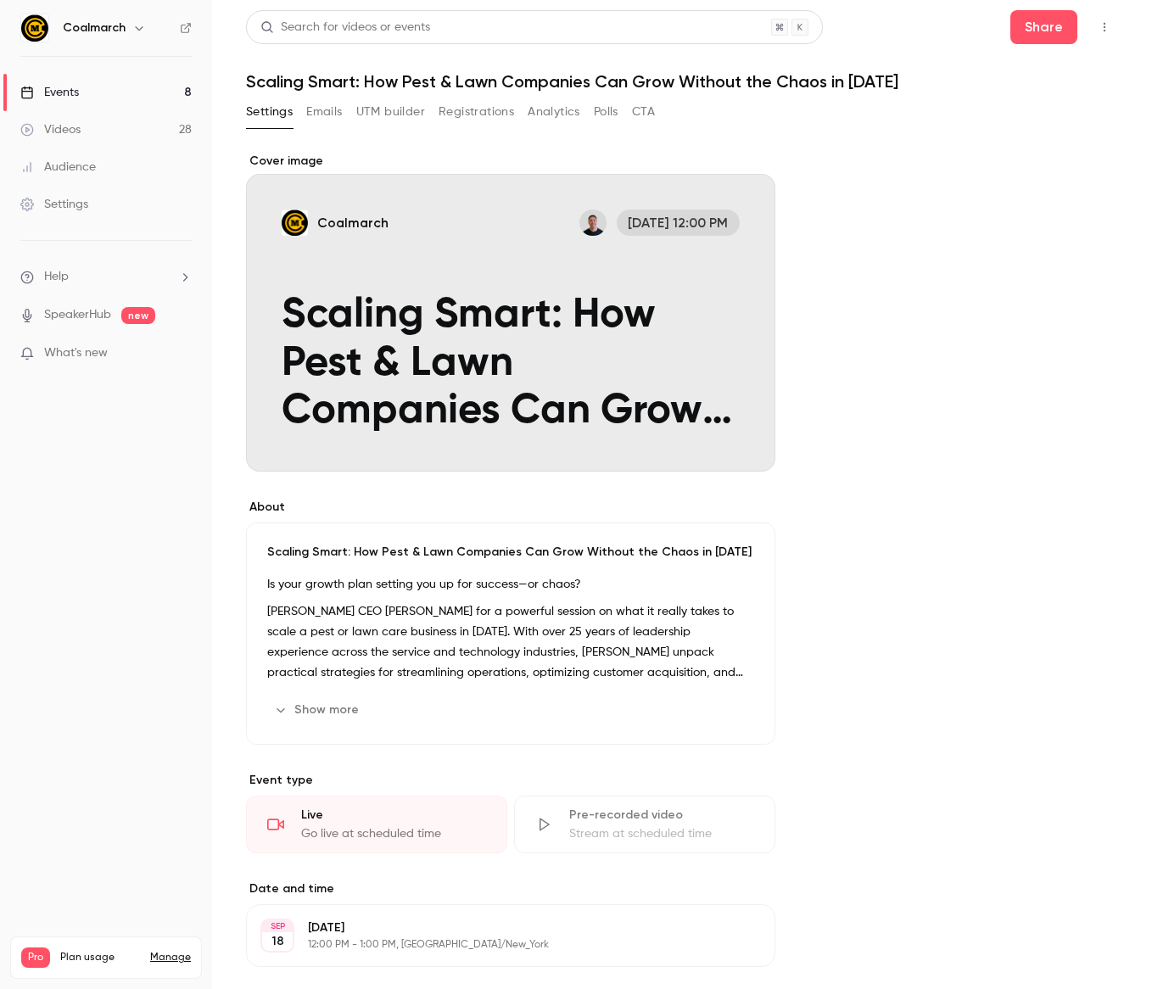
click at [713, 706] on icon "button" at bounding box center [707, 710] width 14 height 14
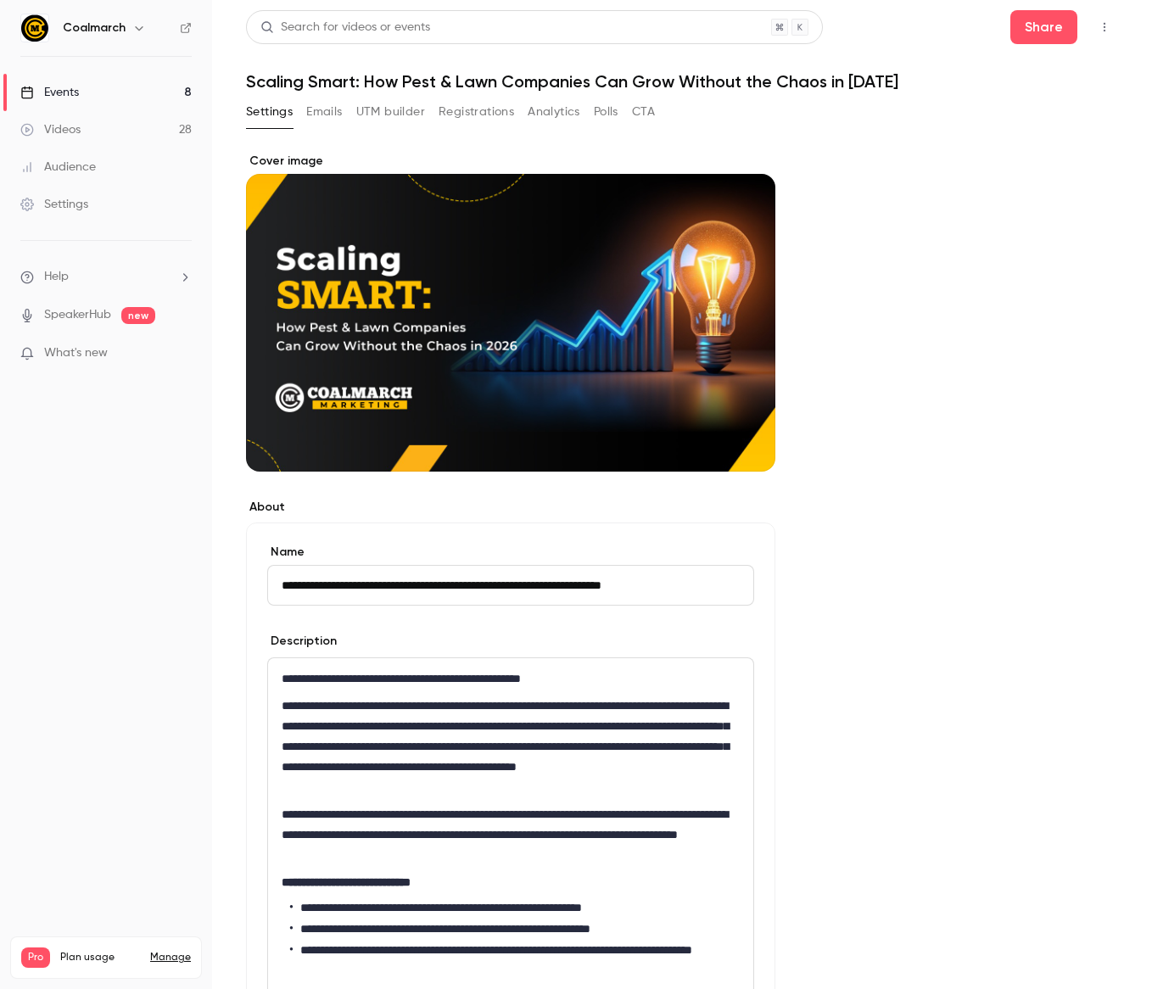
click at [720, 657] on div "**********" at bounding box center [510, 826] width 487 height 338
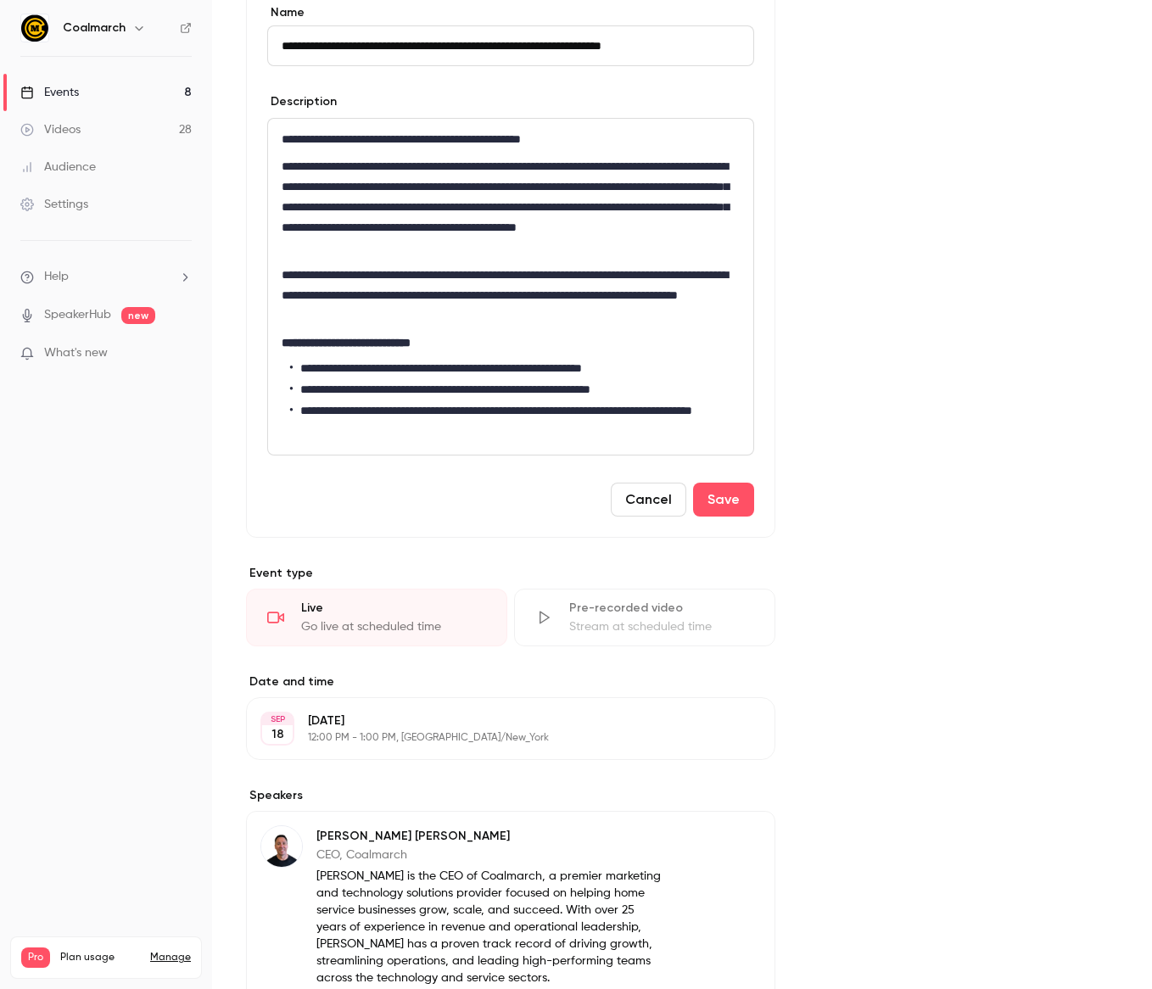
scroll to position [579, 0]
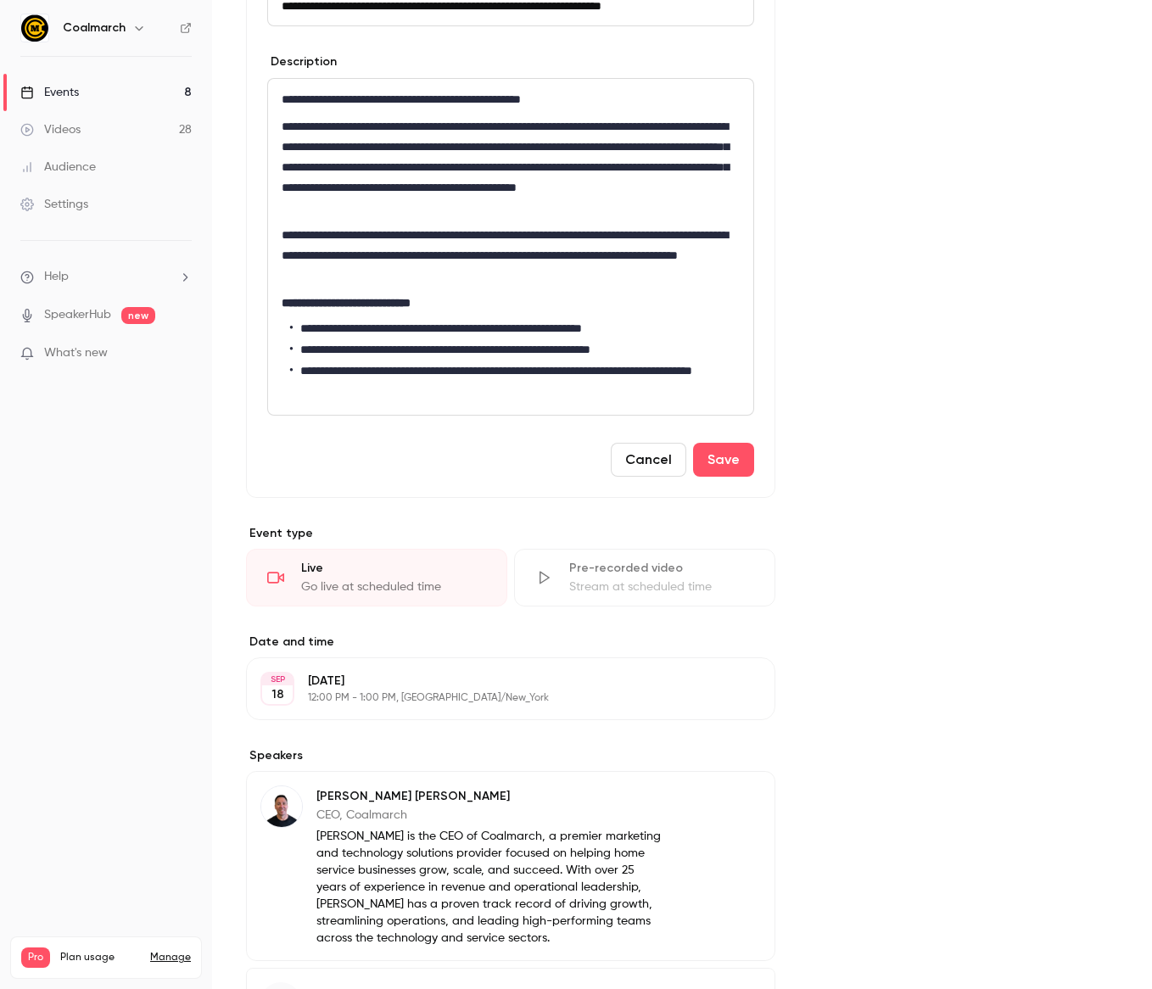
click at [673, 472] on button "Cancel" at bounding box center [648, 460] width 75 height 34
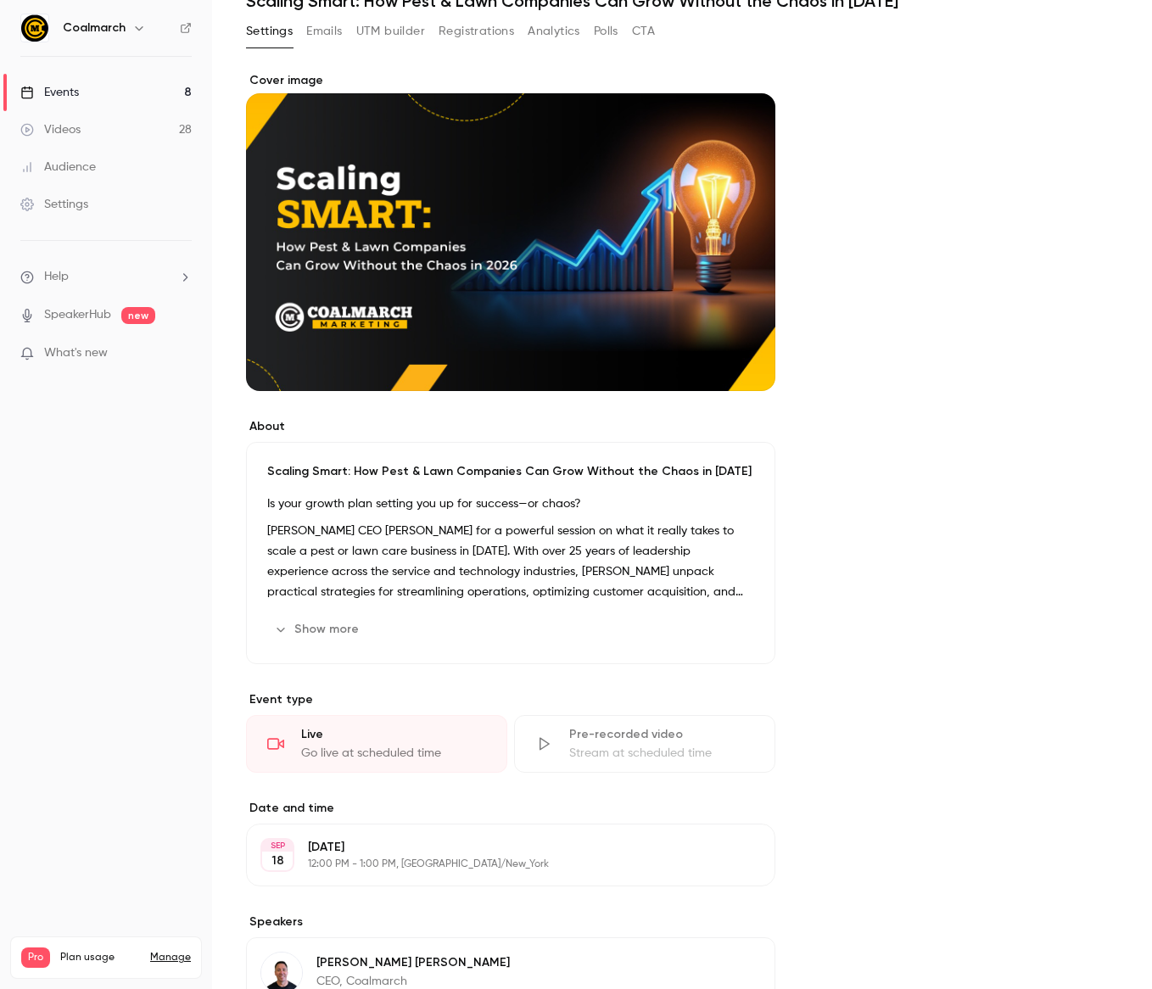
scroll to position [0, 0]
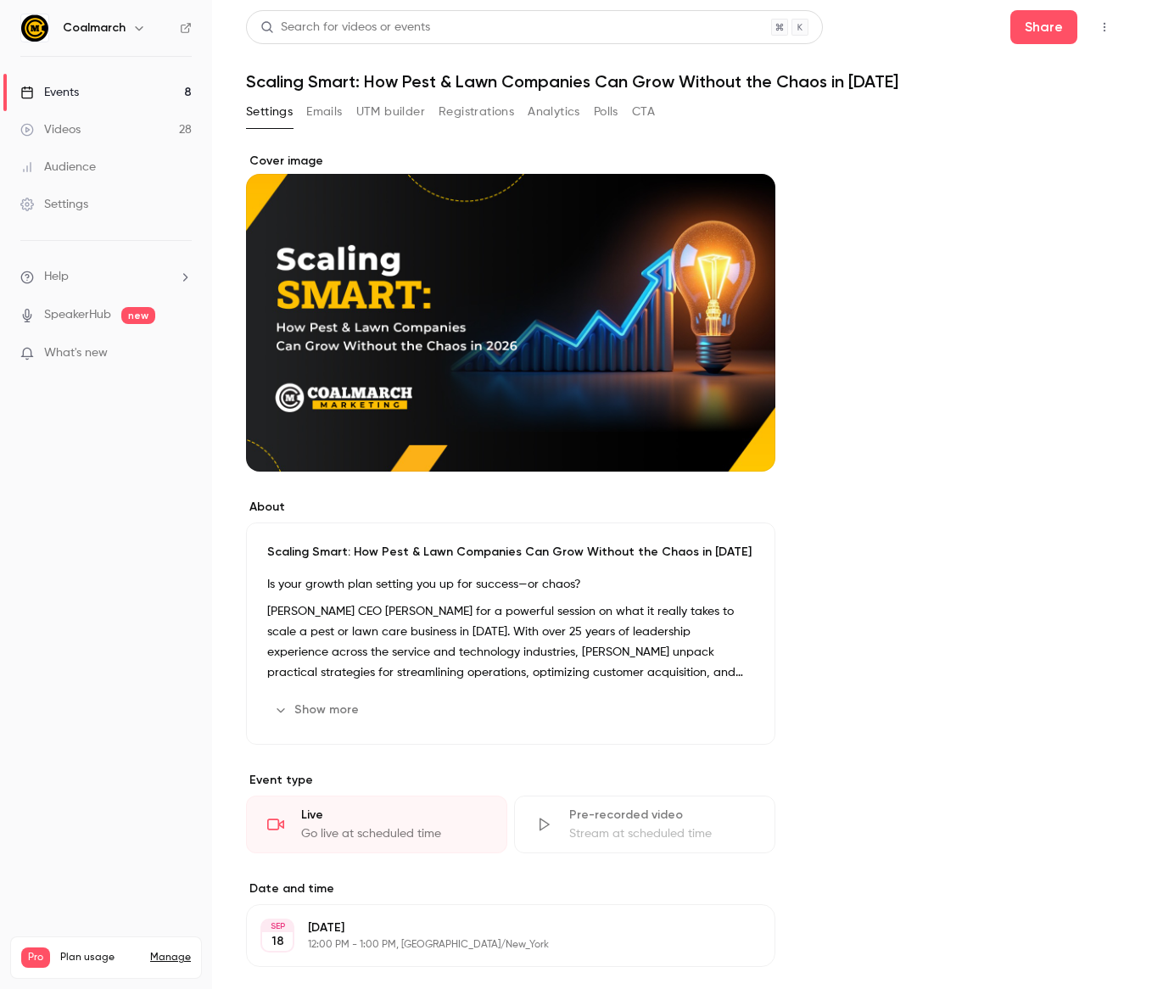
click at [107, 99] on link "Events 8" at bounding box center [106, 92] width 212 height 37
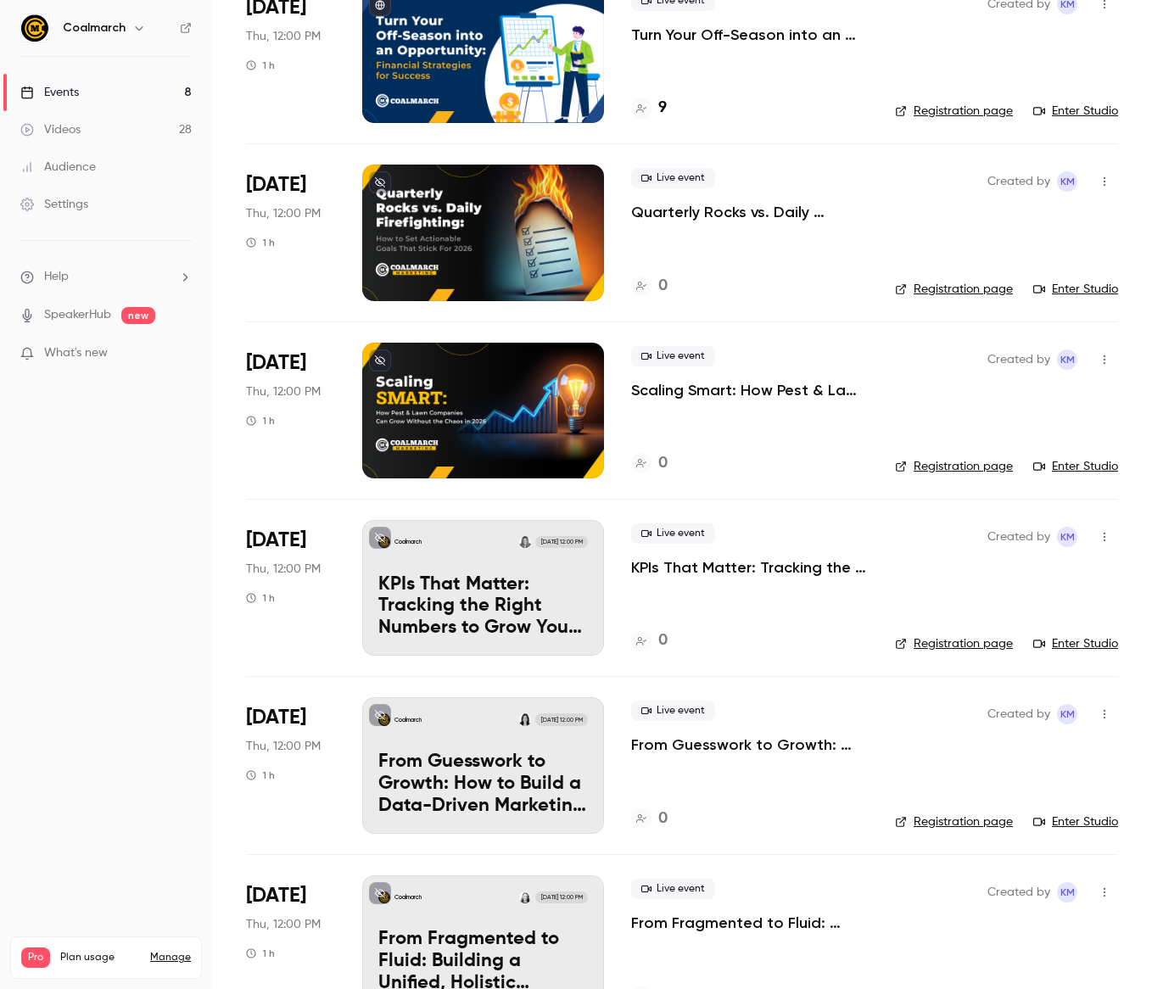
scroll to position [164, 0]
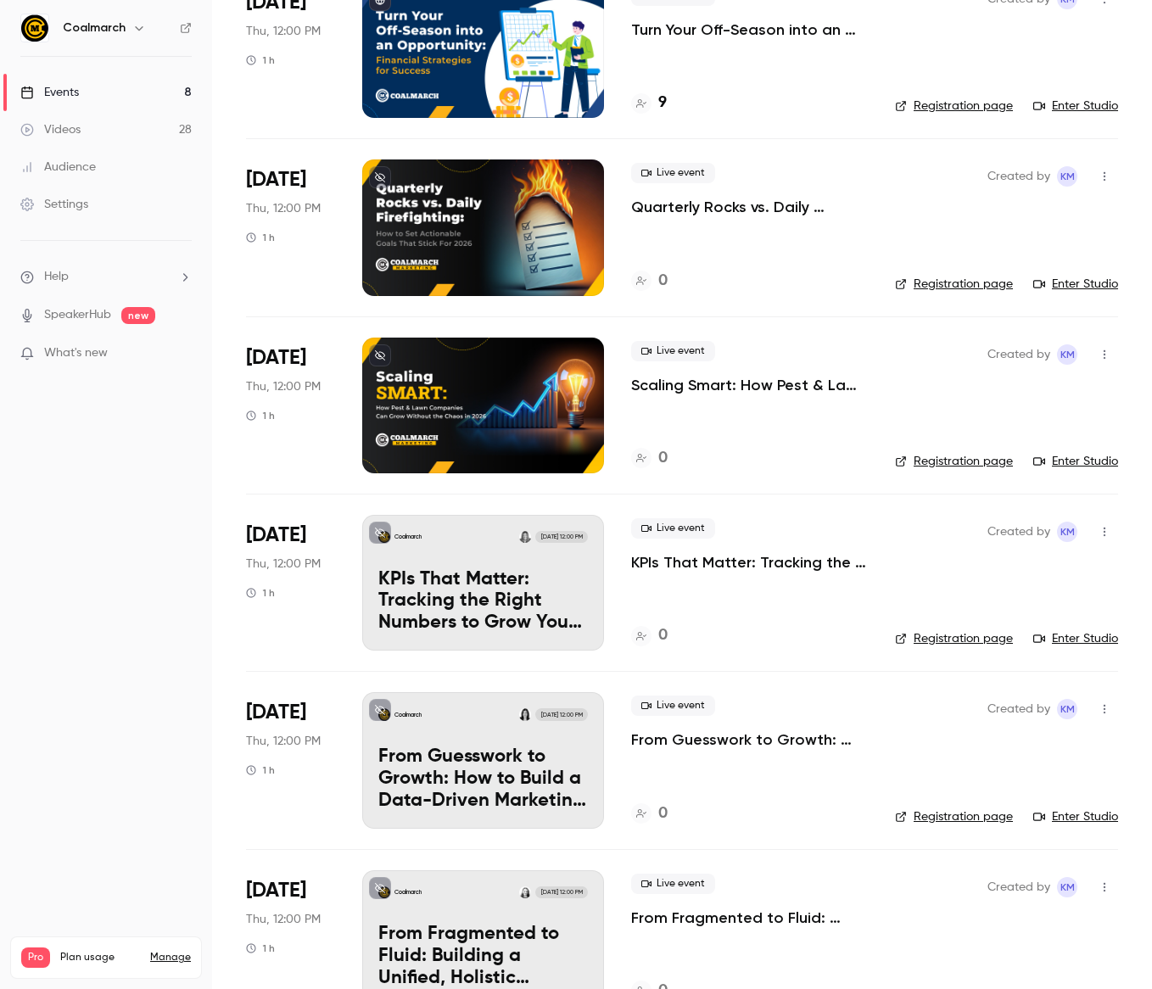
click at [533, 591] on p "KPIs That Matter: Tracking the Right Numbers to Grow Your Business Without Wast…" at bounding box center [482, 601] width 209 height 65
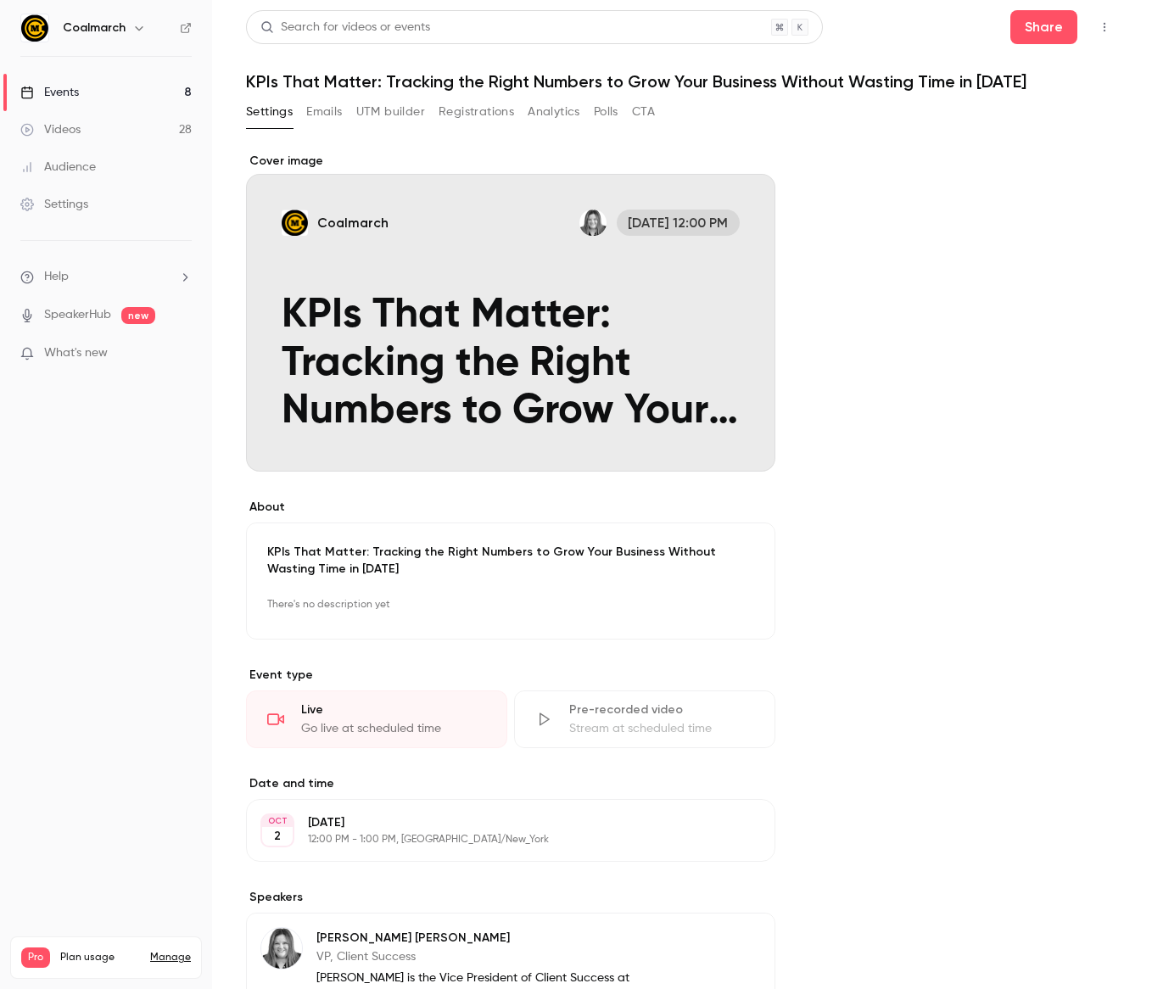
click at [737, 444] on icon "Cover image" at bounding box center [744, 441] width 19 height 14
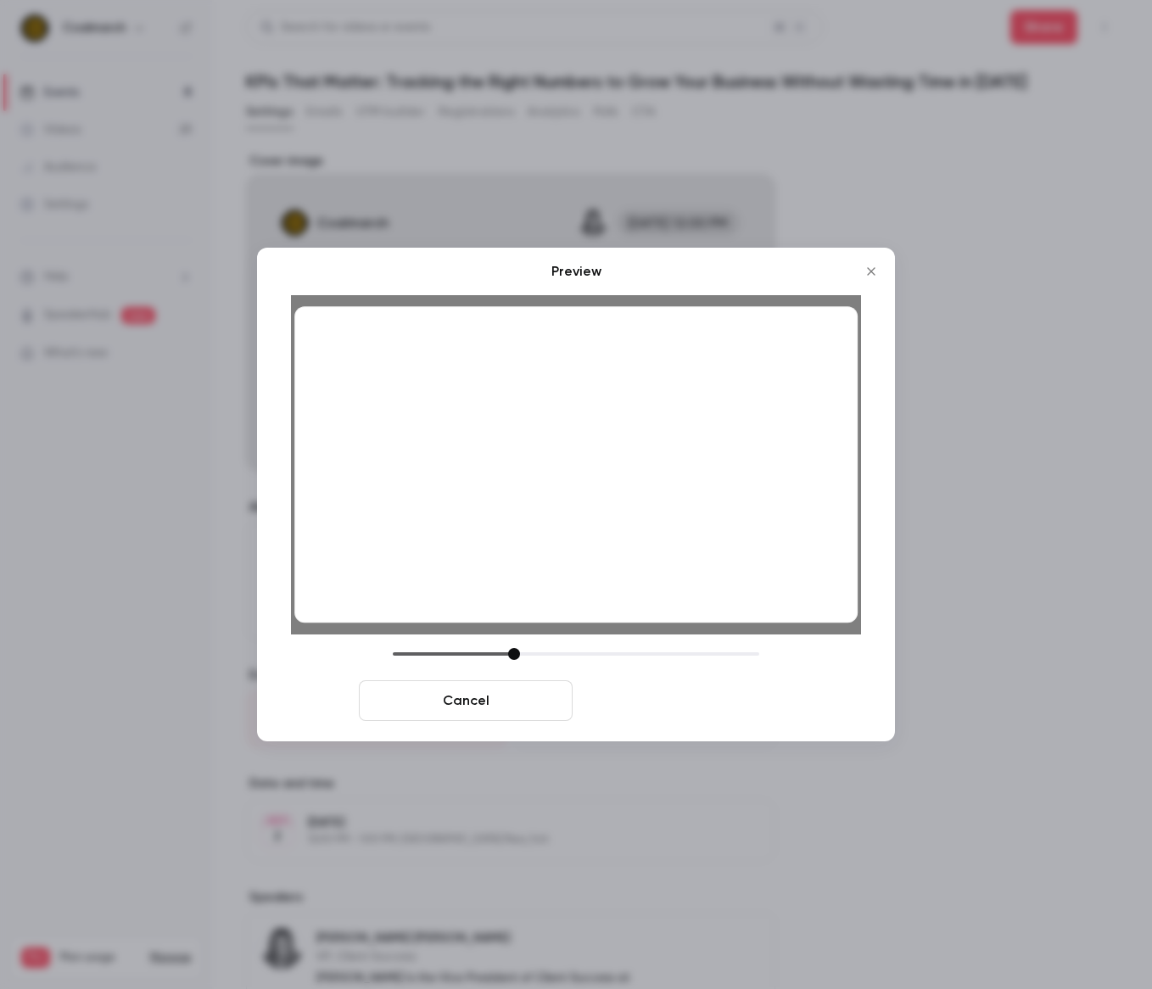
click at [690, 705] on button "Save cover" at bounding box center [686, 700] width 214 height 41
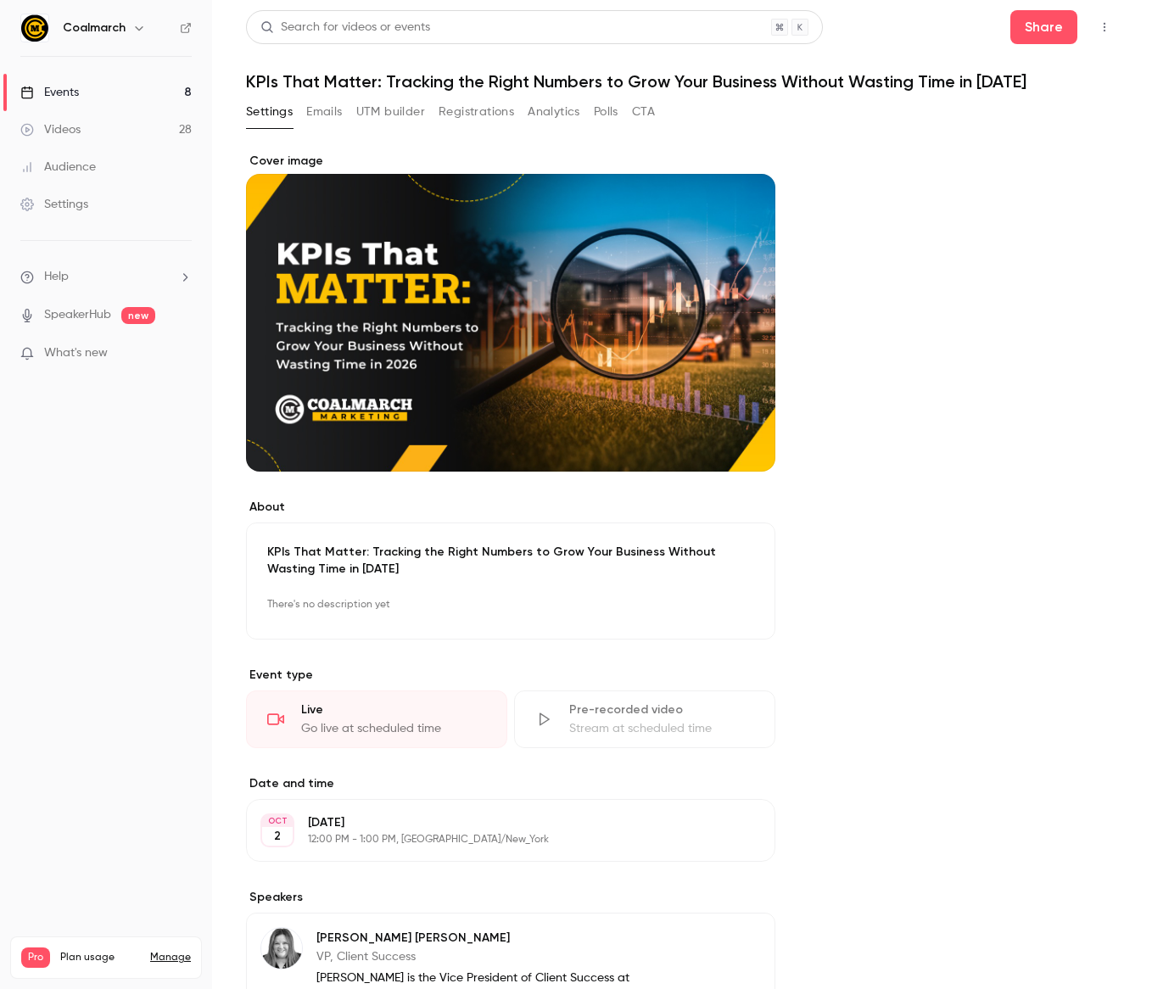
click at [137, 93] on link "Events 8" at bounding box center [106, 92] width 212 height 37
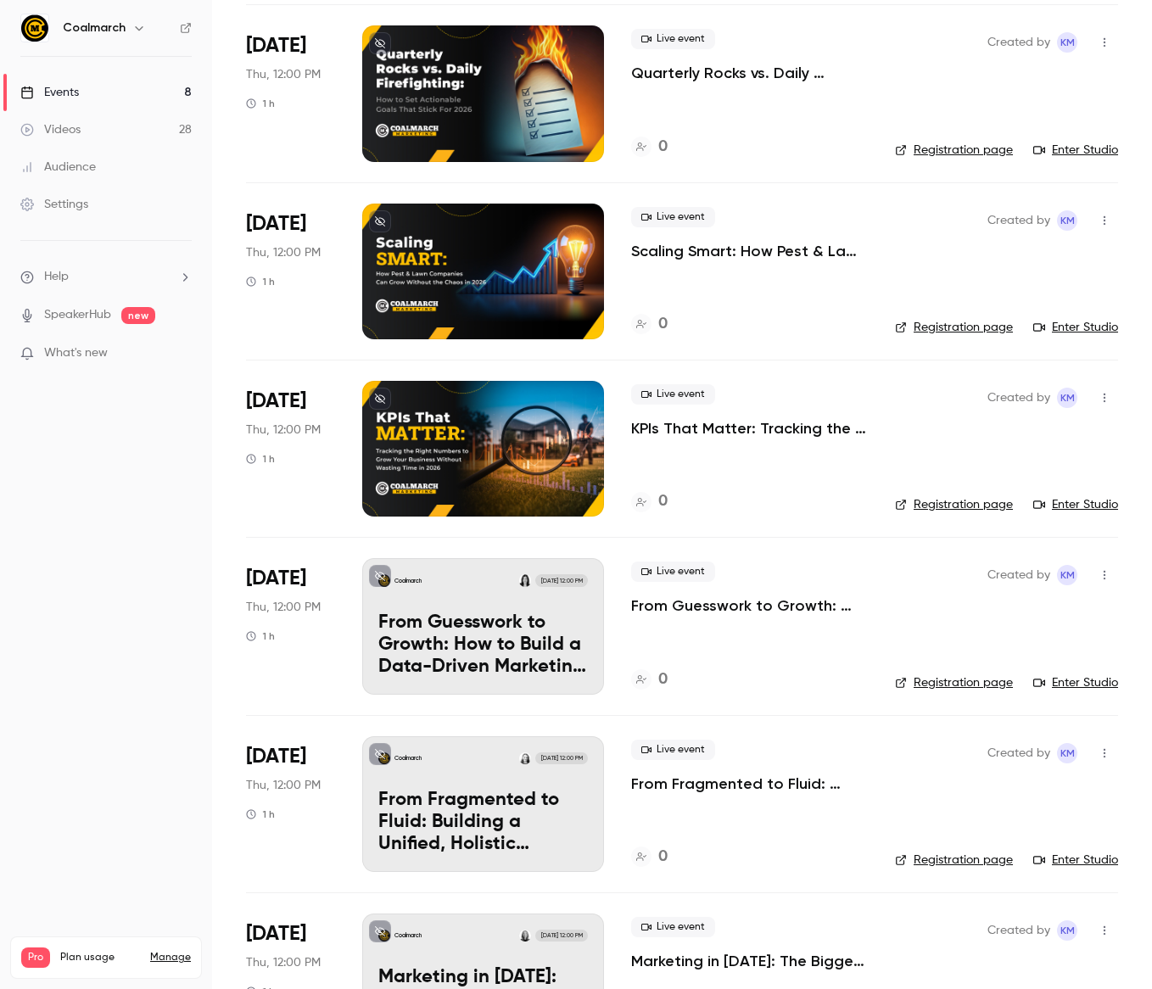
scroll to position [366, 0]
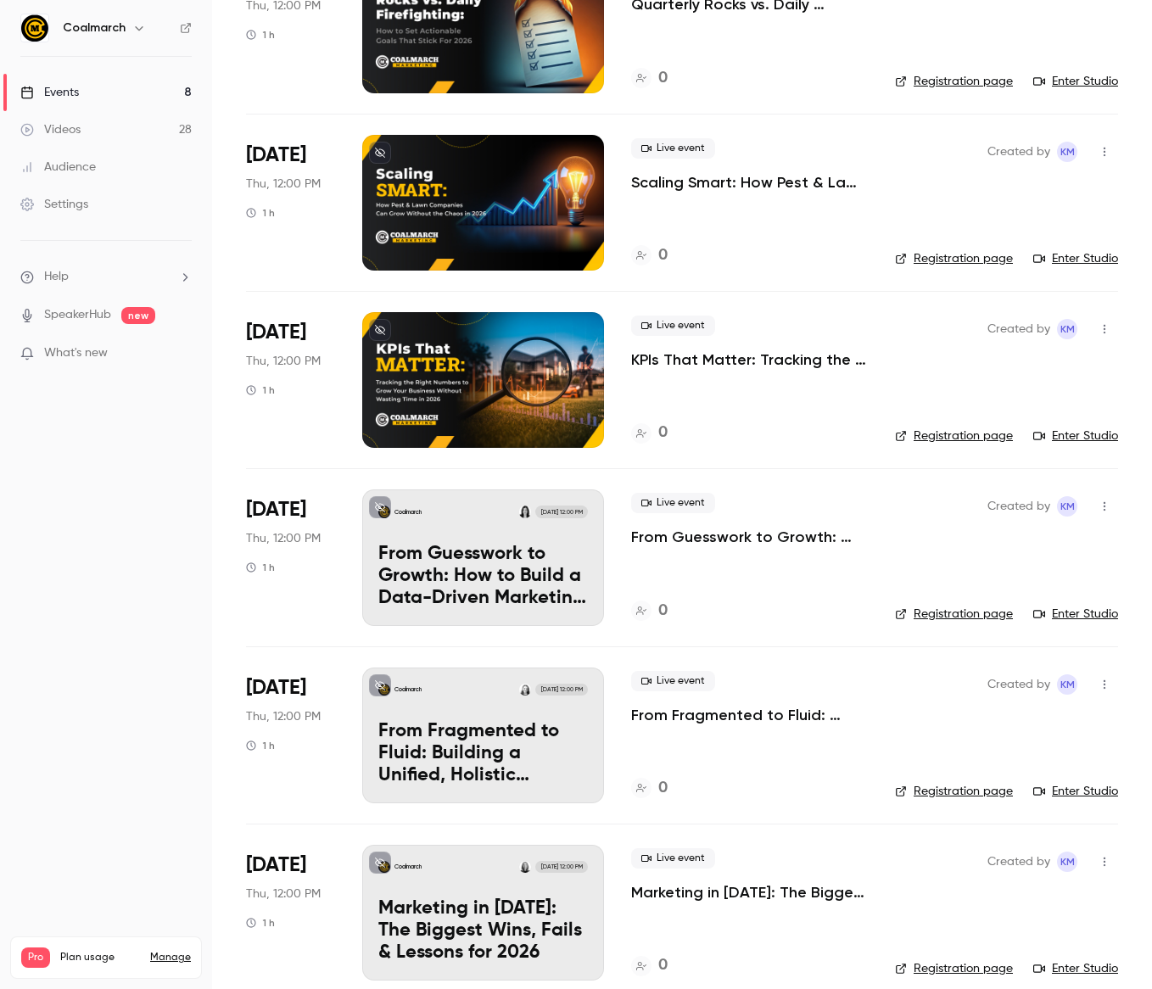
click at [841, 567] on div "Live event From Guesswork to Growth: How to Build a Data-Driven Marketing Budge…" at bounding box center [749, 557] width 237 height 136
click at [377, 331] on icon at bounding box center [380, 330] width 10 height 10
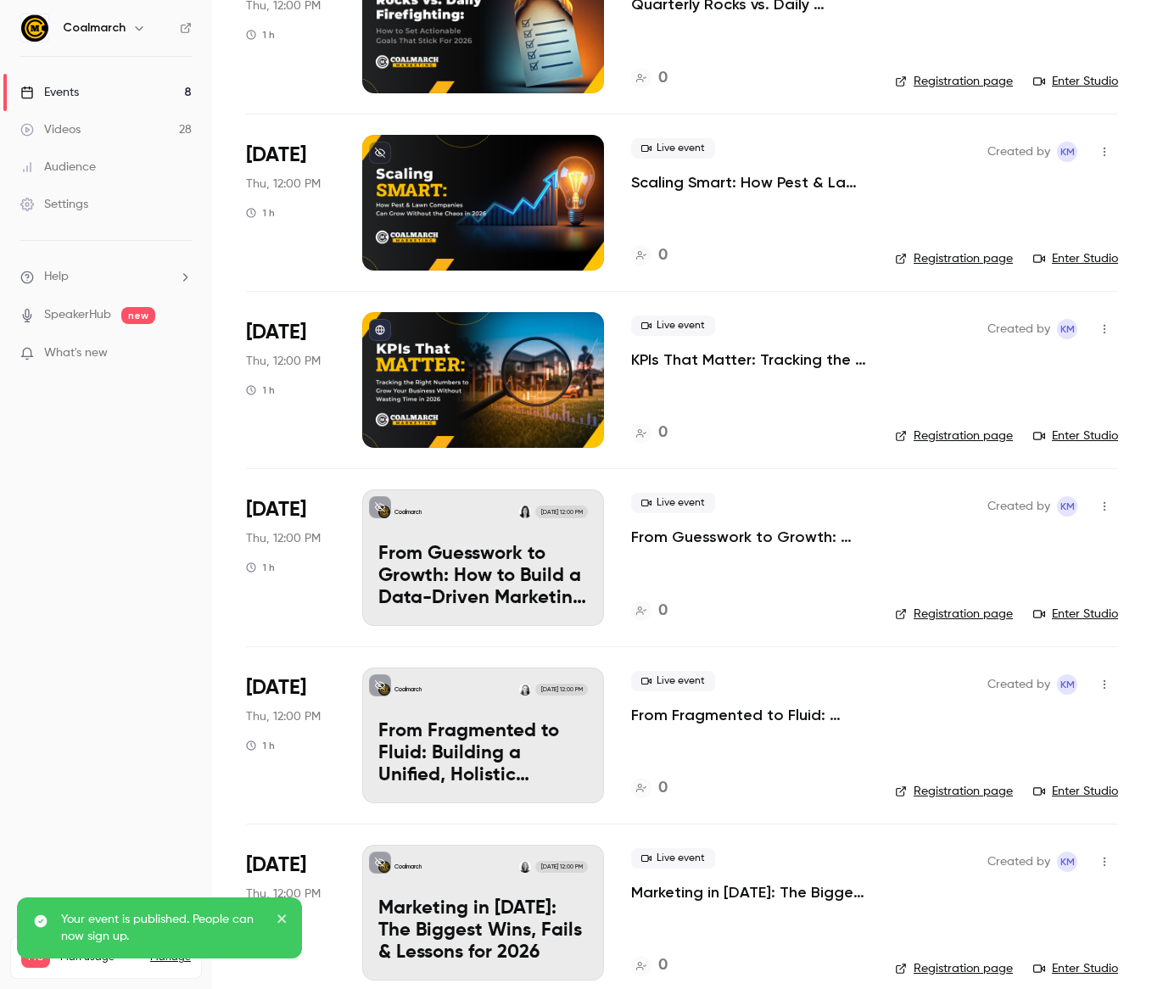
click at [381, 151] on icon at bounding box center [380, 153] width 10 height 10
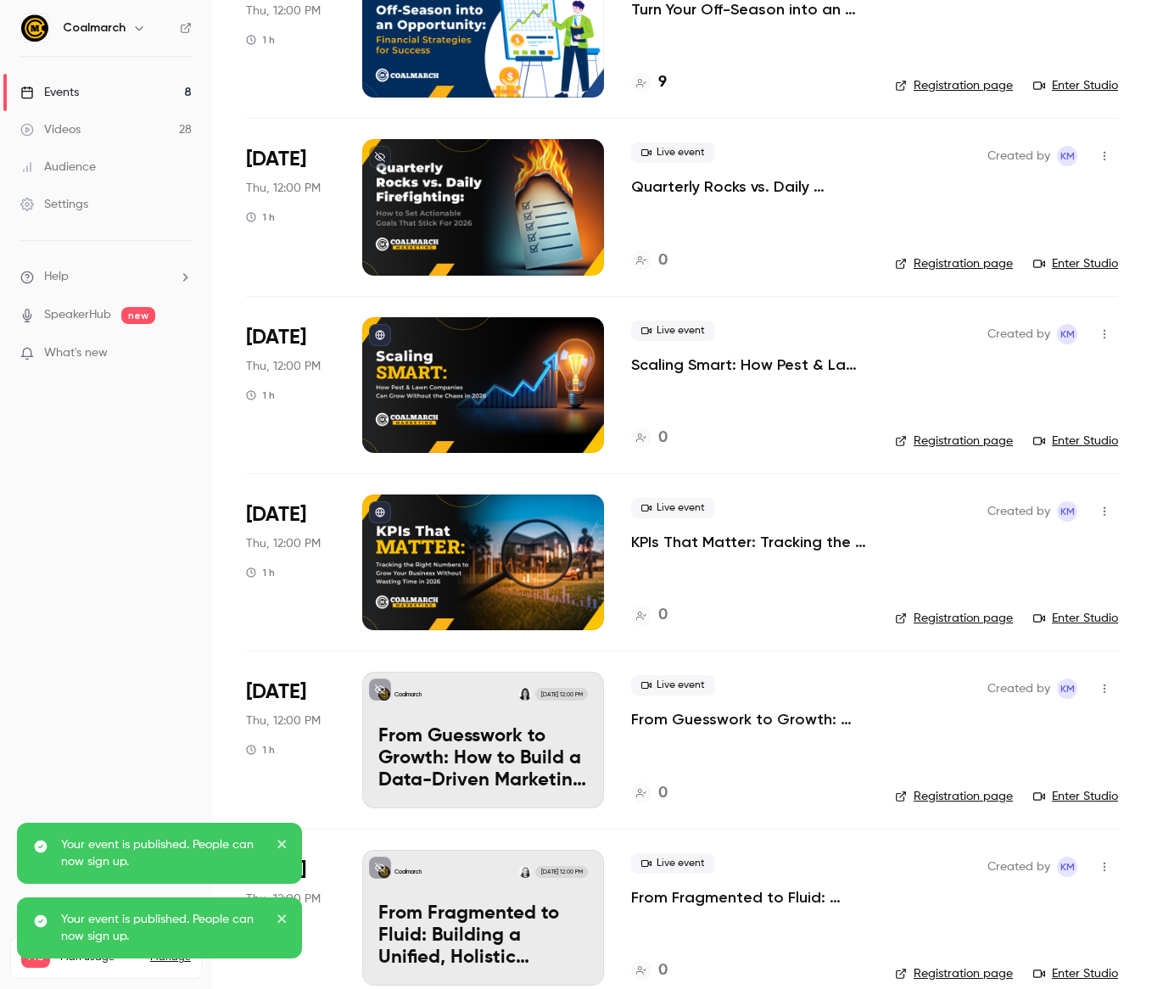
scroll to position [179, 0]
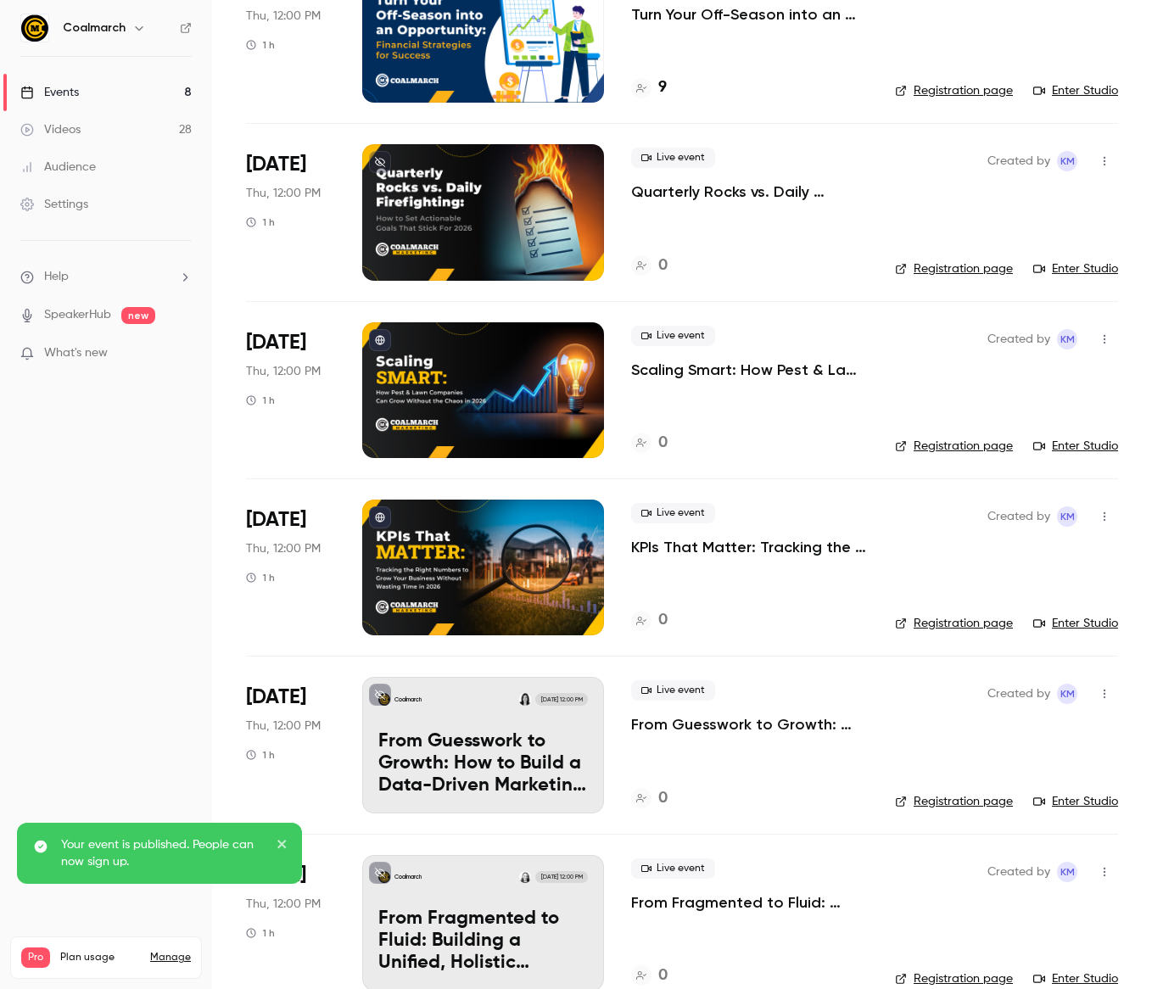
click at [379, 163] on icon at bounding box center [380, 162] width 10 height 10
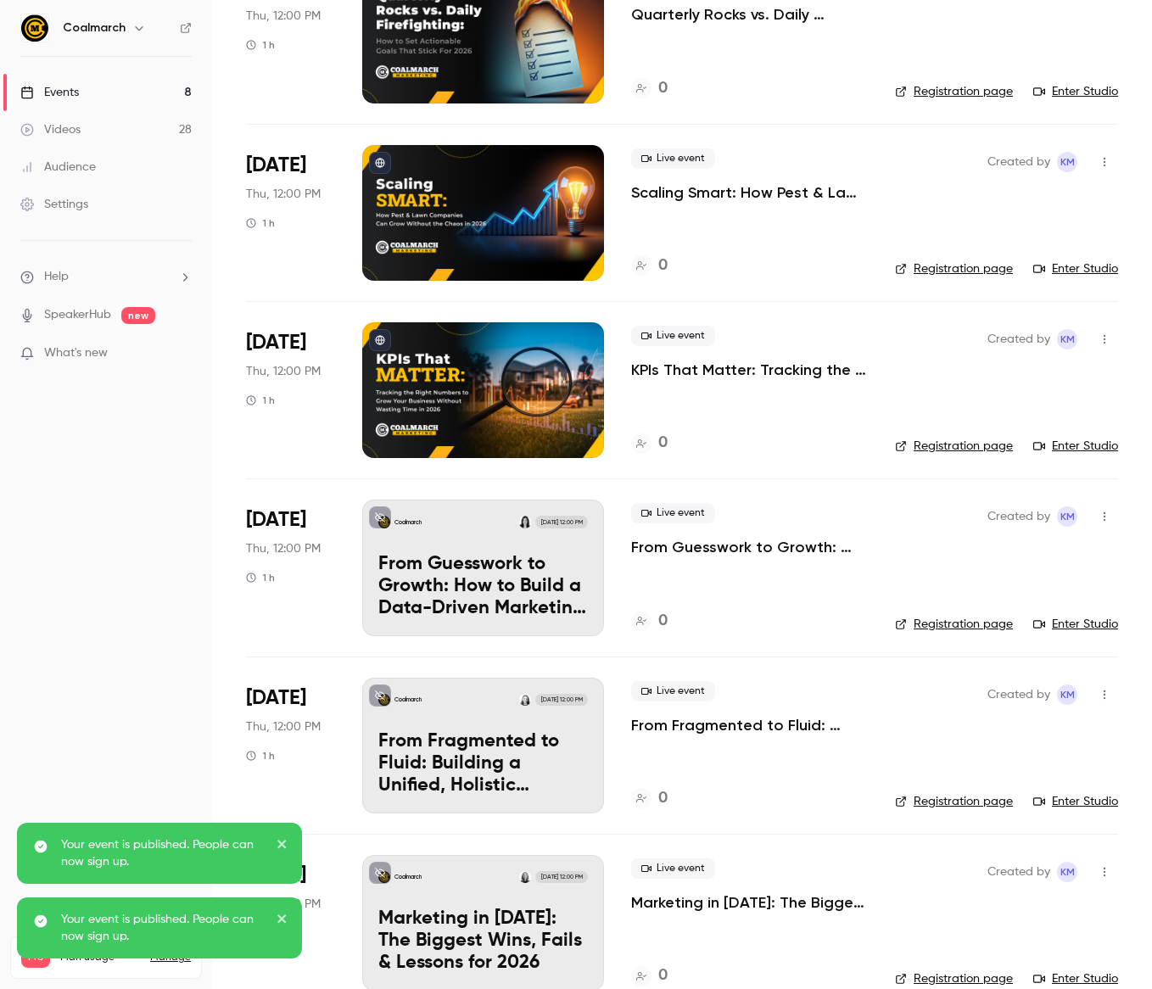
scroll to position [351, 0]
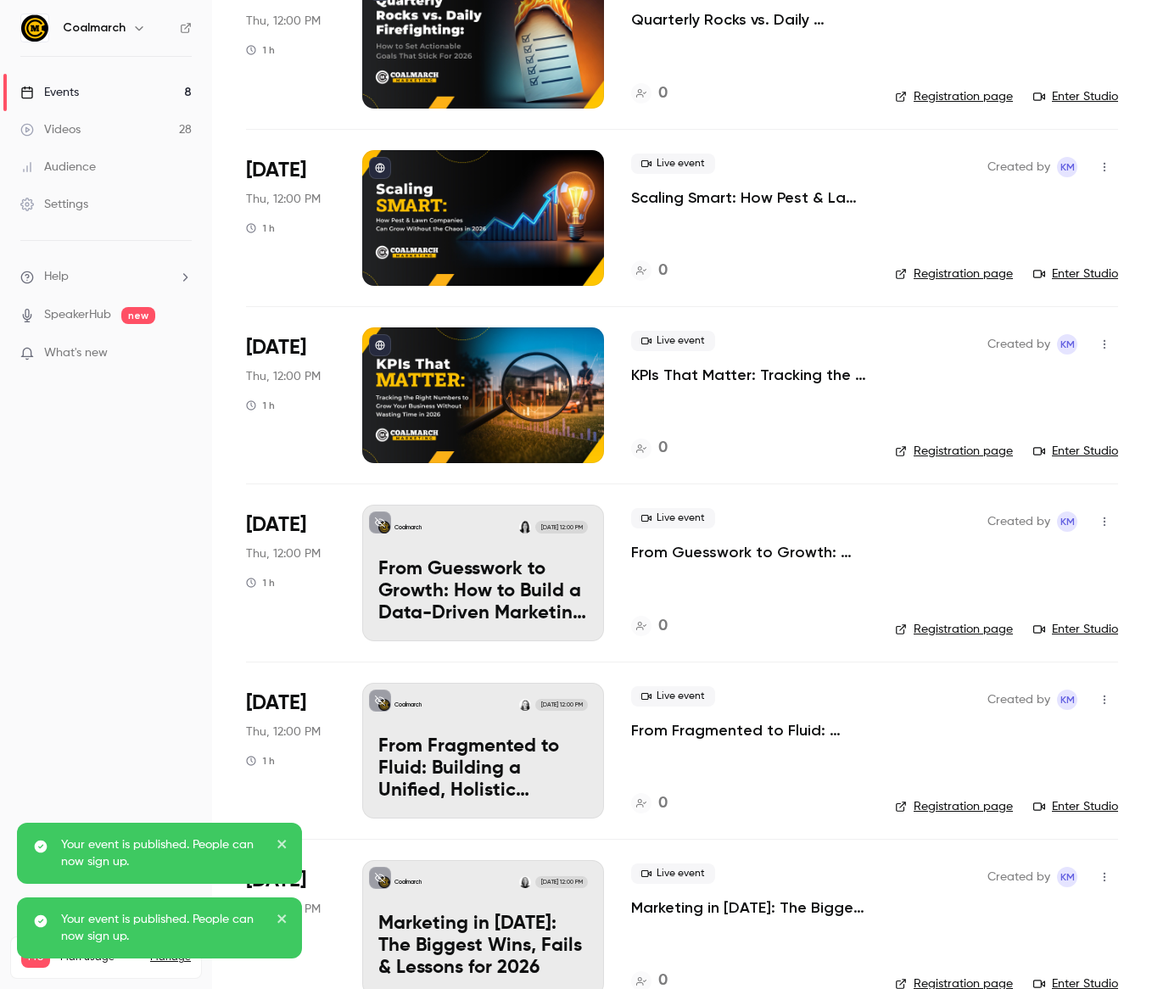
click at [505, 582] on p "From Guesswork to Growth: How to Build a Data-Driven Marketing Budget in [DATE]" at bounding box center [482, 591] width 209 height 65
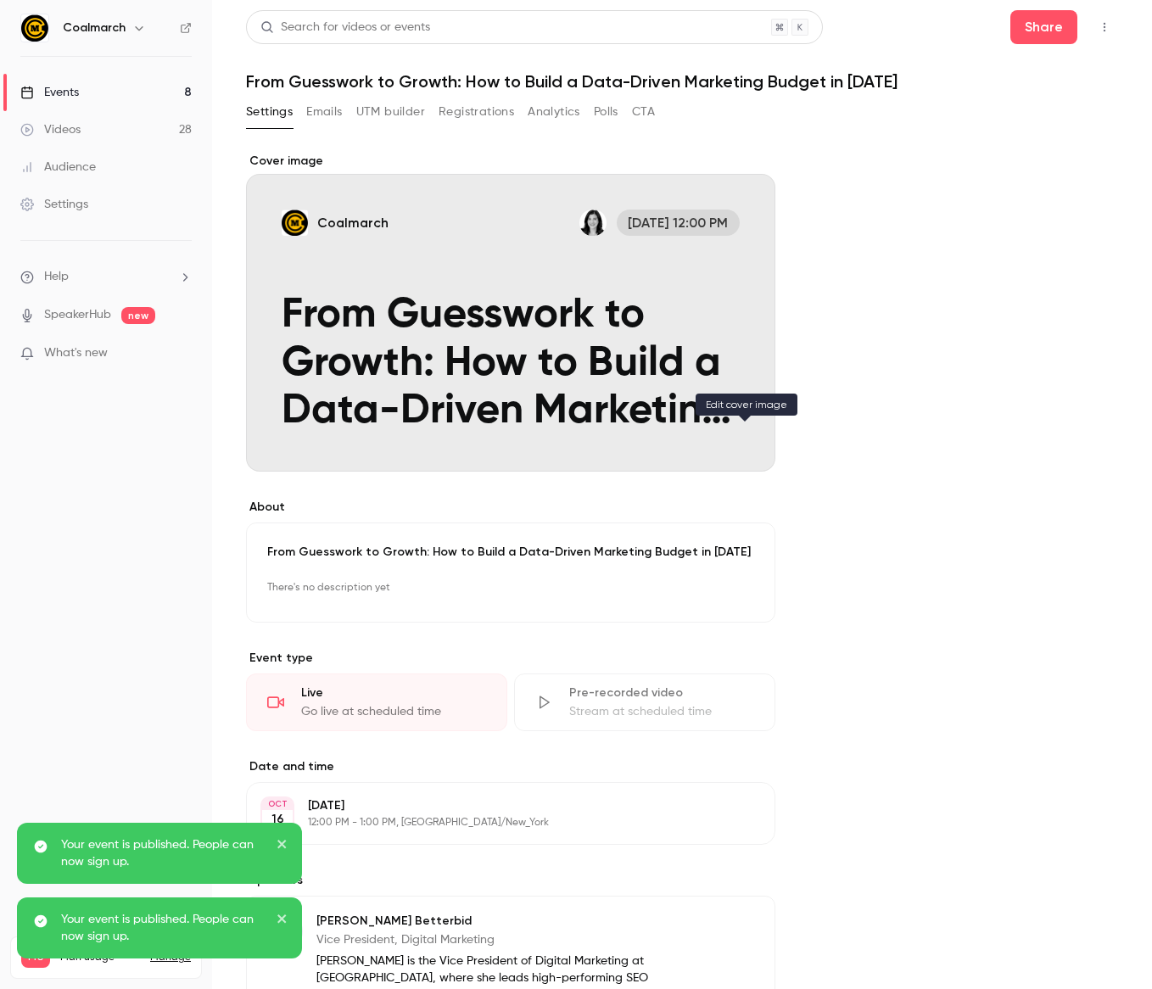
click at [733, 438] on button "Coalmarch Oct 16, 12:00 PM From Guesswork to Growth: How to Build a Data-Driven…" at bounding box center [745, 441] width 34 height 34
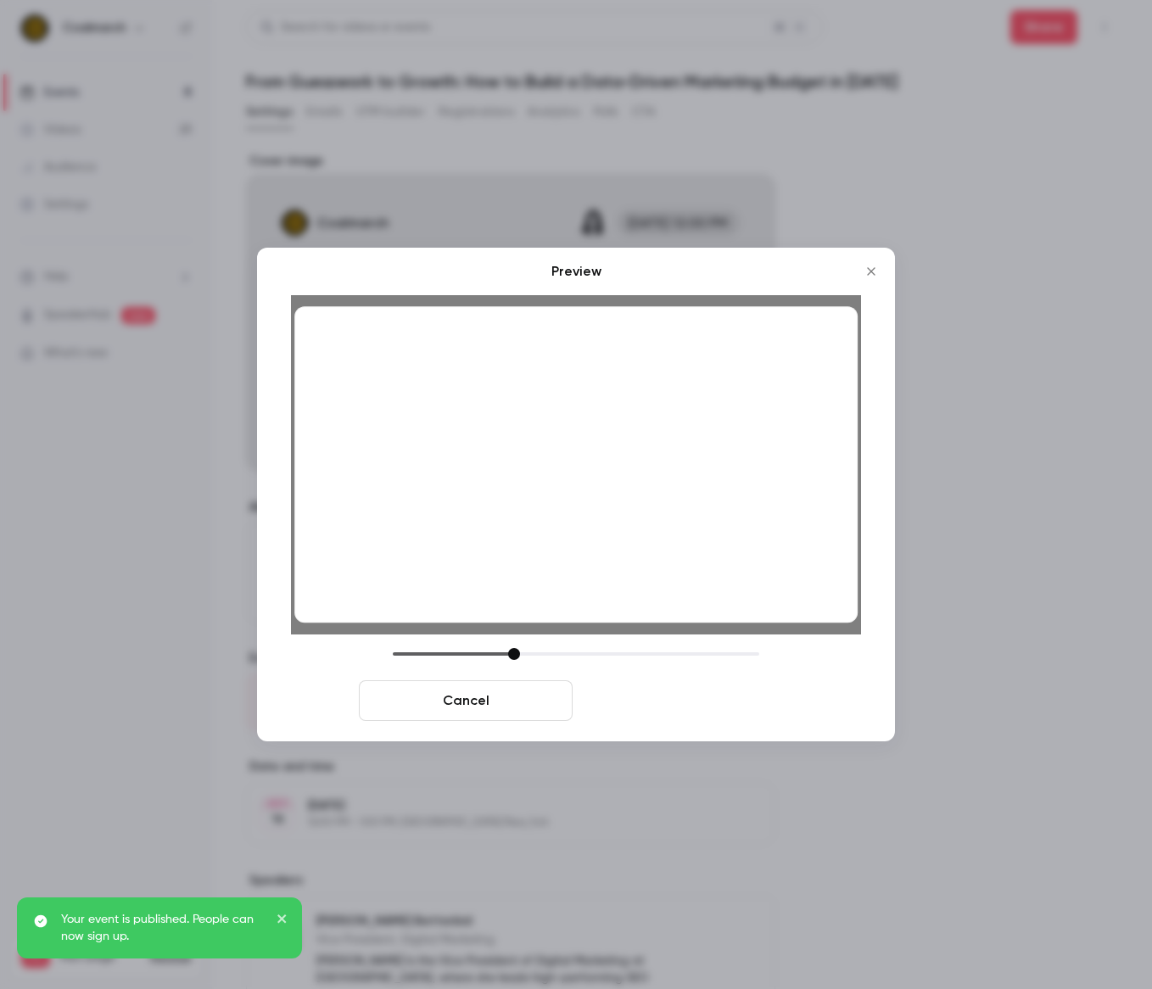
click at [712, 704] on button "Save cover" at bounding box center [686, 700] width 214 height 41
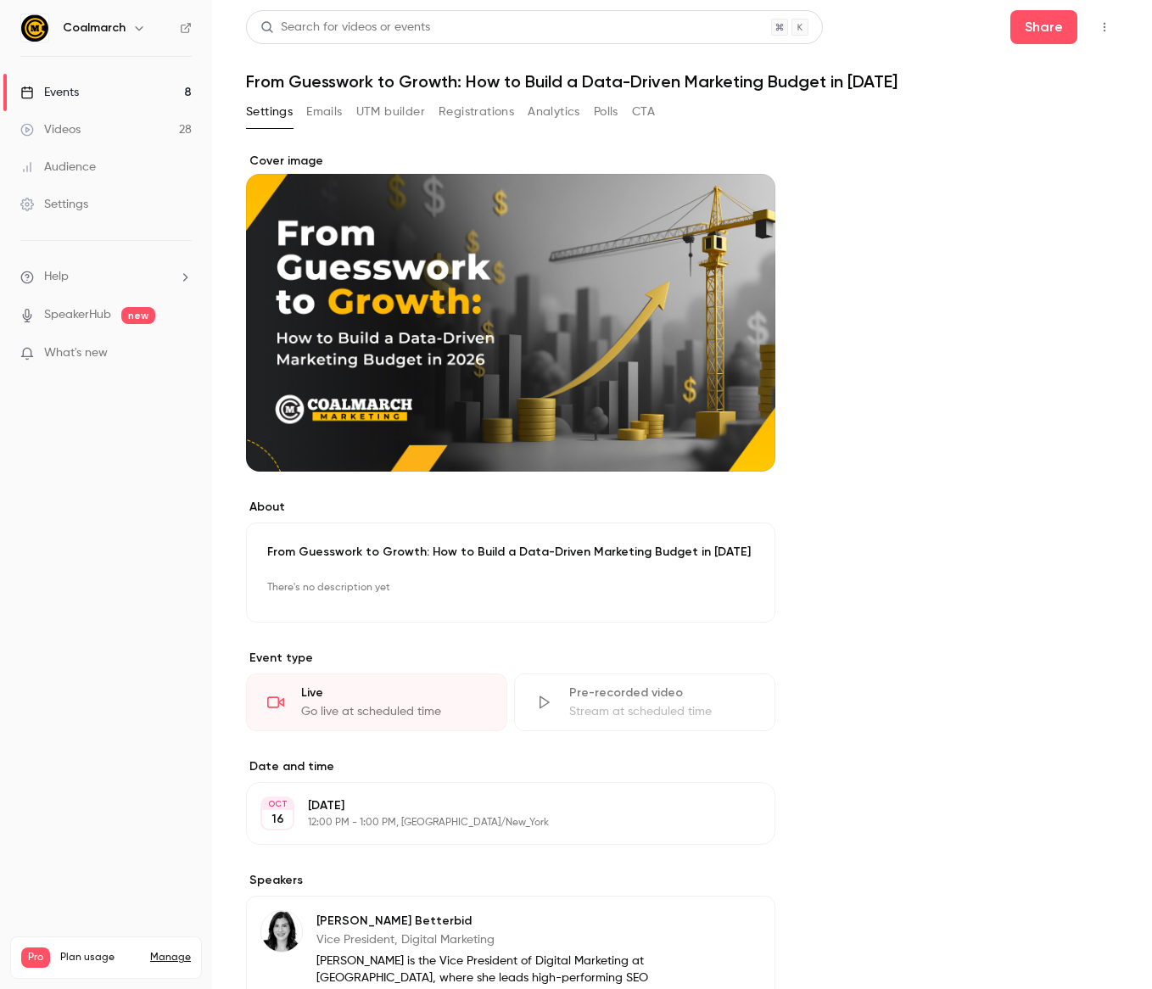
drag, startPoint x: 1032, startPoint y: 20, endPoint x: 937, endPoint y: 283, distance: 279.6
click at [961, 281] on div "**********" at bounding box center [682, 693] width 872 height 1366
click at [95, 90] on link "Events 8" at bounding box center [106, 92] width 212 height 37
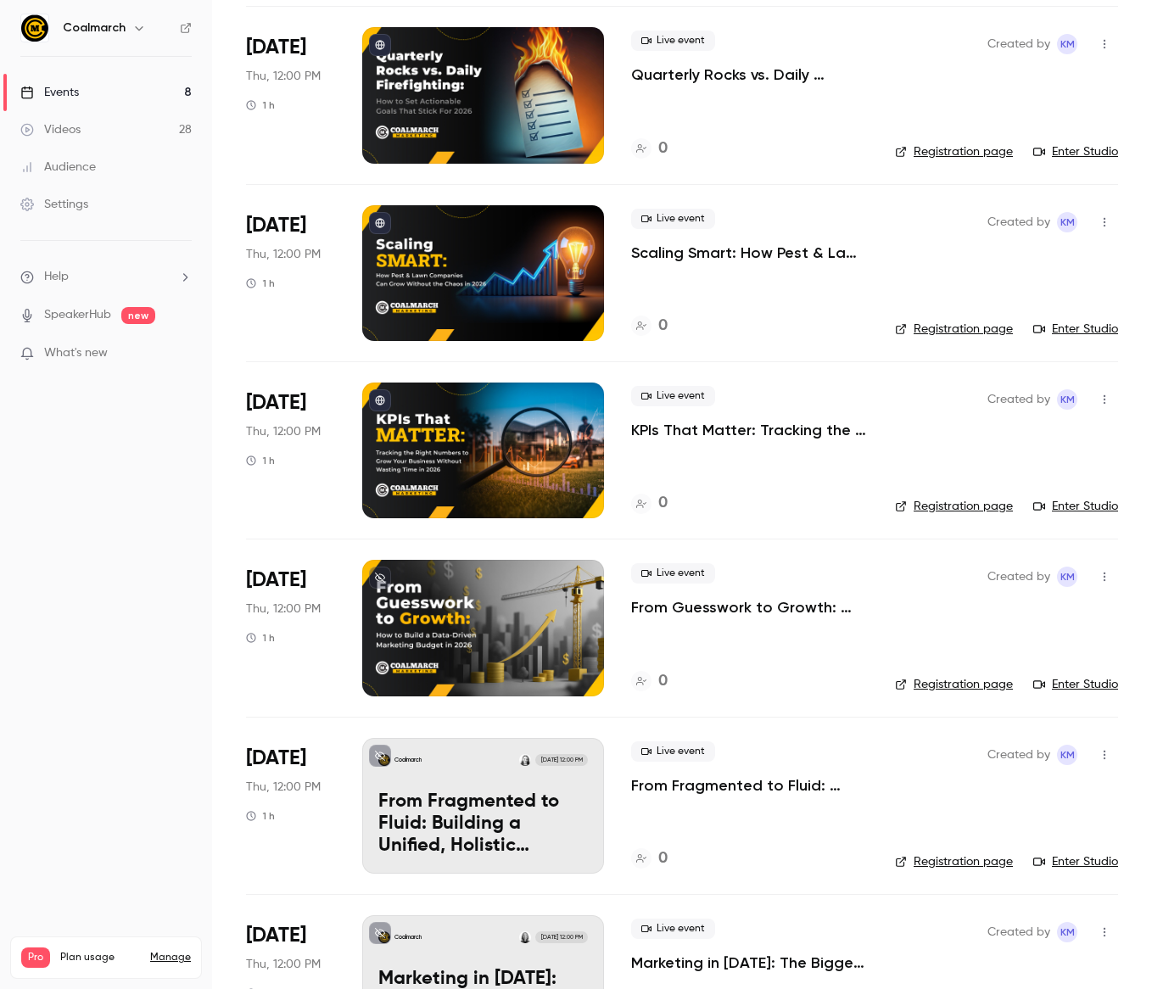
scroll to position [343, 0]
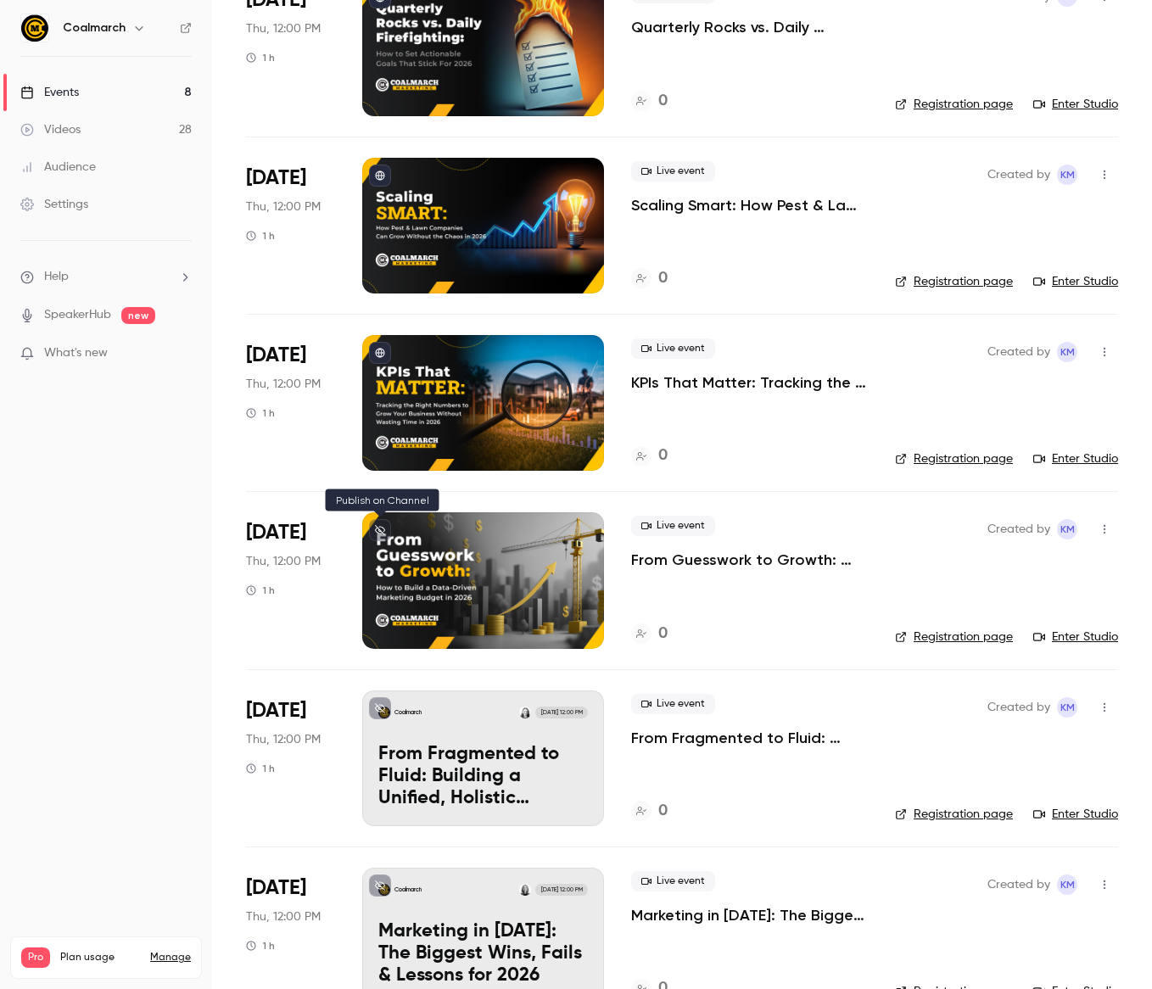
click at [380, 522] on button at bounding box center [380, 530] width 22 height 22
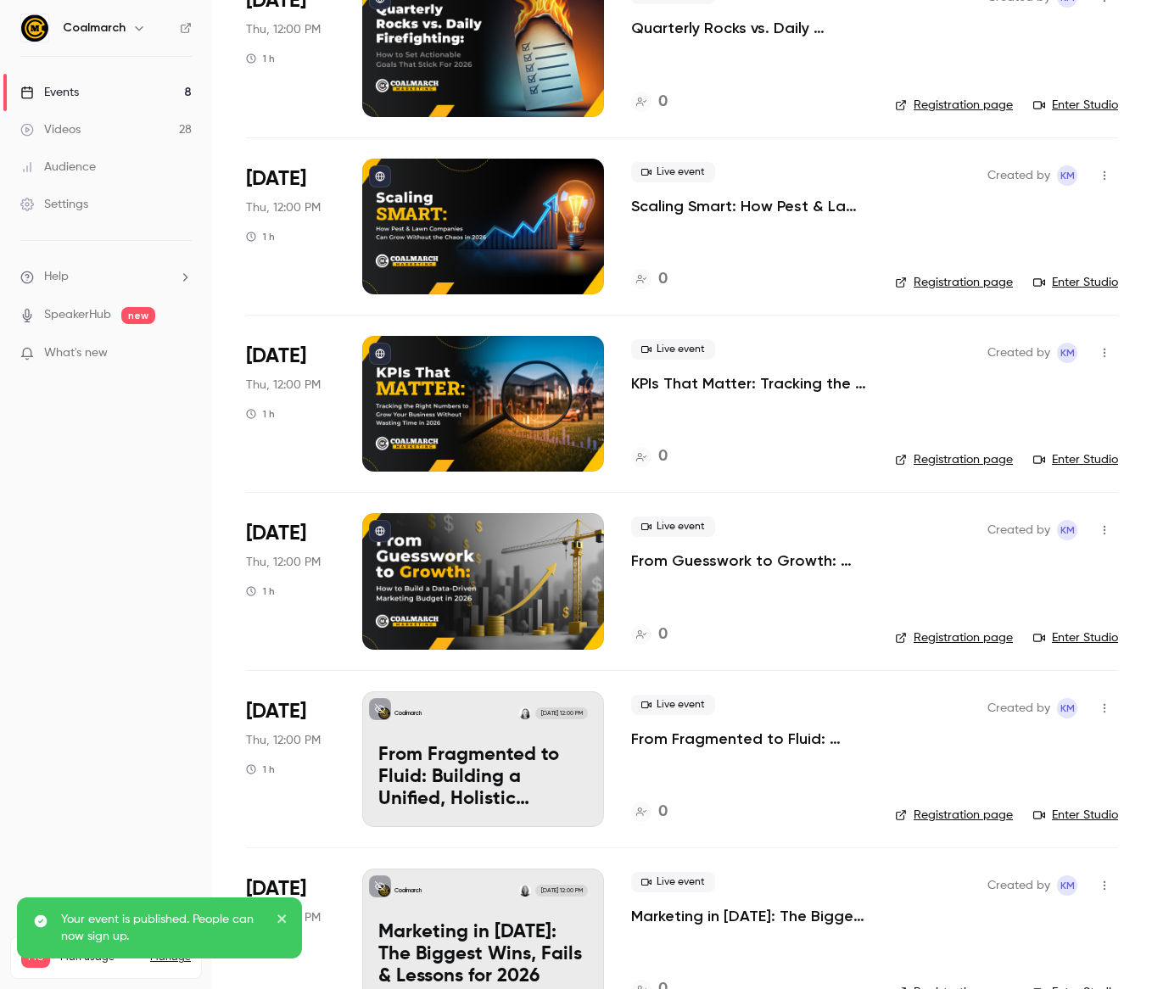
scroll to position [0, 0]
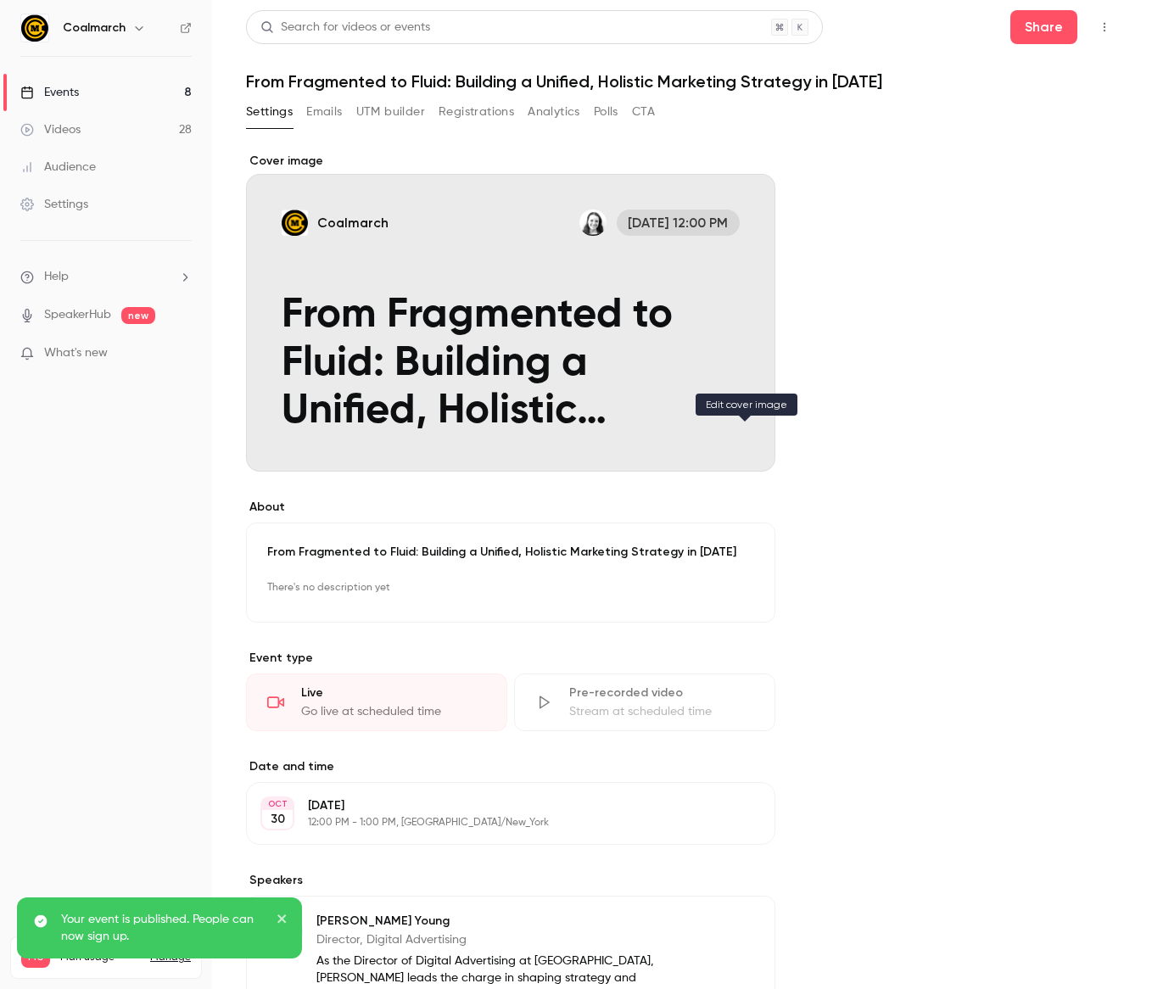
click at [746, 453] on button "Coalmarch Oct 30, 12:00 PM From Fragmented to Fluid: Building a Unified, Holist…" at bounding box center [745, 441] width 34 height 34
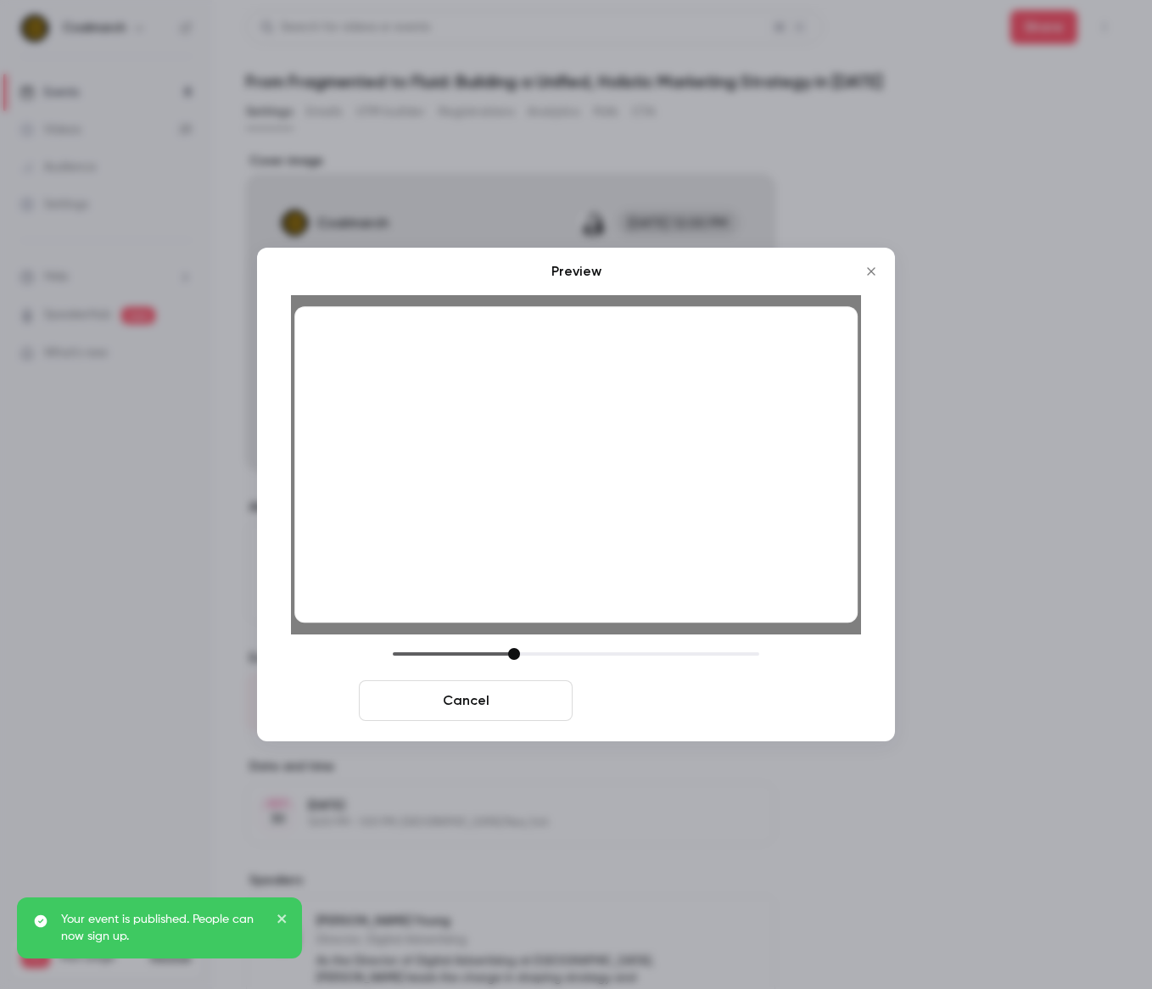
click at [643, 701] on button "Save cover" at bounding box center [686, 700] width 214 height 41
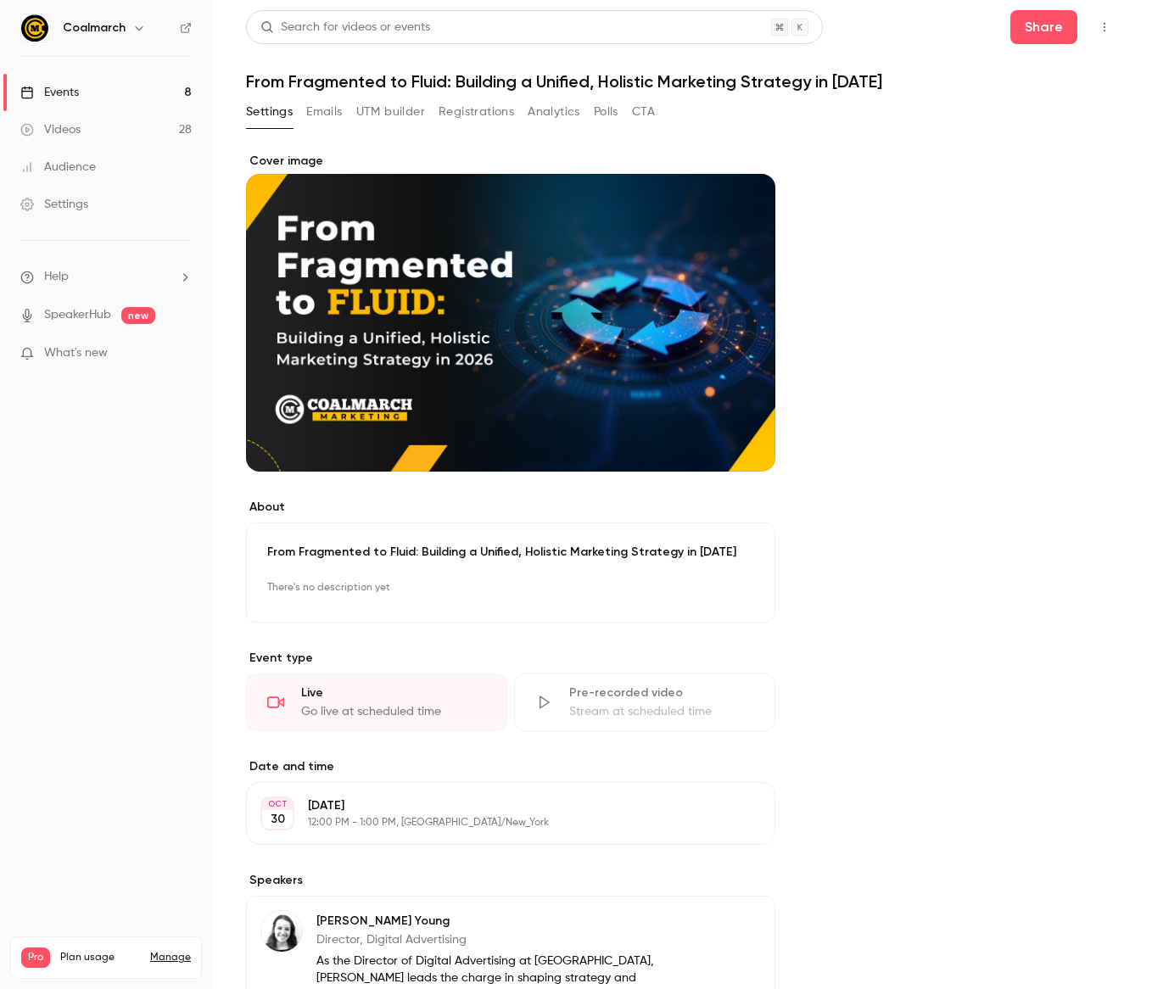
click at [124, 91] on link "Events 8" at bounding box center [106, 92] width 212 height 37
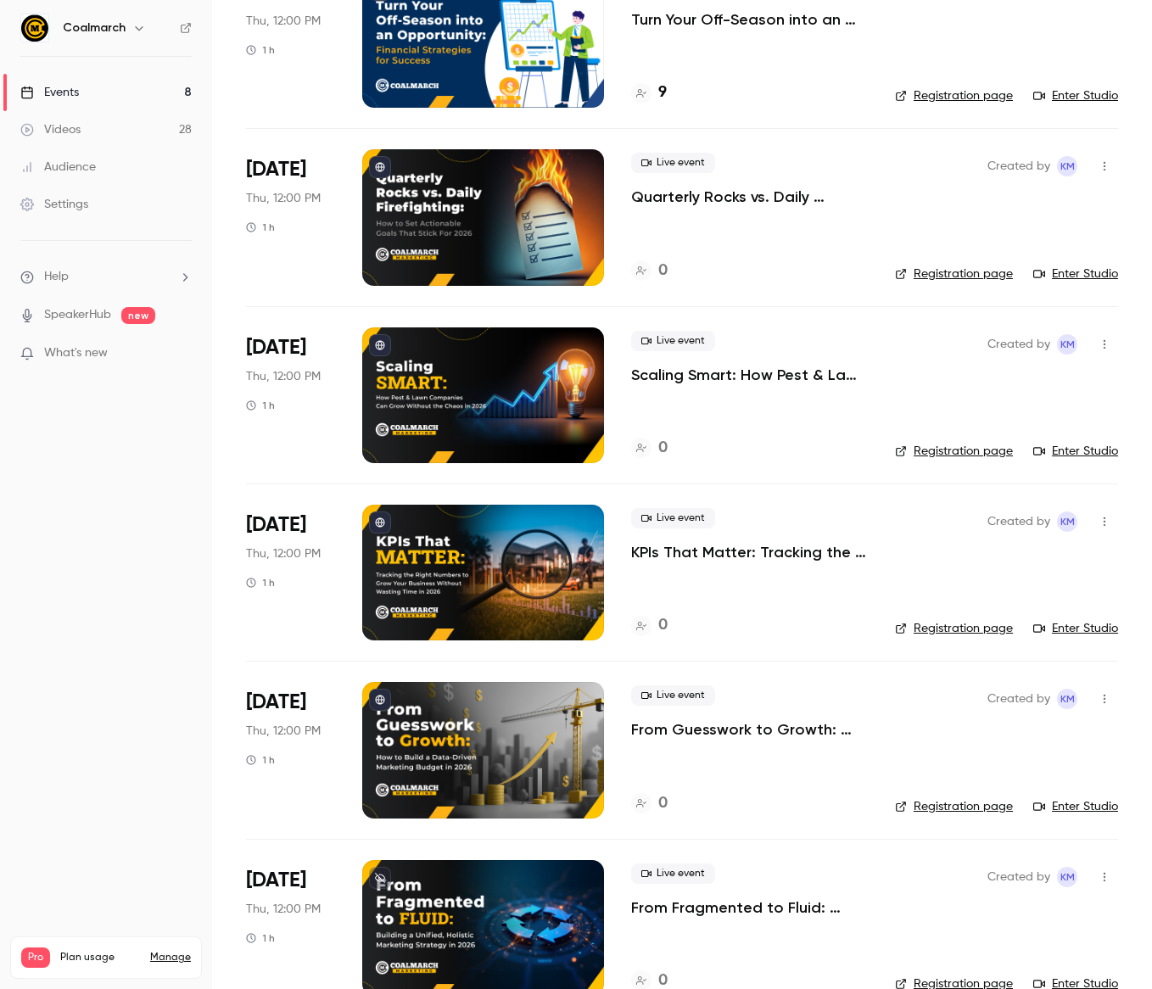
scroll to position [458, 0]
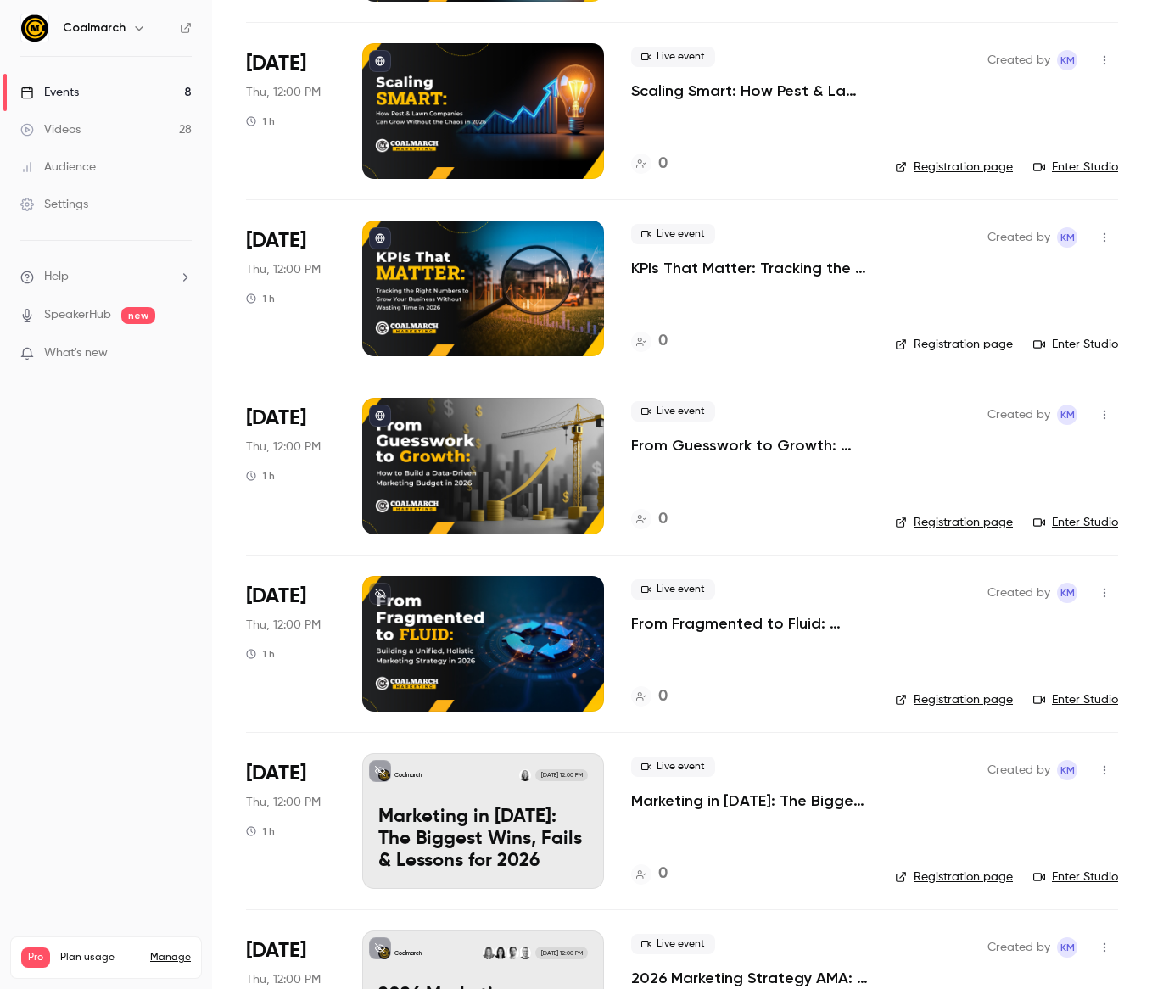
click at [376, 593] on icon at bounding box center [380, 594] width 10 height 10
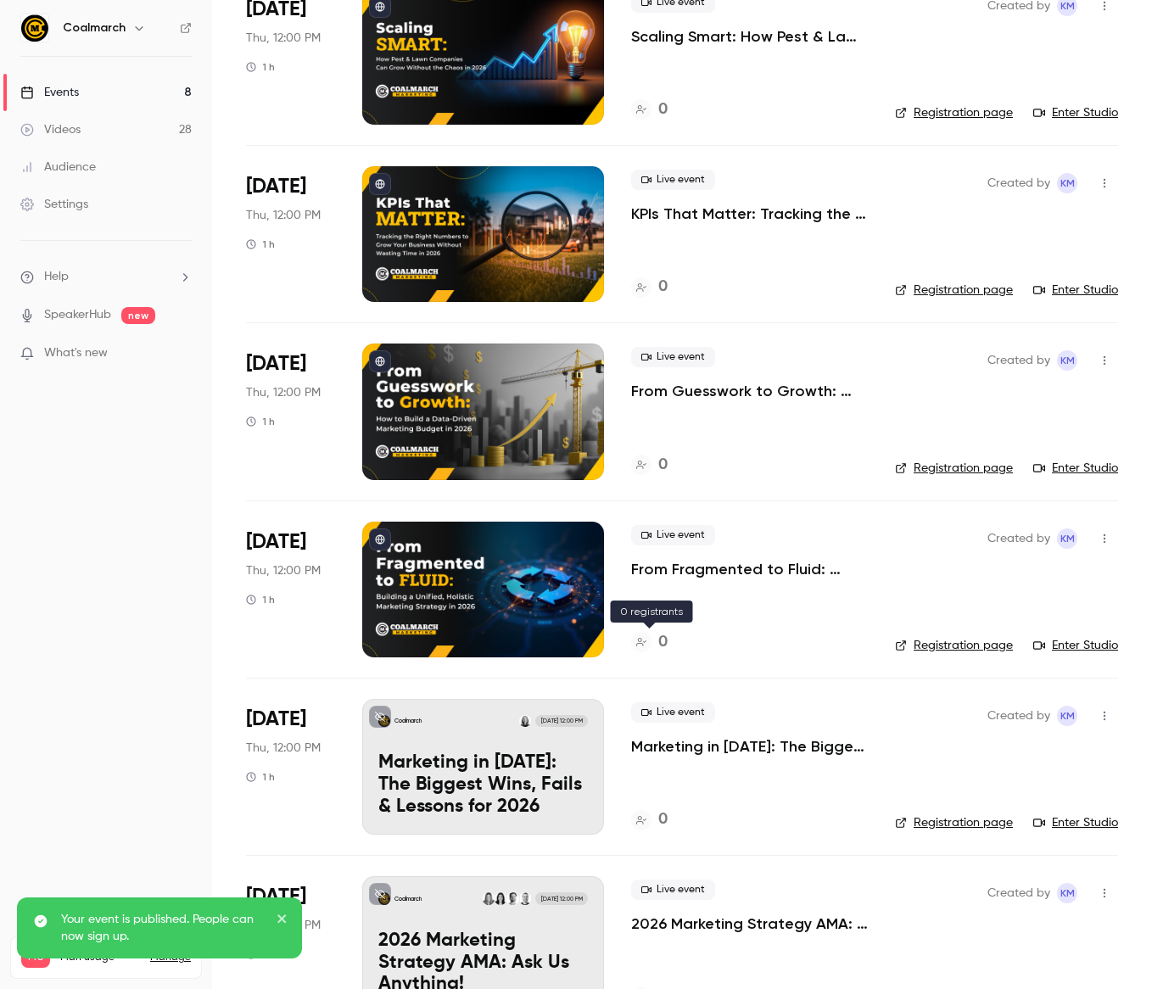
scroll to position [517, 0]
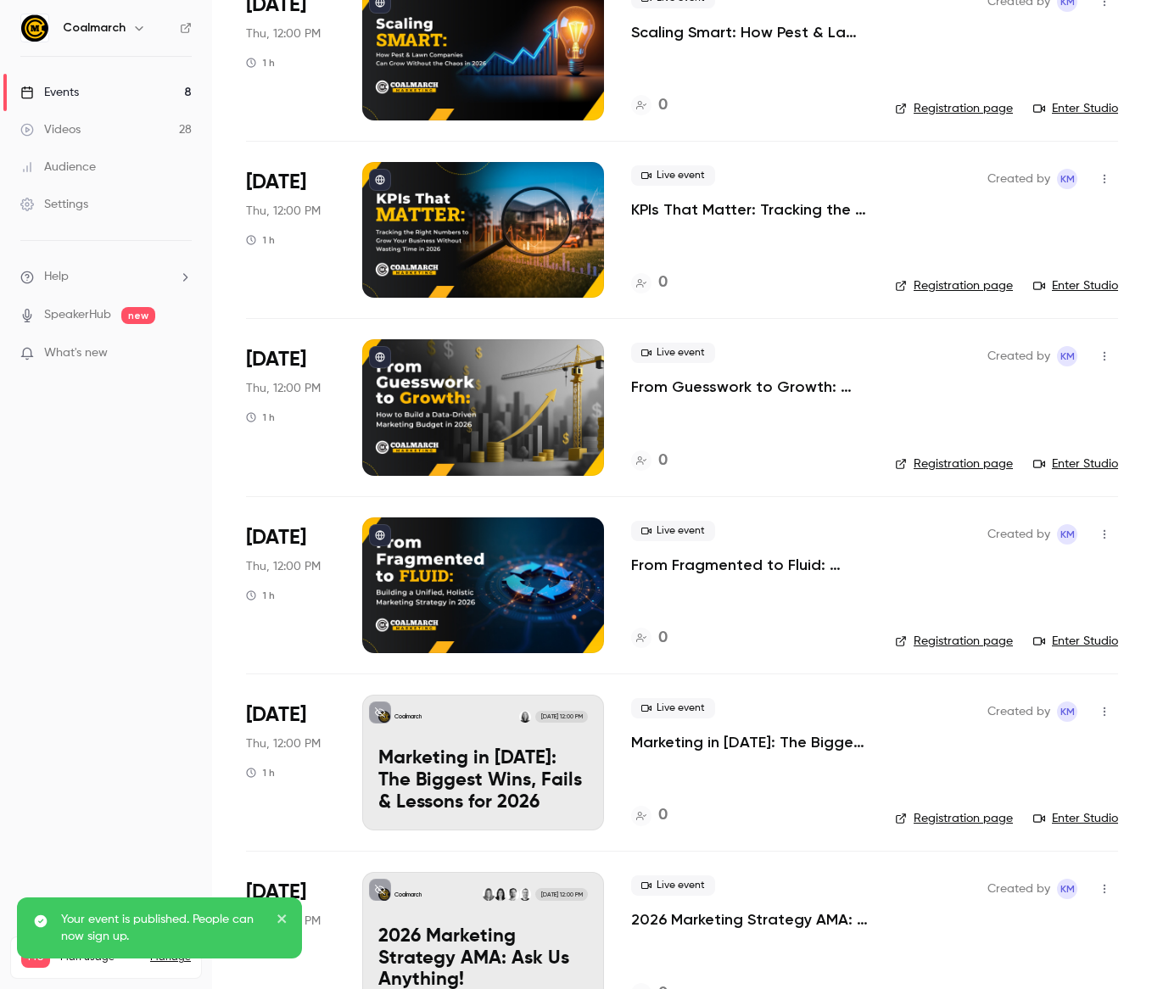
click at [382, 712] on icon at bounding box center [380, 712] width 10 height 10
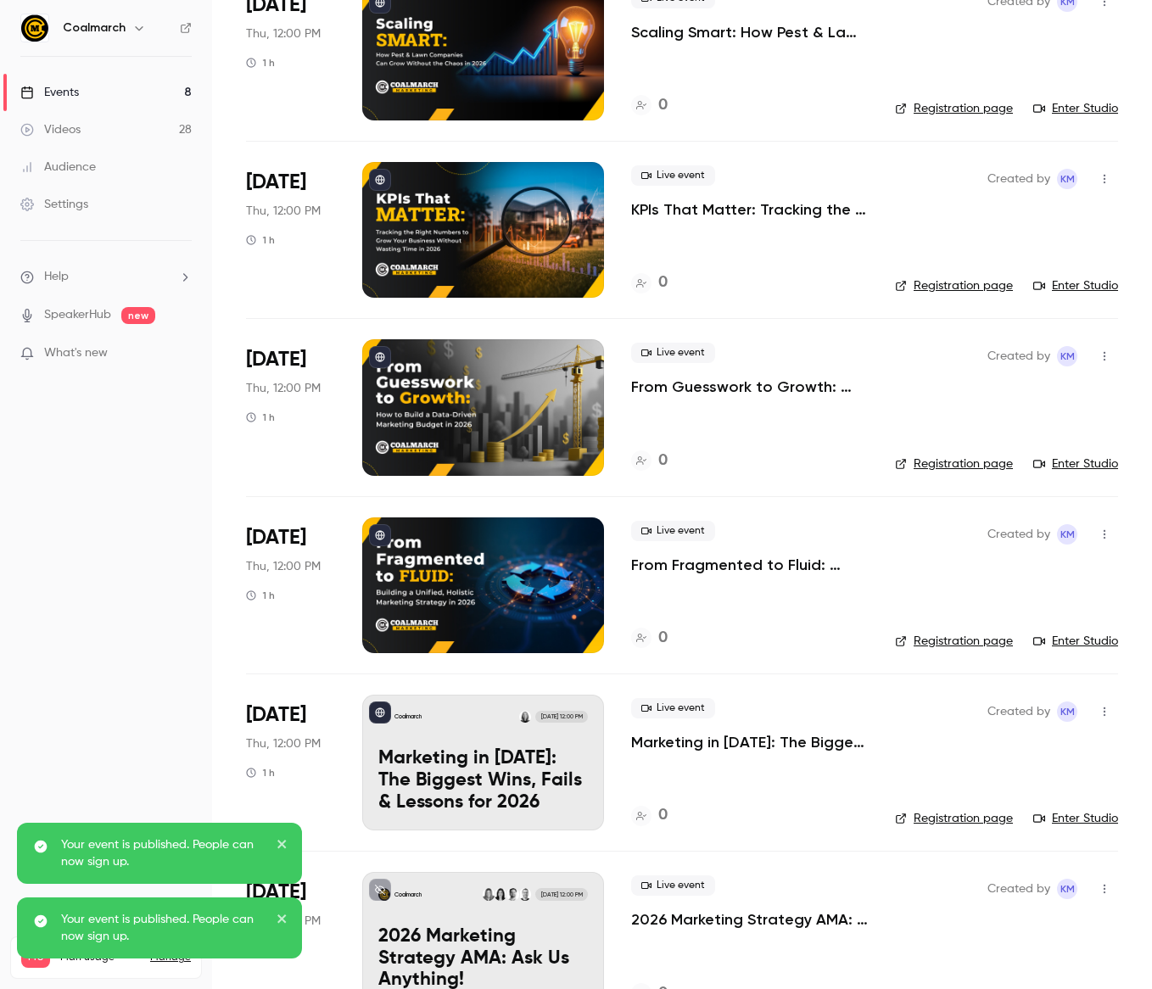
click at [433, 779] on p "Marketing in [DATE]: The Biggest Wins, Fails & Lessons for 2026" at bounding box center [482, 780] width 209 height 65
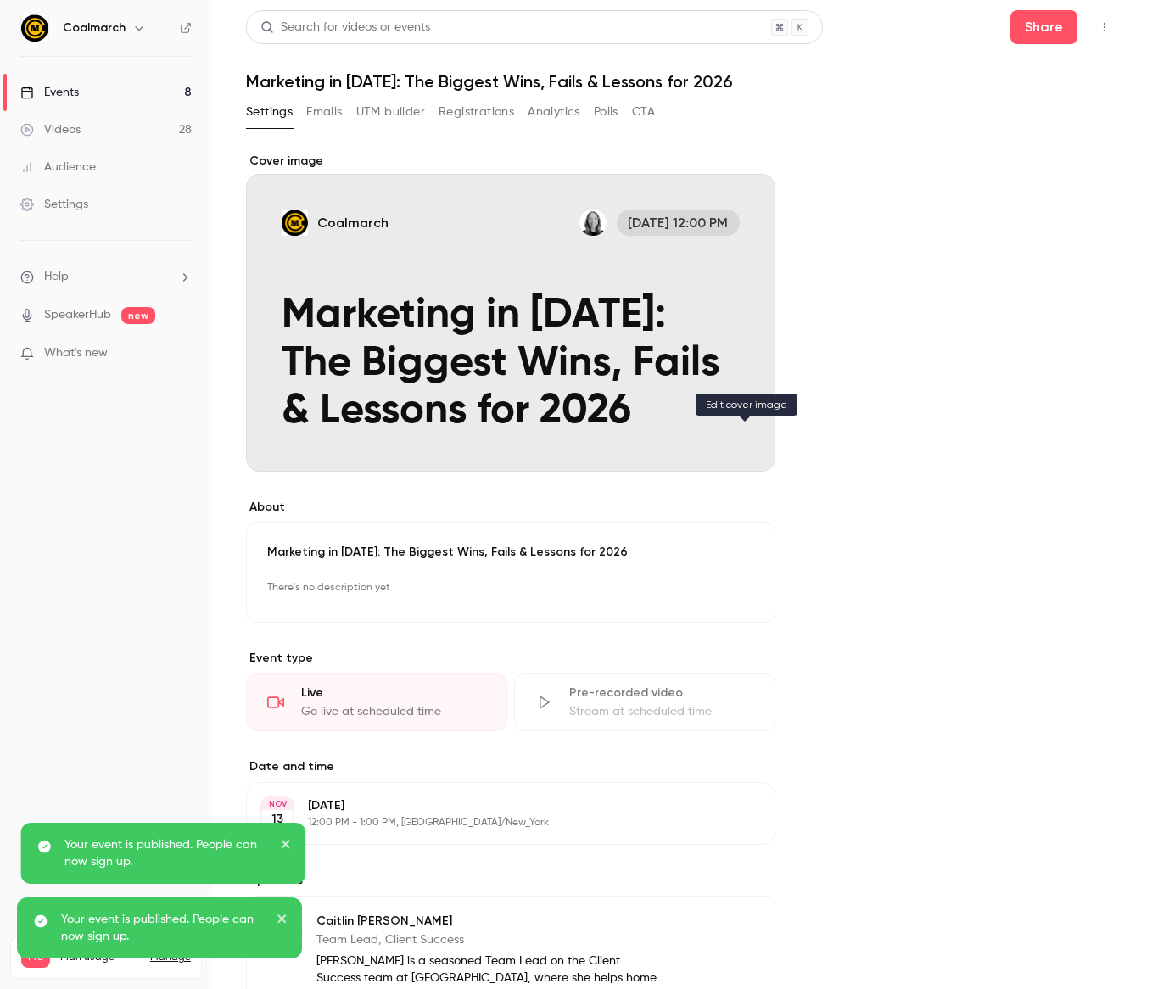
click at [738, 438] on icon "Cover image" at bounding box center [744, 441] width 19 height 14
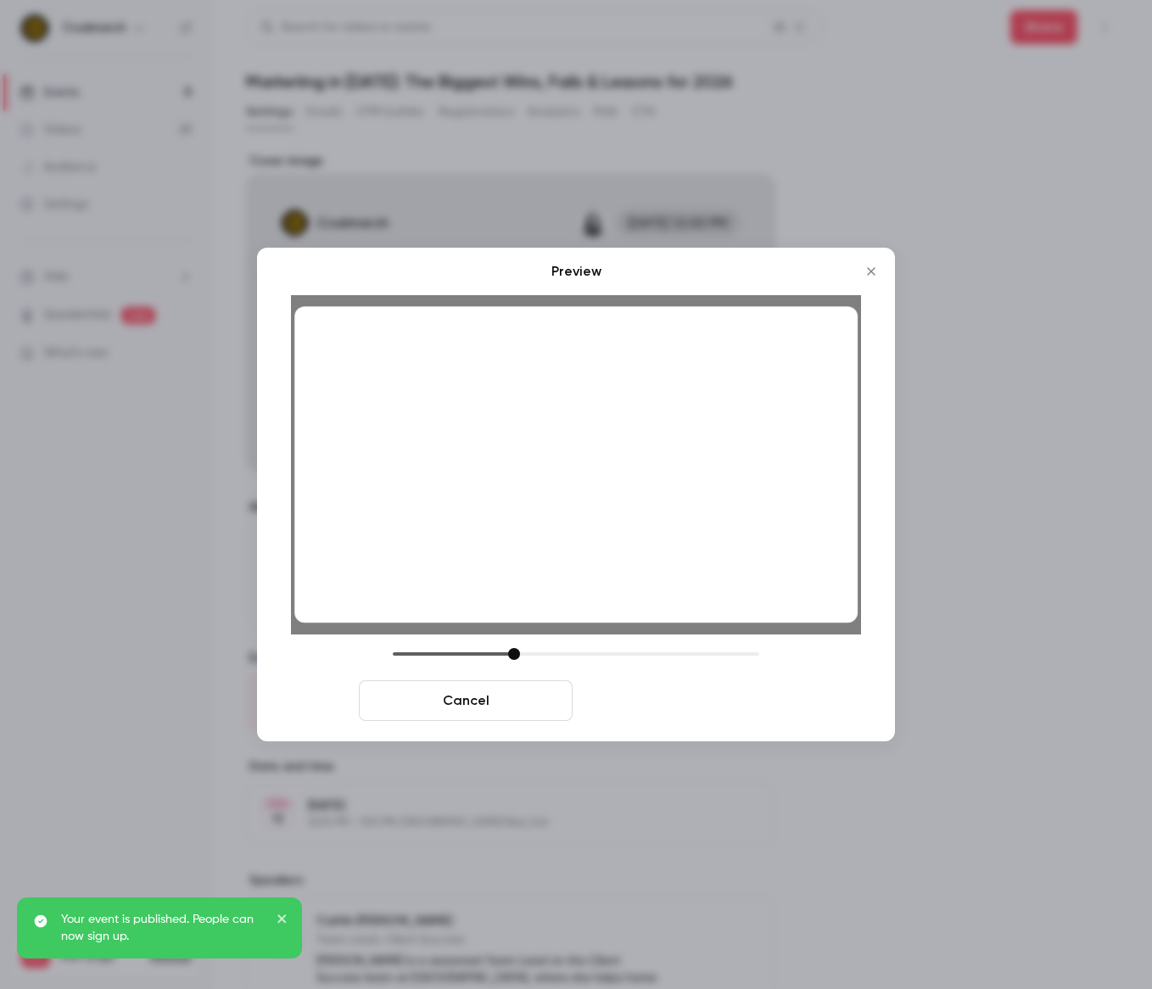
click at [692, 694] on button "Save cover" at bounding box center [686, 700] width 214 height 41
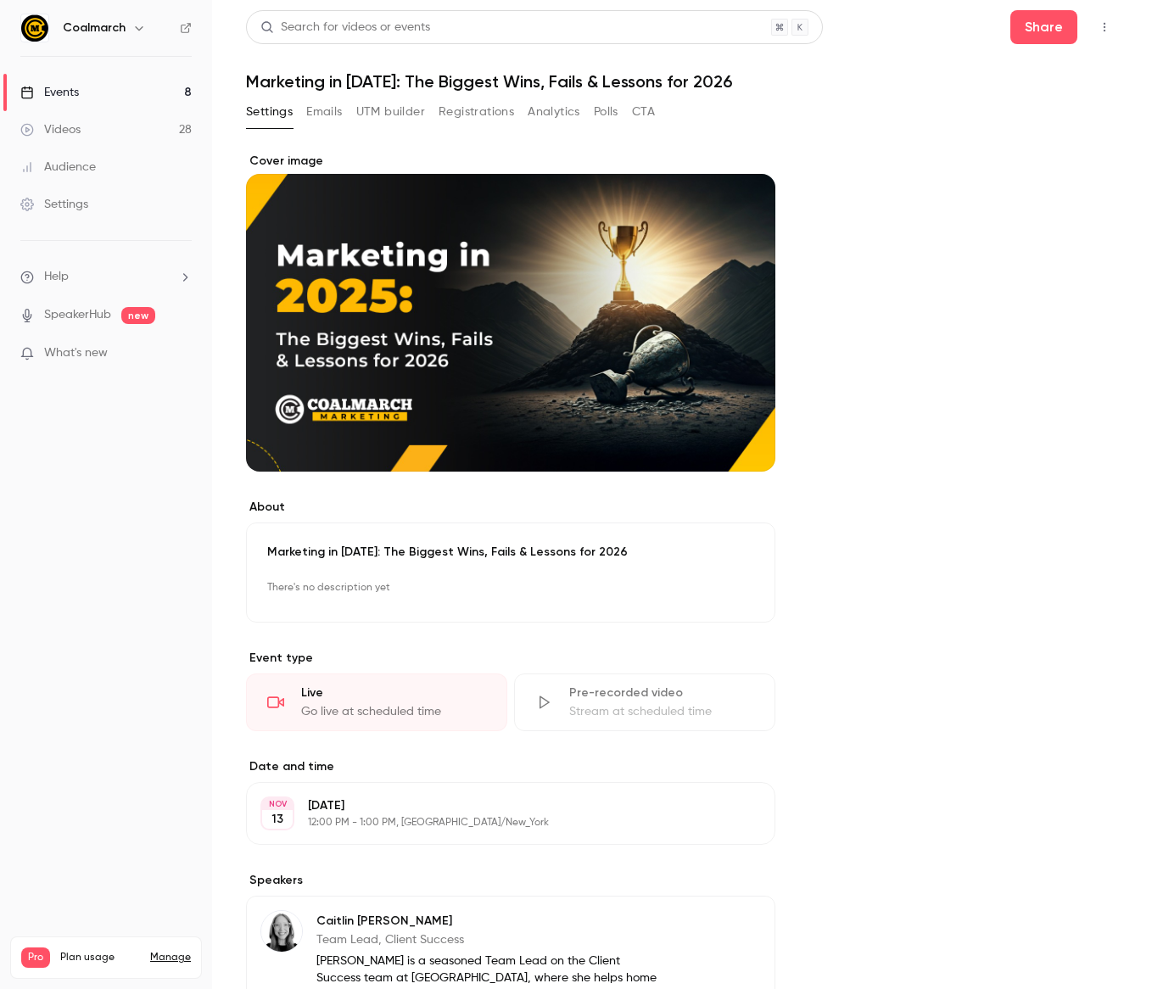
click at [78, 81] on link "Events 8" at bounding box center [106, 92] width 212 height 37
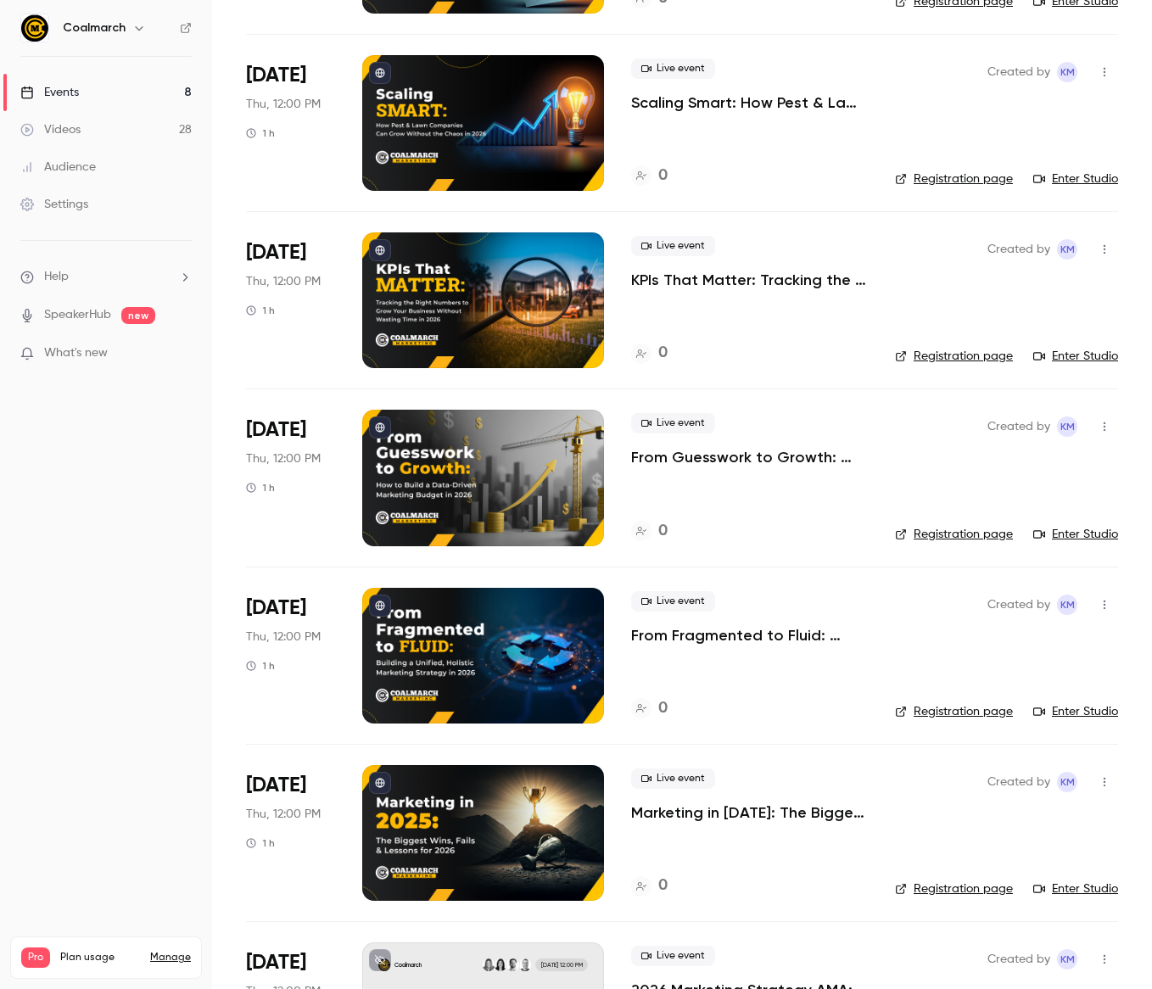
scroll to position [566, 0]
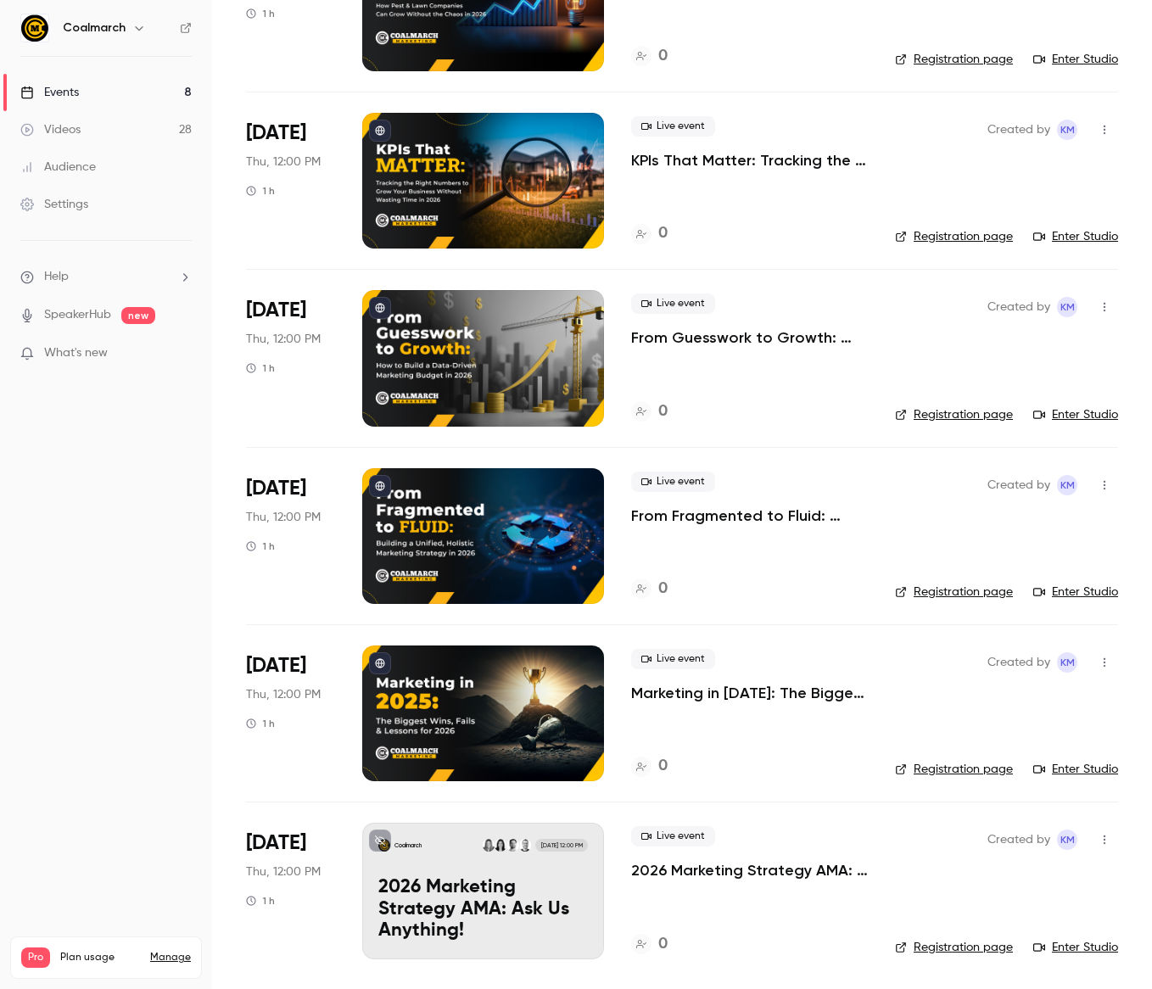
click at [550, 833] on div "Coalmarch Dec 11, 12:00 PM 2026 Marketing Strategy AMA: Ask Us Anything!" at bounding box center [483, 891] width 242 height 136
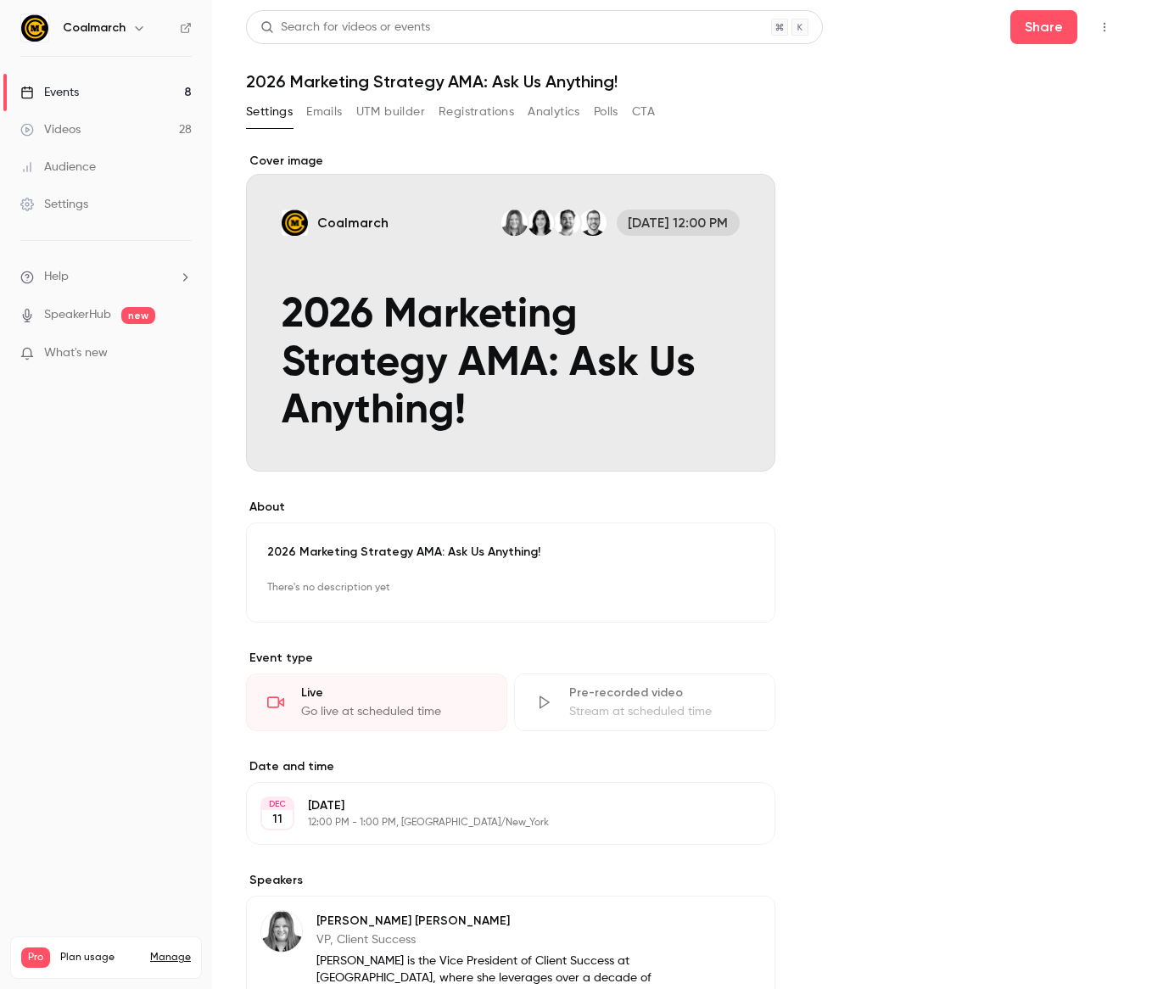
click at [730, 443] on button "Coalmarch Dec 11, 12:00 PM 2026 Marketing Strategy AMA: Ask Us Anything!" at bounding box center [745, 441] width 34 height 34
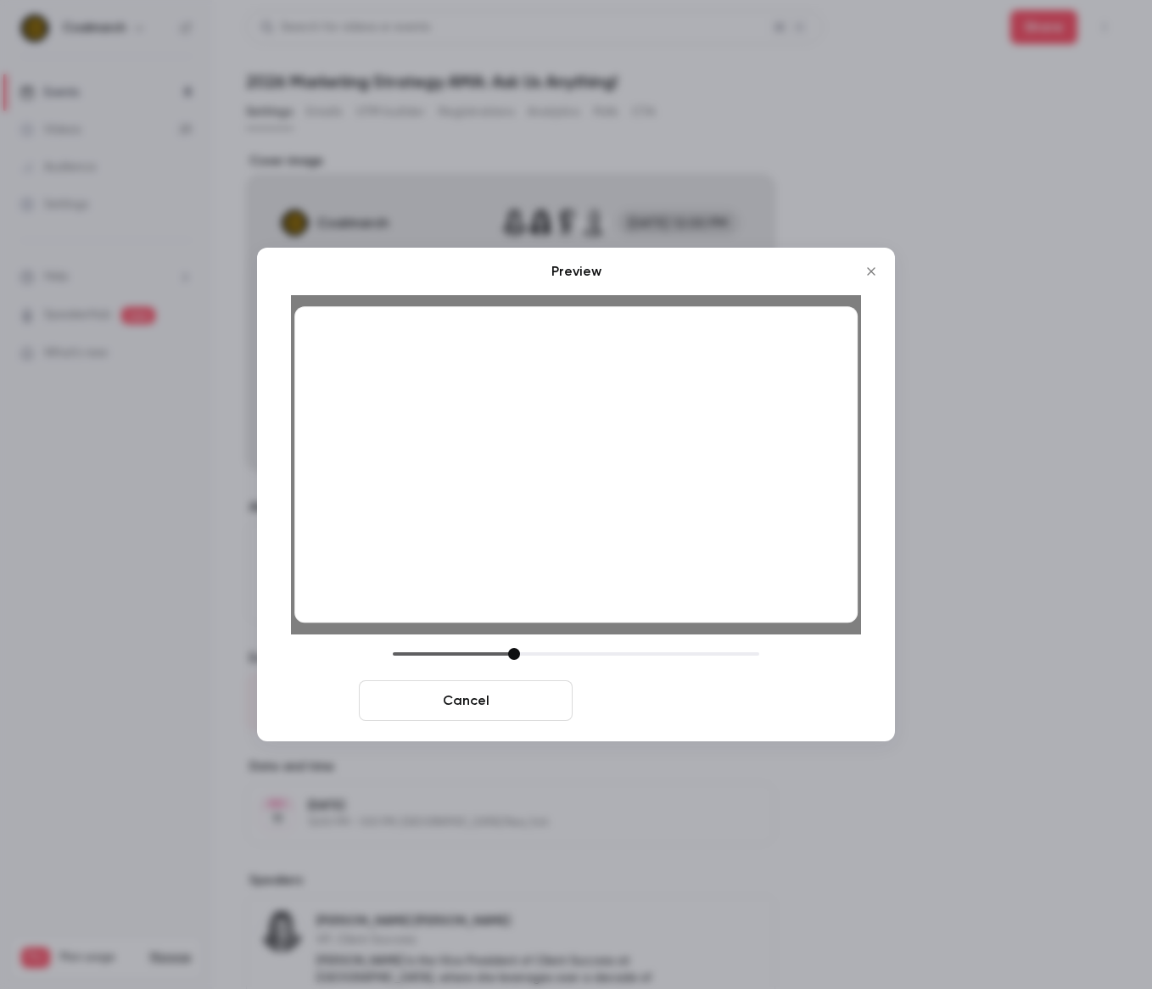
click at [700, 716] on button "Save cover" at bounding box center [686, 700] width 214 height 41
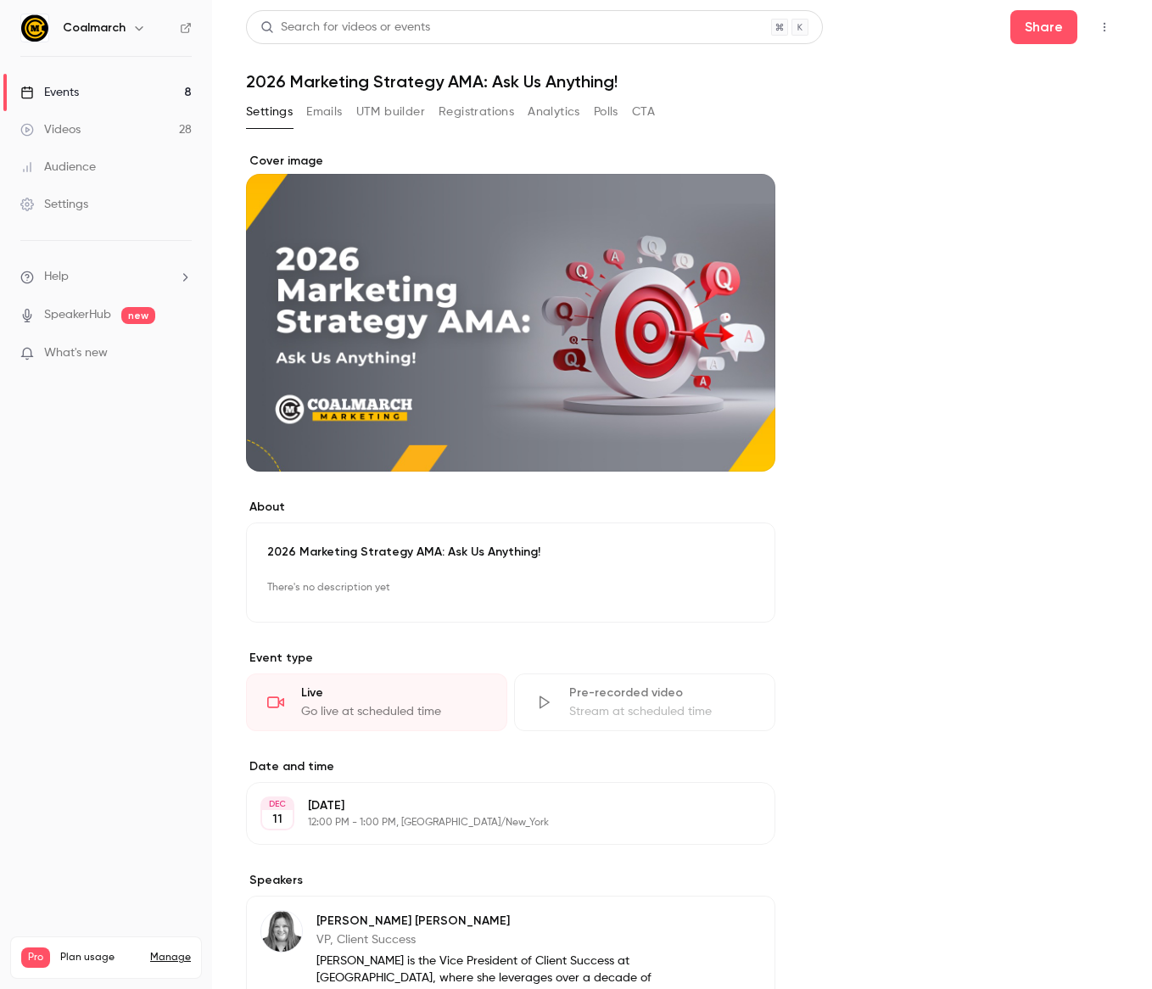
click at [57, 82] on link "Events 8" at bounding box center [106, 92] width 212 height 37
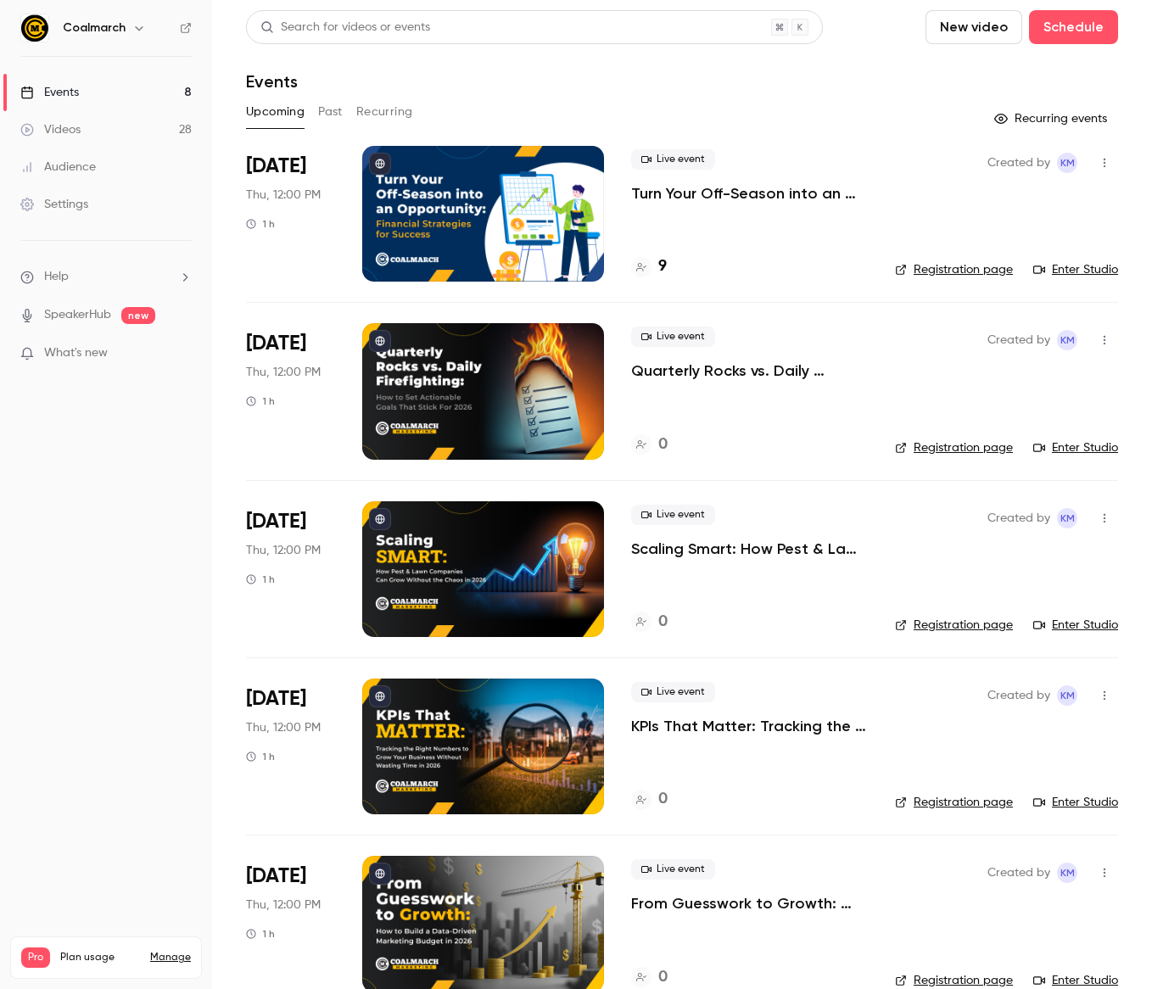
scroll to position [566, 0]
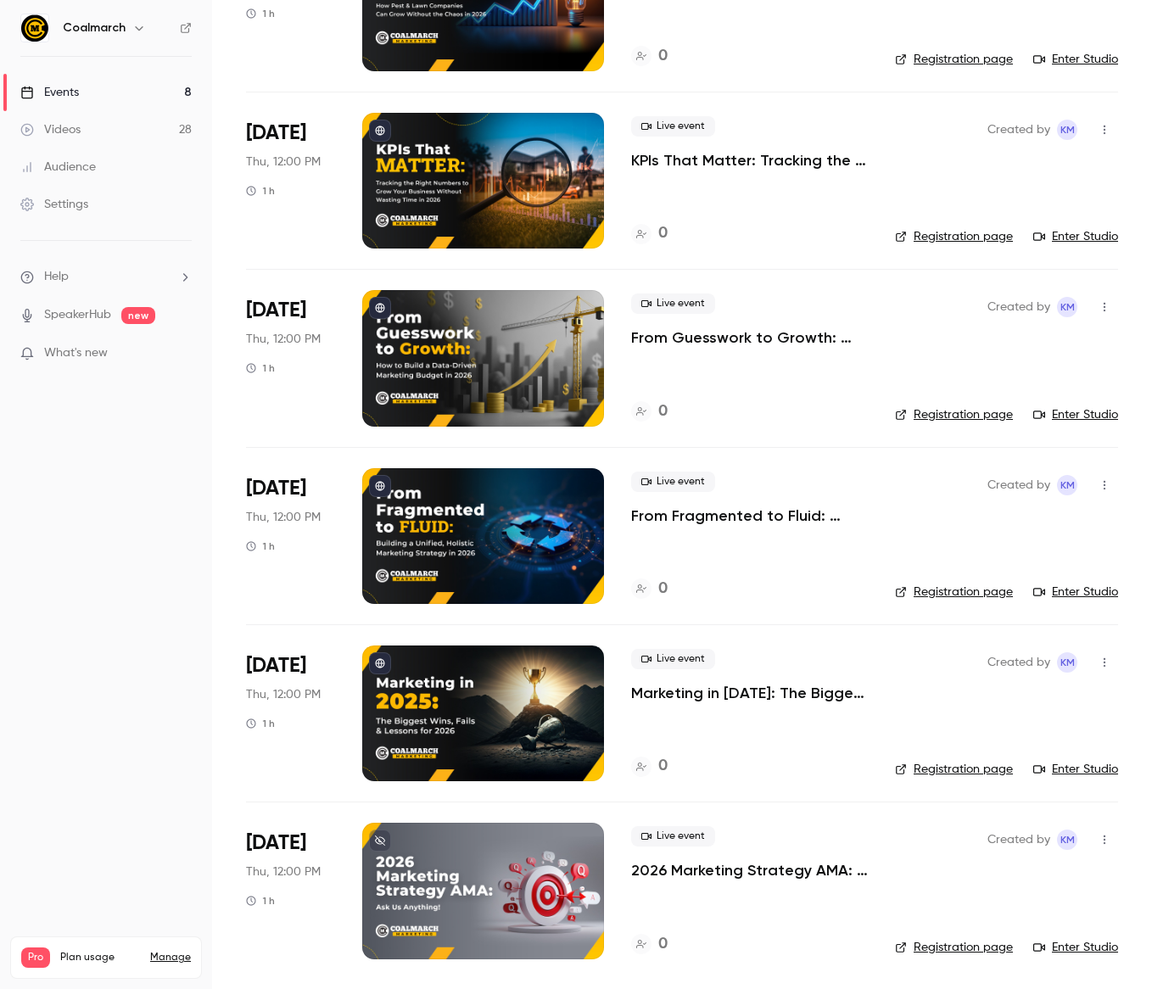
click at [388, 835] on button at bounding box center [380, 840] width 22 height 22
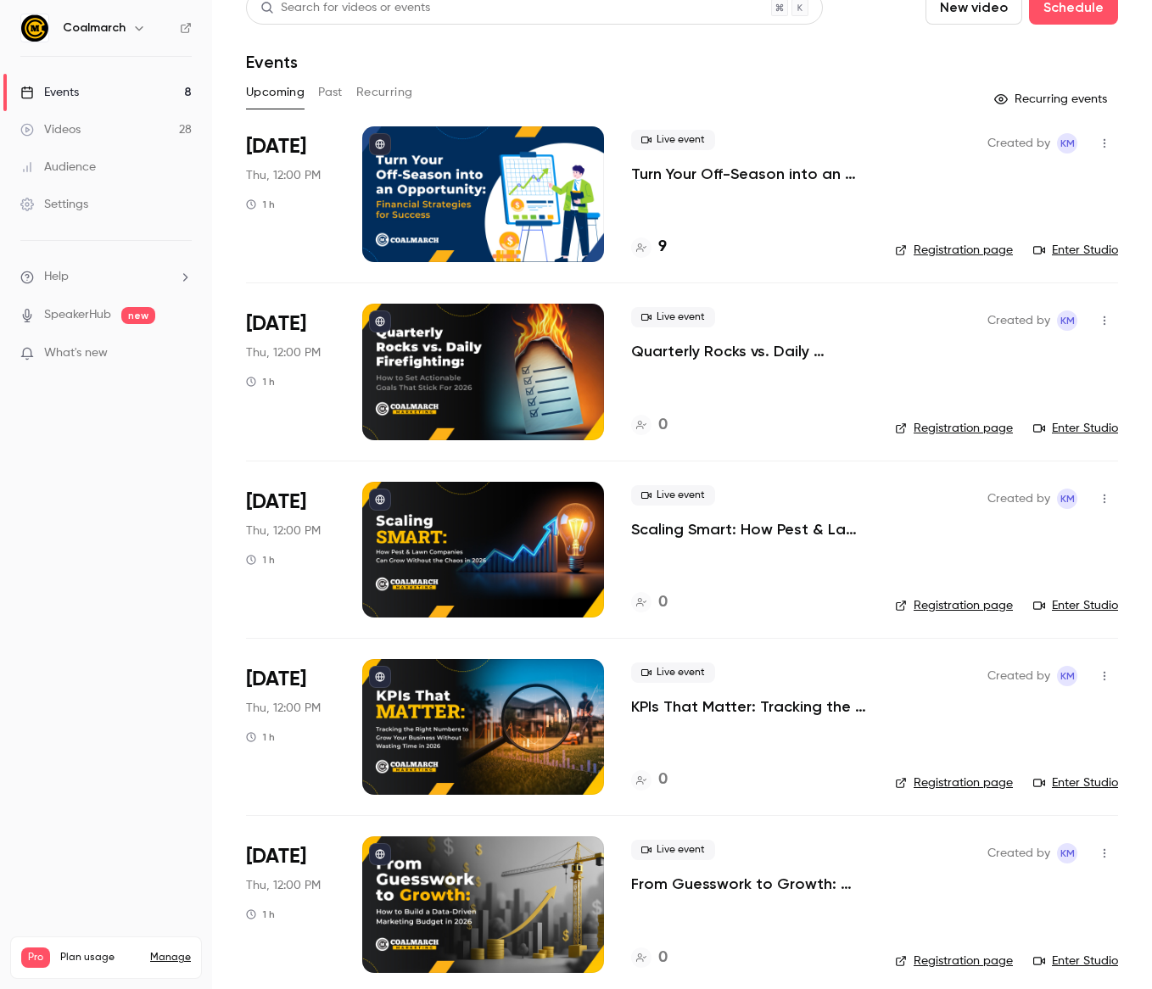
scroll to position [0, 0]
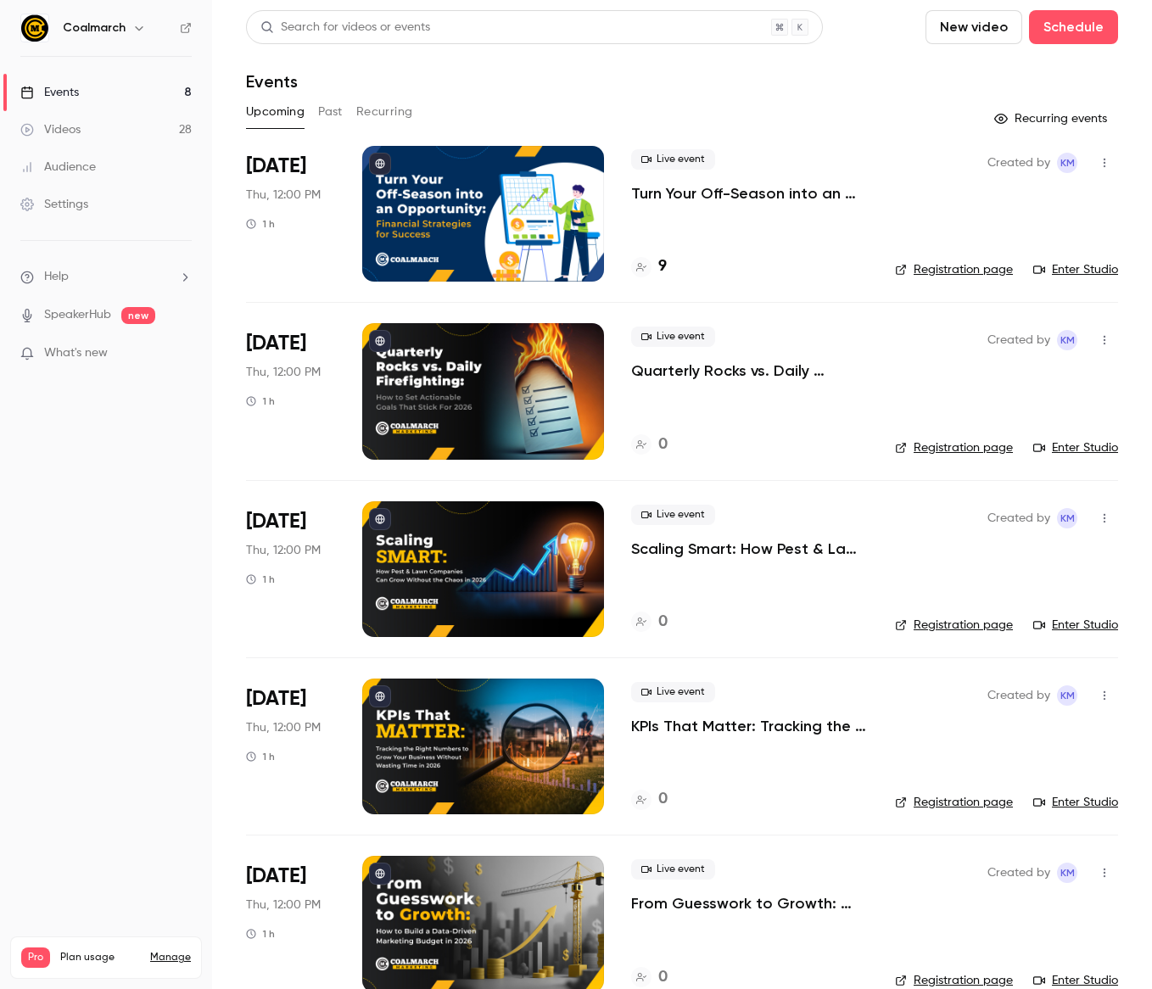
drag, startPoint x: 506, startPoint y: 79, endPoint x: 254, endPoint y: 103, distance: 253.1
click at [505, 79] on div "Events" at bounding box center [682, 81] width 872 height 20
click at [182, 27] on icon at bounding box center [186, 28] width 12 height 12
click at [660, 263] on h4 "11" at bounding box center [664, 266] width 12 height 23
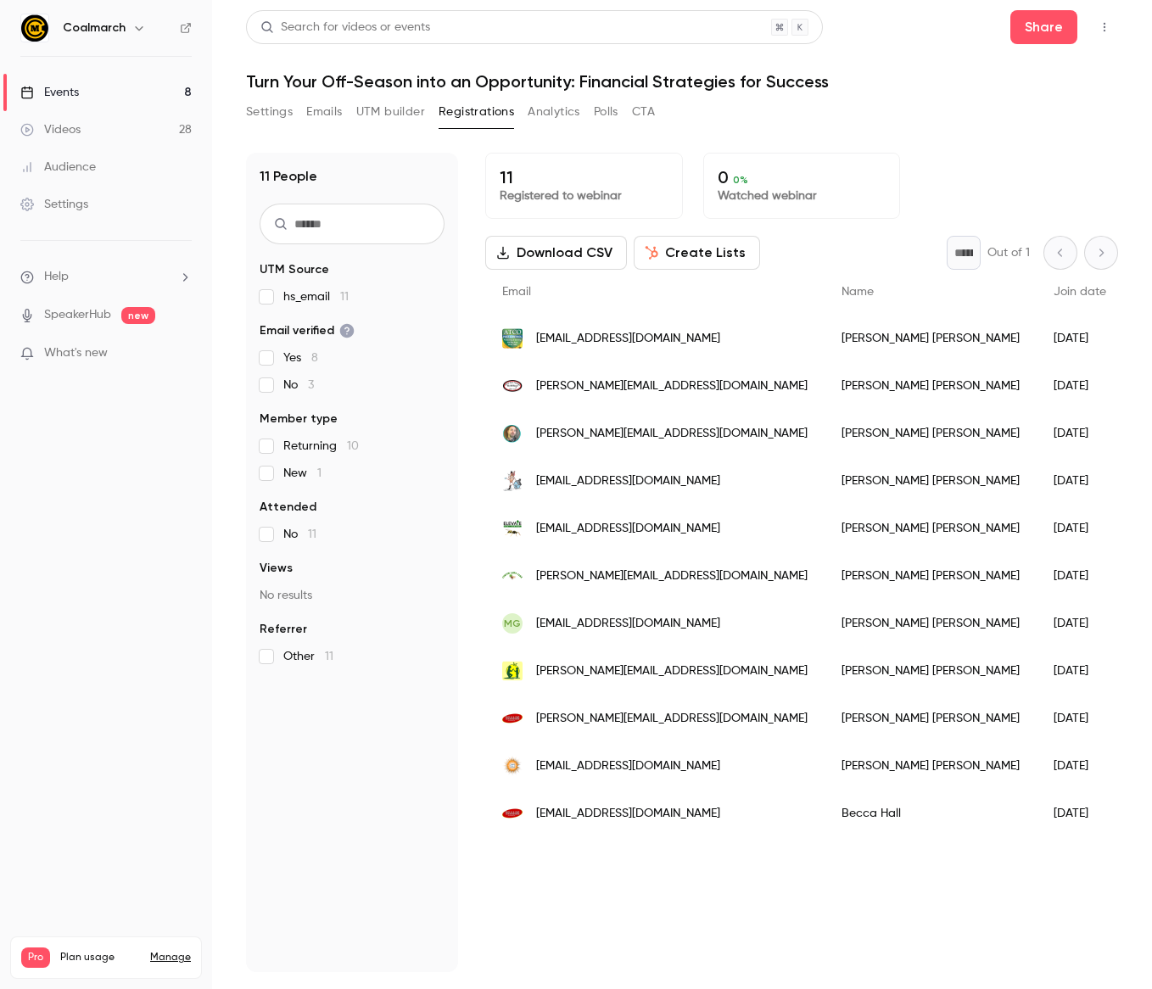
click at [52, 92] on div "Events" at bounding box center [49, 92] width 59 height 17
